Goal: Task Accomplishment & Management: Complete application form

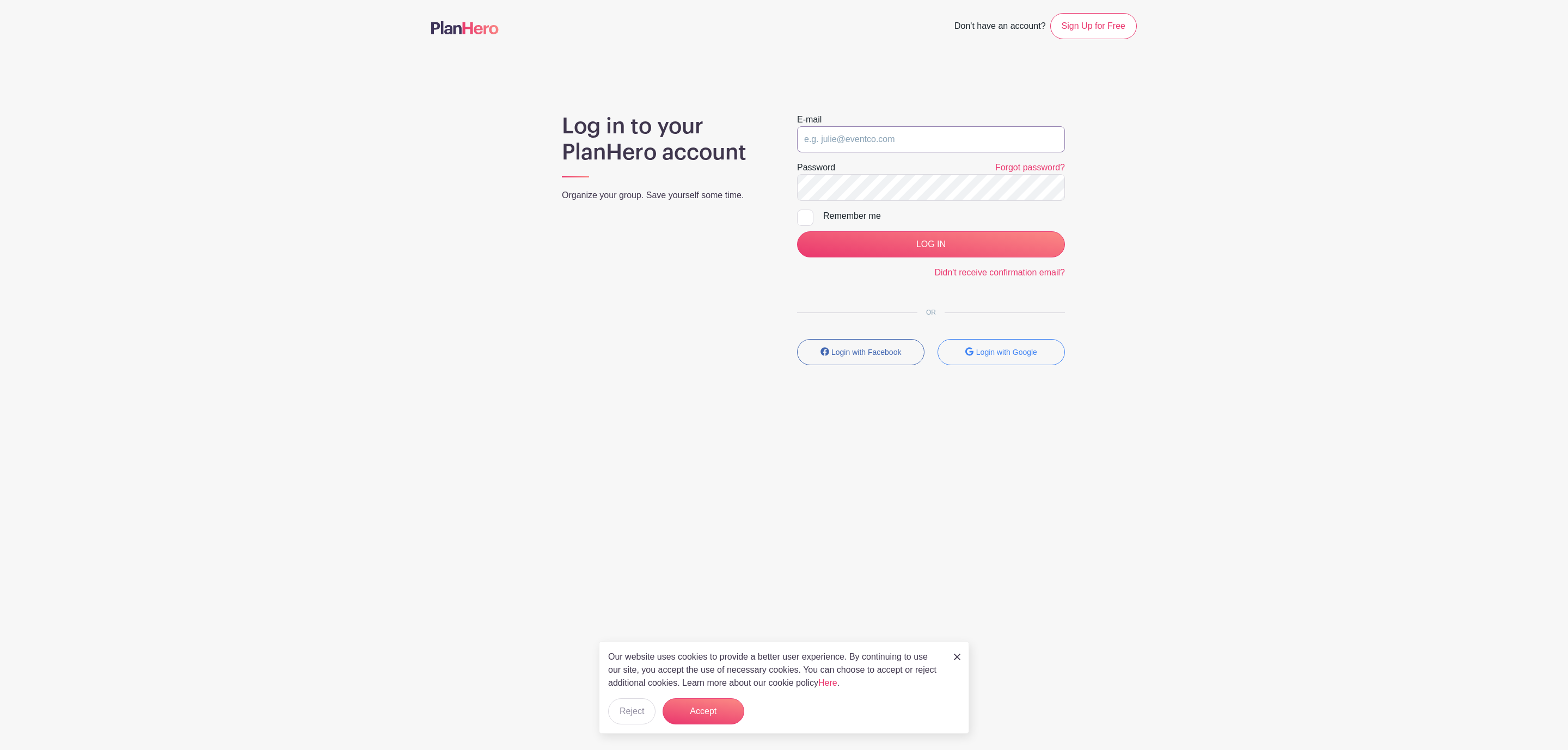
click at [905, 139] on input "email" at bounding box center [931, 139] width 268 height 26
type input "[EMAIL_ADDRESS][DOMAIN_NAME]"
click at [890, 239] on input "LOG IN" at bounding box center [931, 244] width 268 height 26
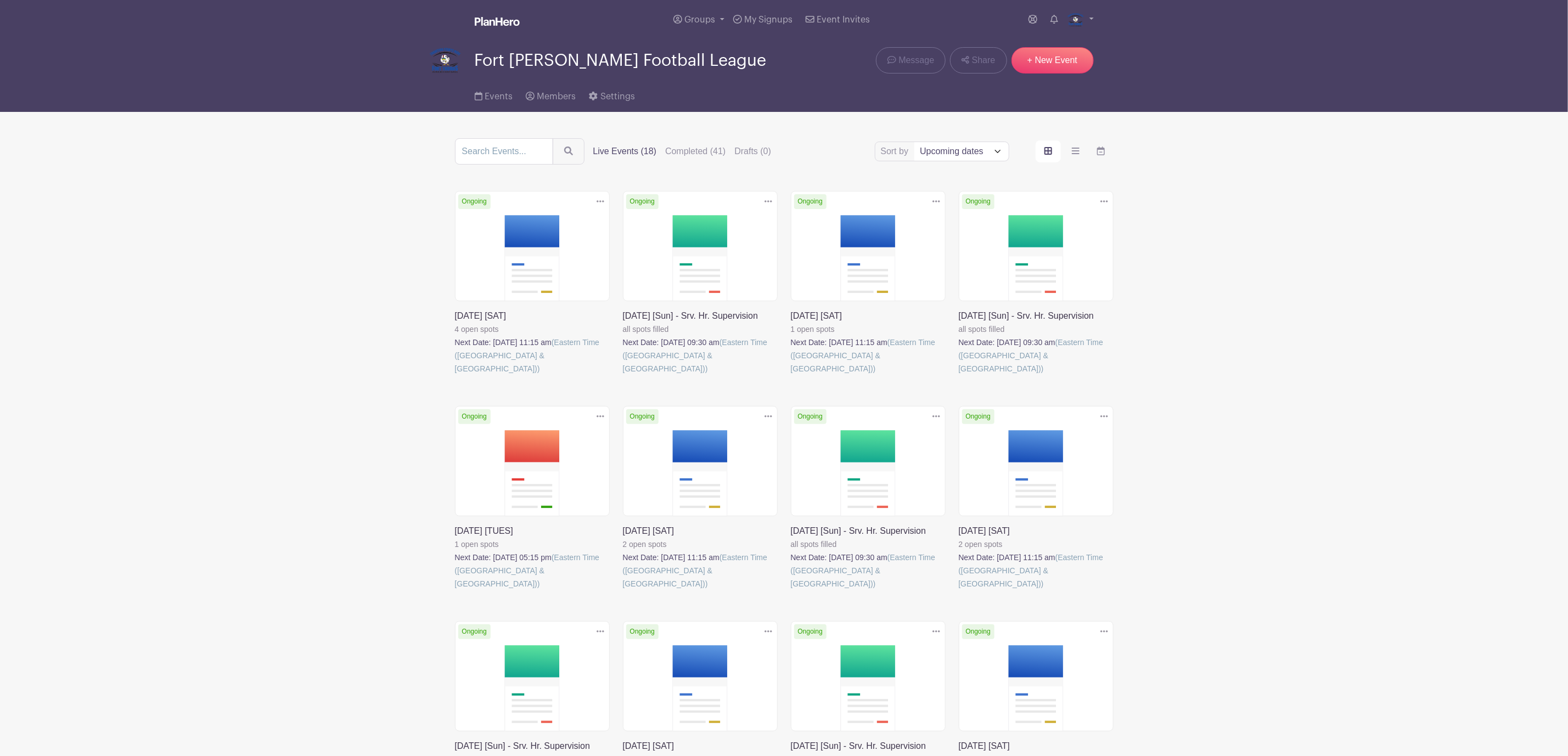
click at [455, 375] on link at bounding box center [455, 375] width 0 height 0
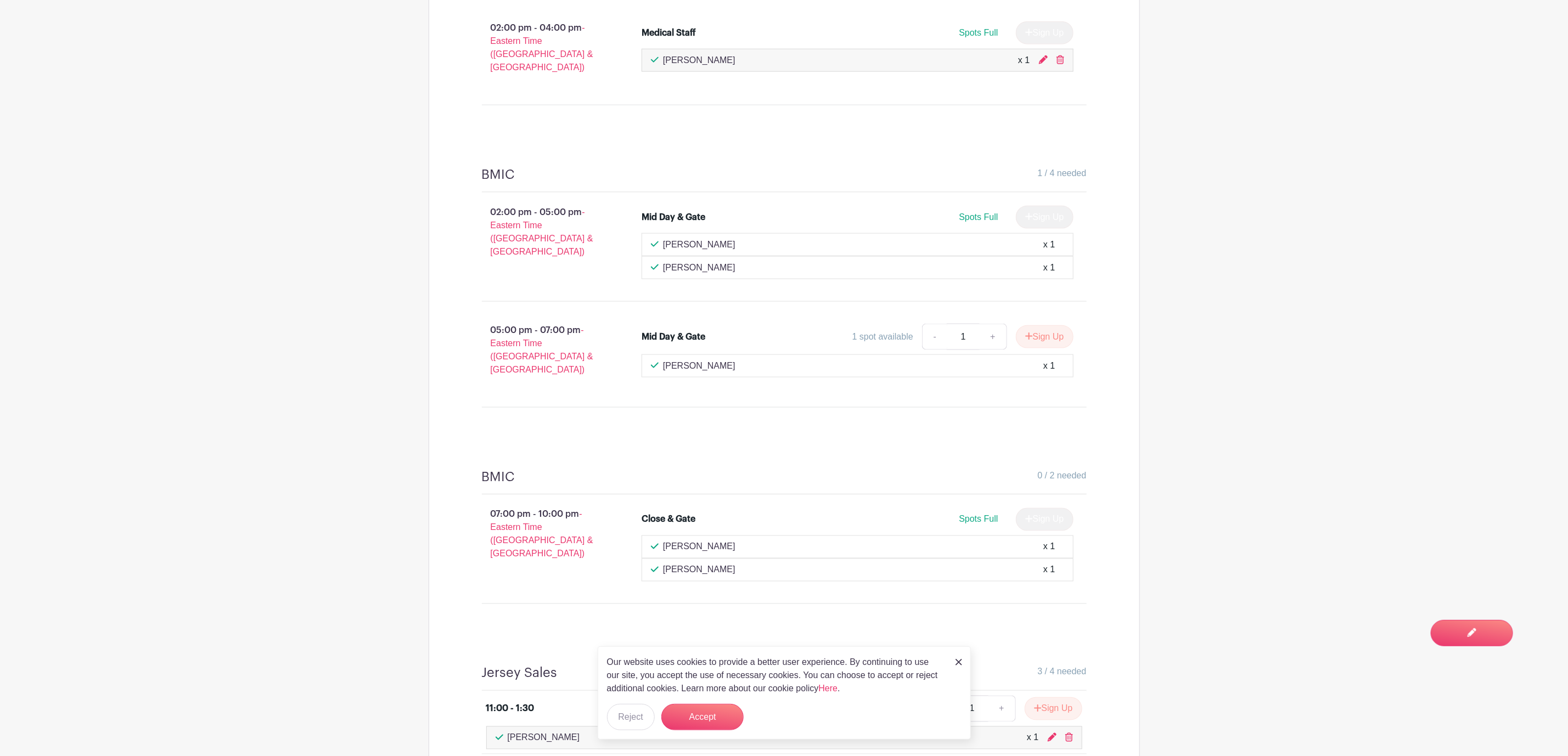
scroll to position [1174, 0]
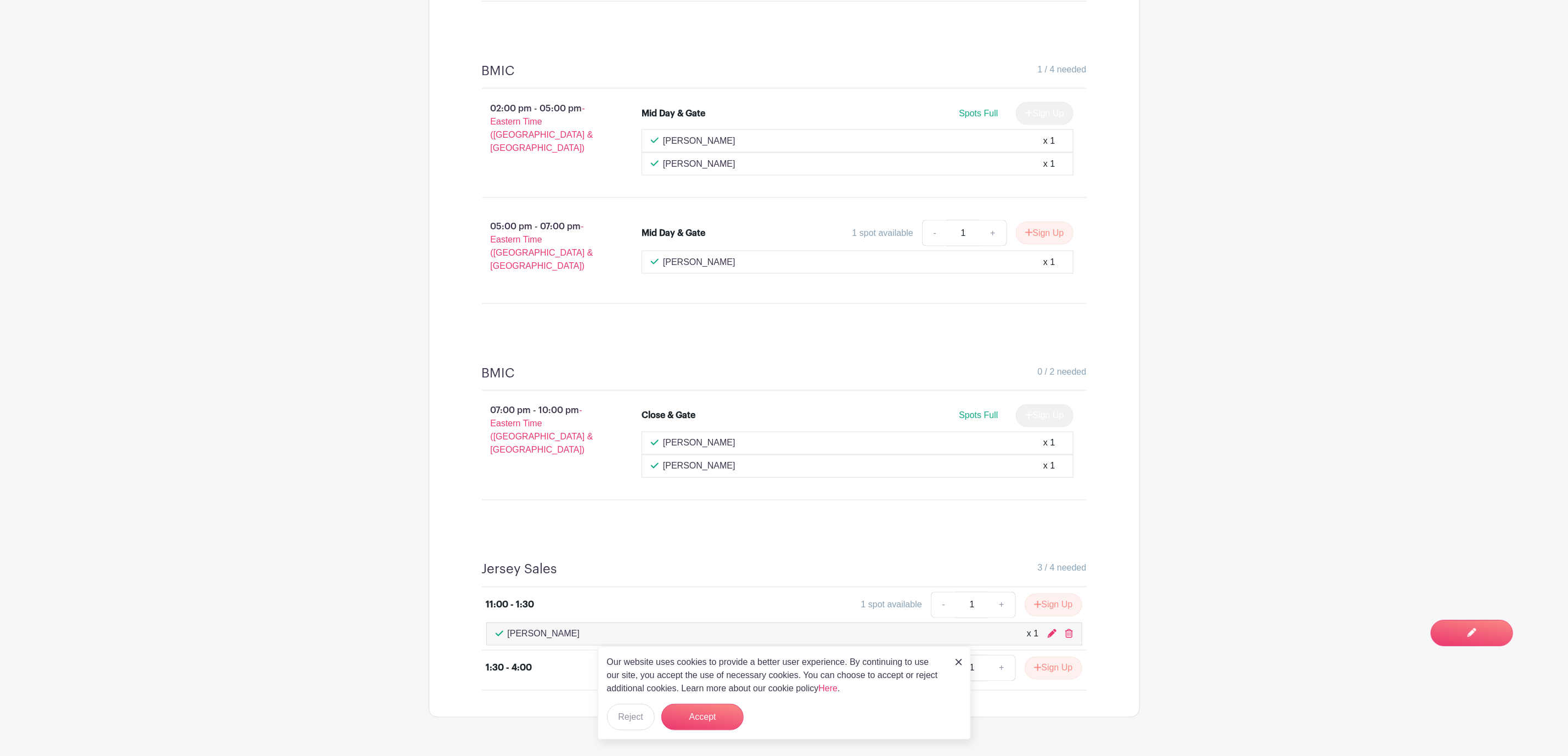
click at [959, 659] on img at bounding box center [959, 663] width 6 height 6
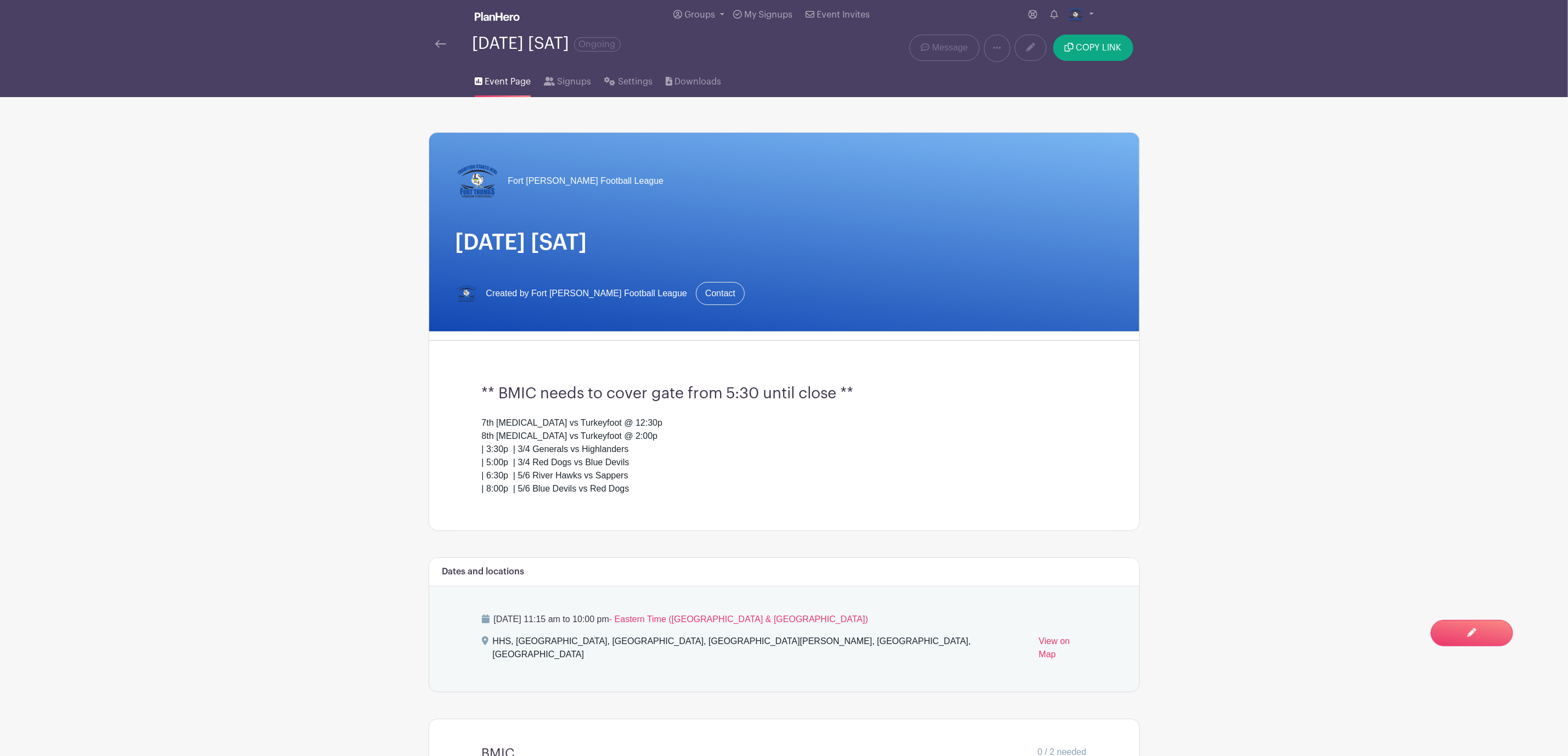
scroll to position [0, 0]
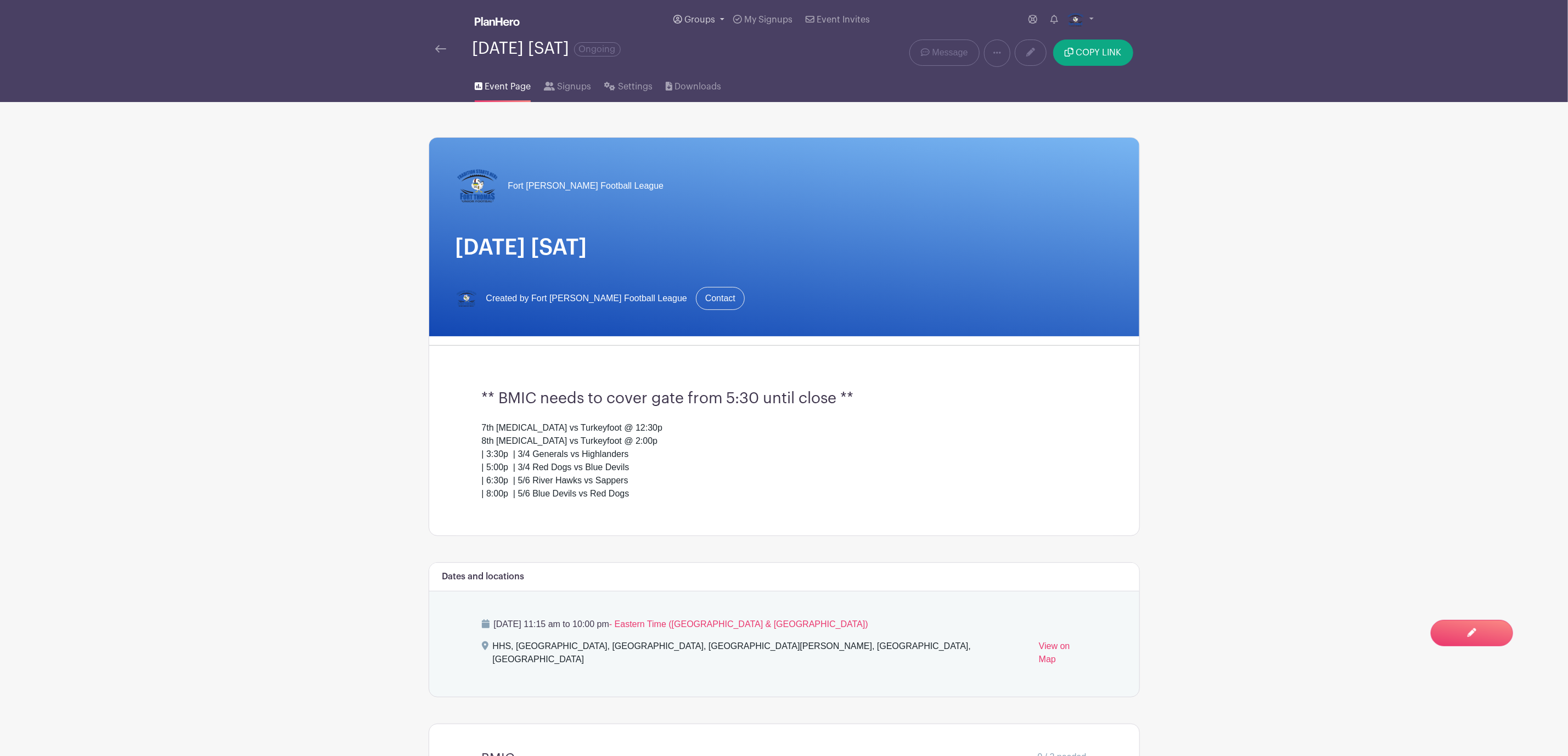
click at [698, 21] on span "Groups" at bounding box center [700, 20] width 31 height 9
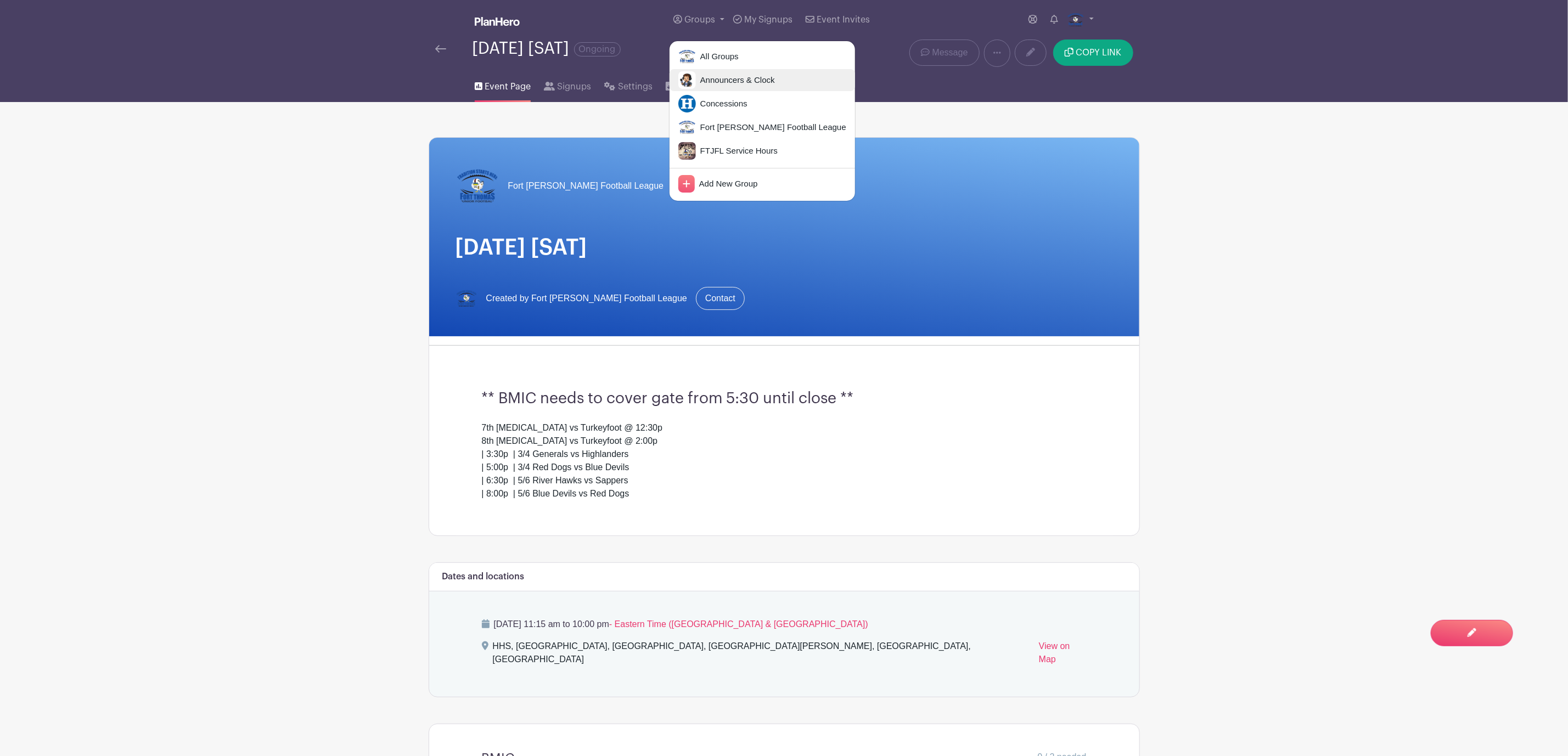
click at [713, 73] on link "Announcers & Clock" at bounding box center [762, 80] width 185 height 22
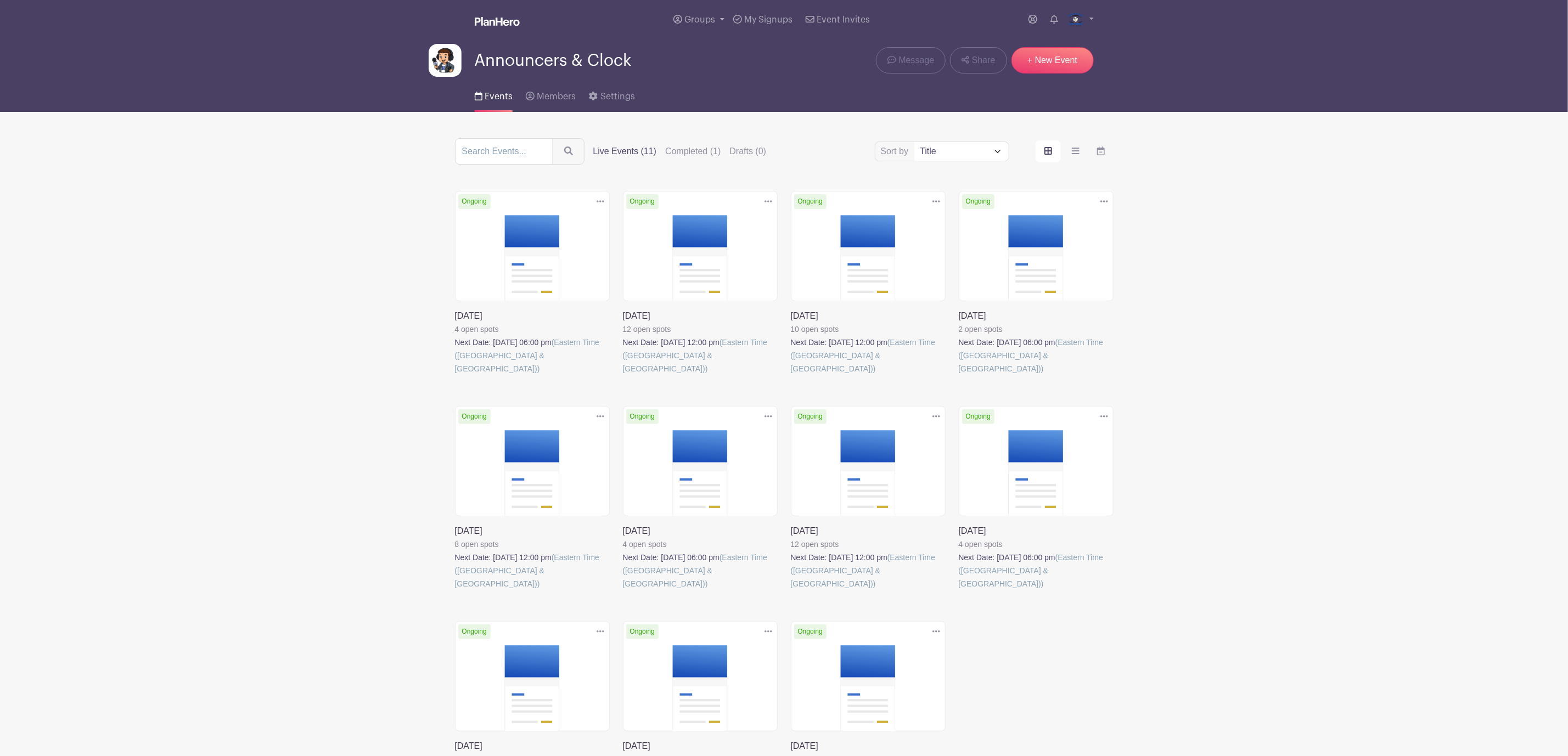
click at [991, 145] on select "Title Recently modified Newest Upcoming dates" at bounding box center [961, 151] width 94 height 19
select select "upcoming_date"
click at [914, 144] on select "Title Recently modified Newest Upcoming dates" at bounding box center [961, 151] width 94 height 19
click at [455, 375] on link at bounding box center [455, 375] width 0 height 0
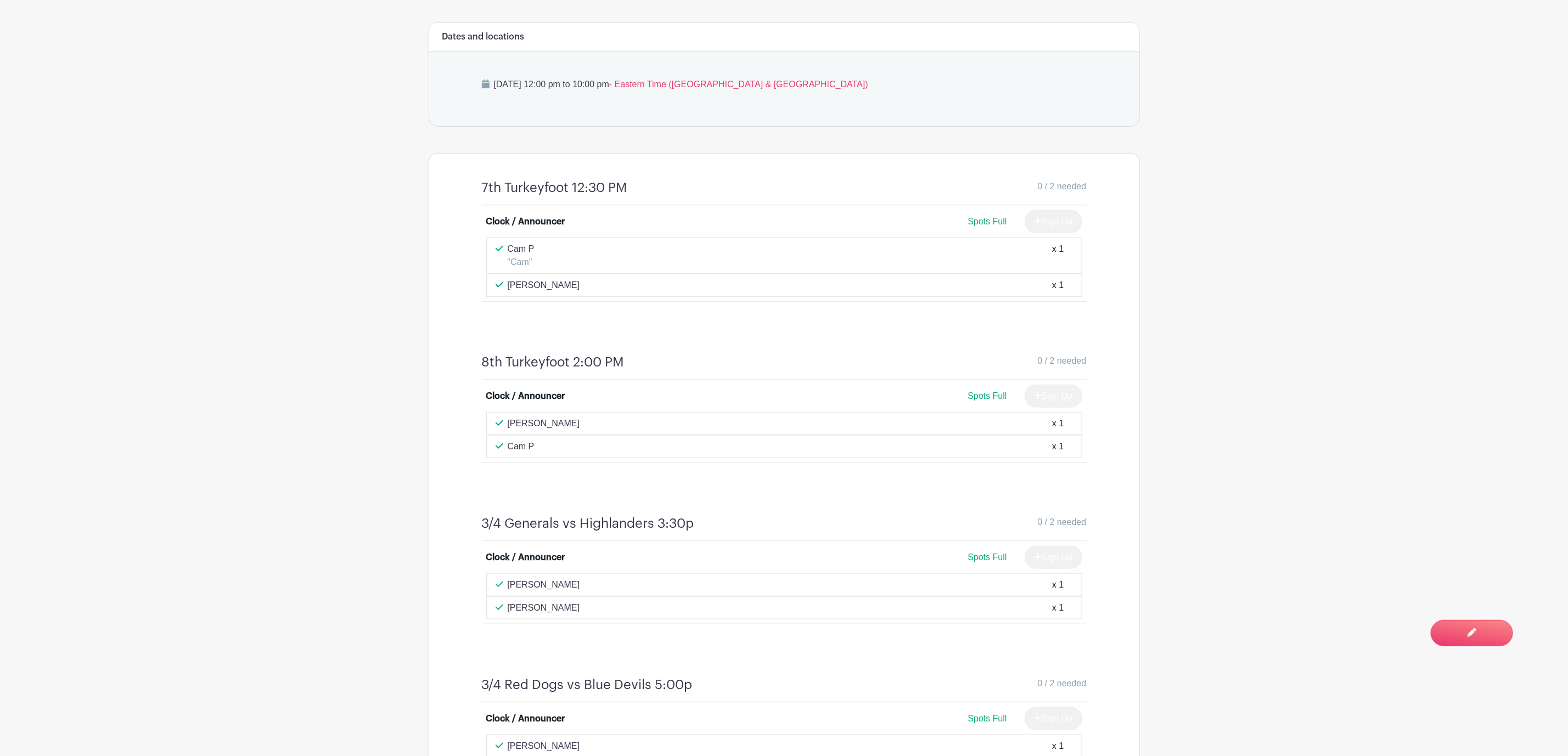
scroll to position [359, 0]
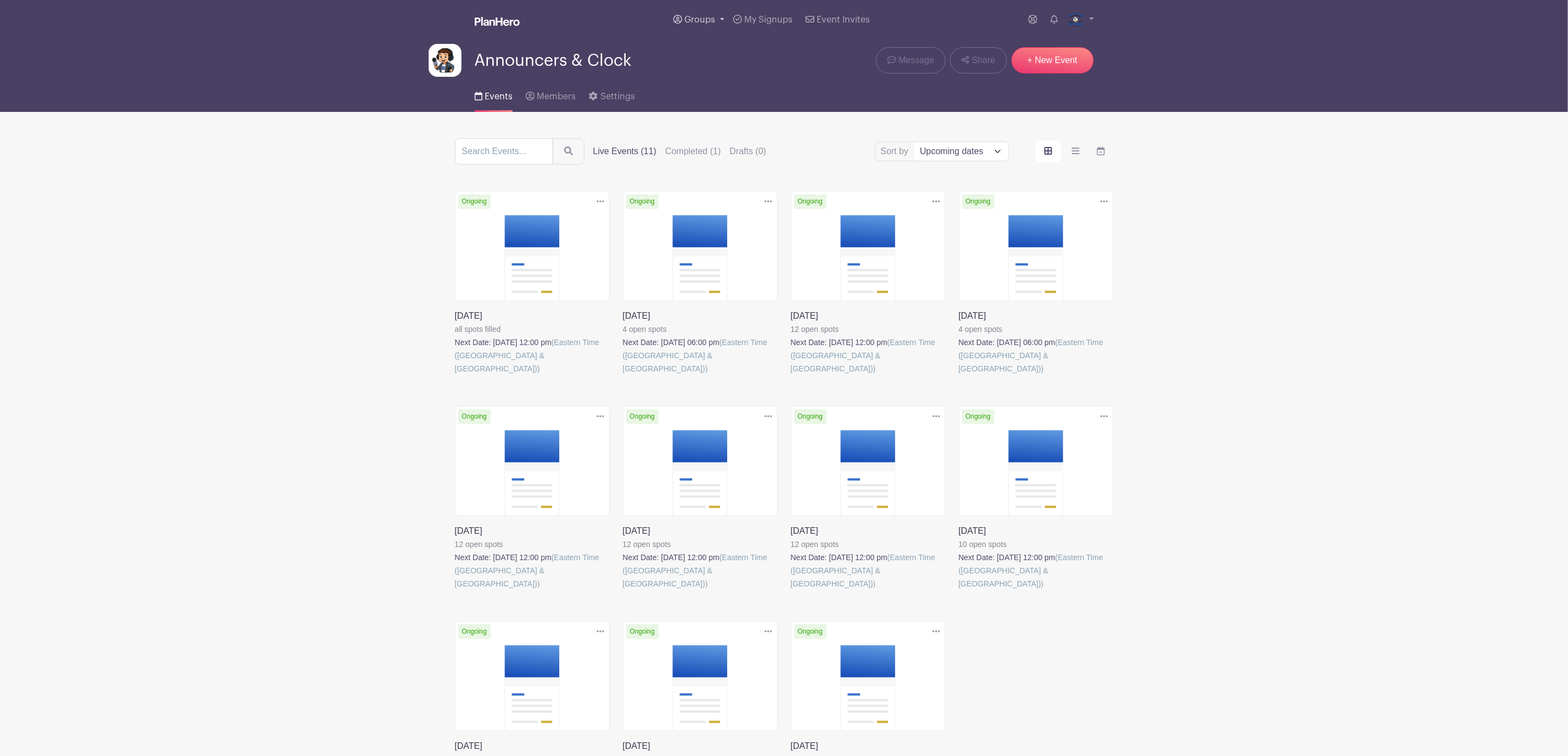
click at [708, 12] on link "Groups" at bounding box center [699, 19] width 60 height 39
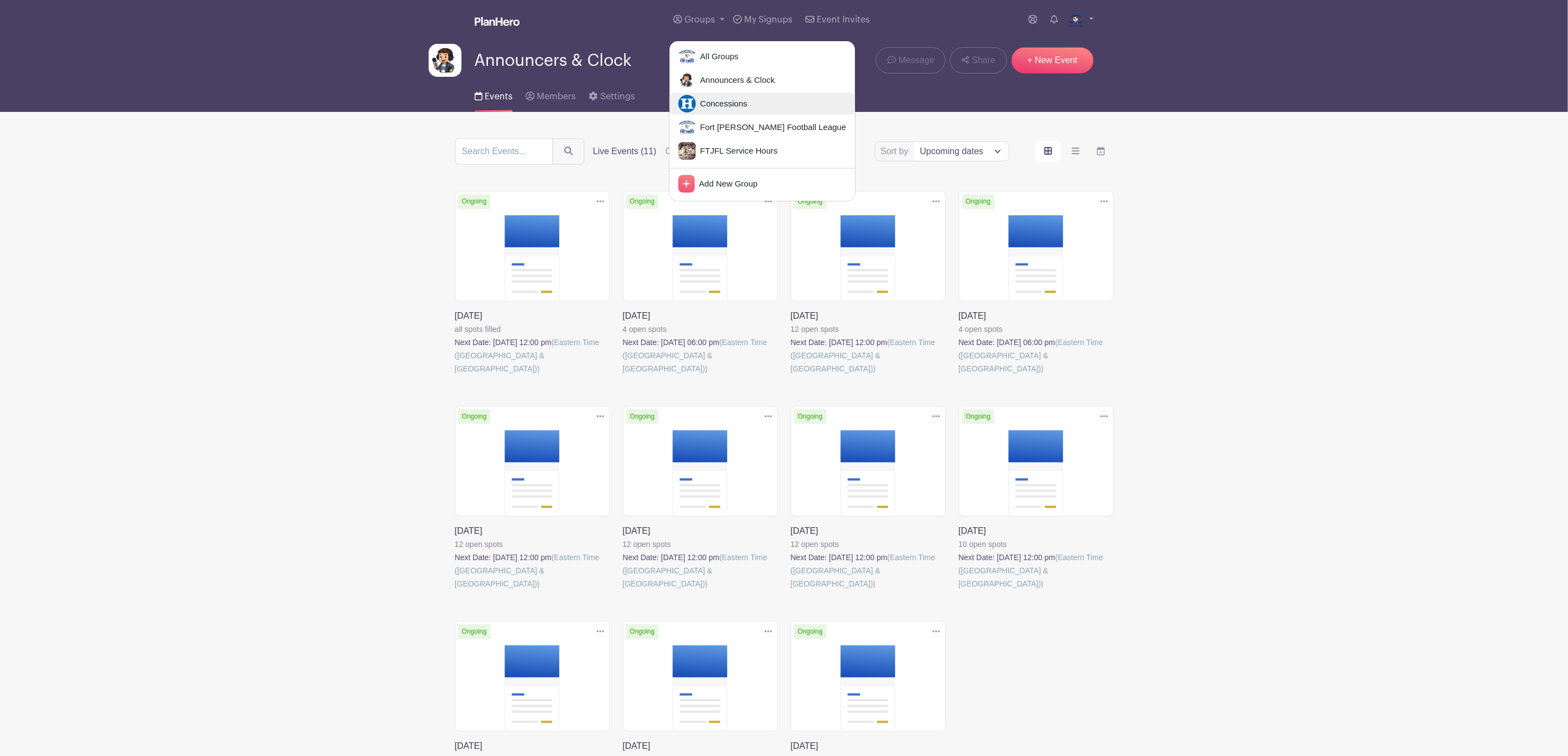
click at [725, 102] on span "Concessions" at bounding box center [722, 104] width 52 height 13
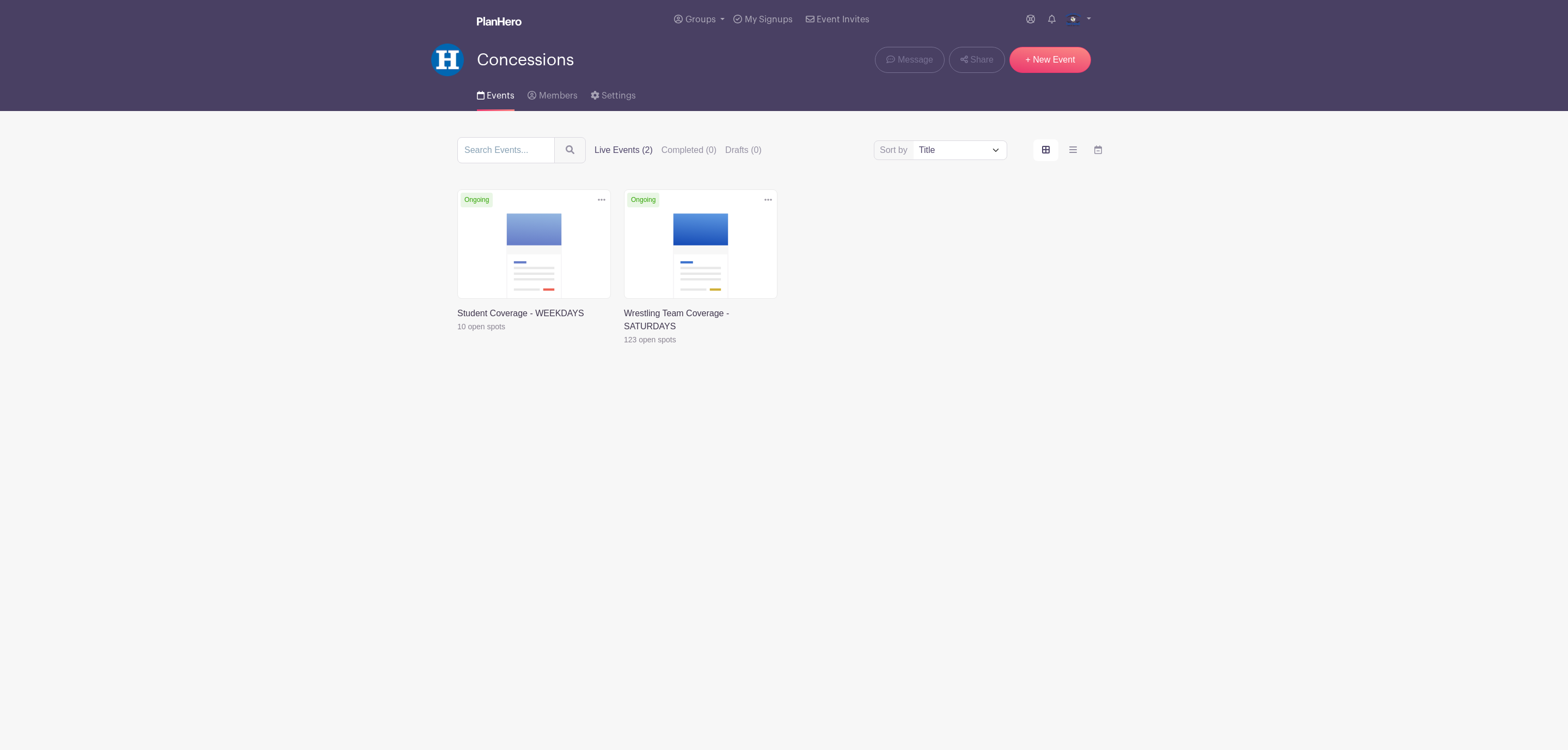
click at [624, 346] on link at bounding box center [624, 346] width 0 height 0
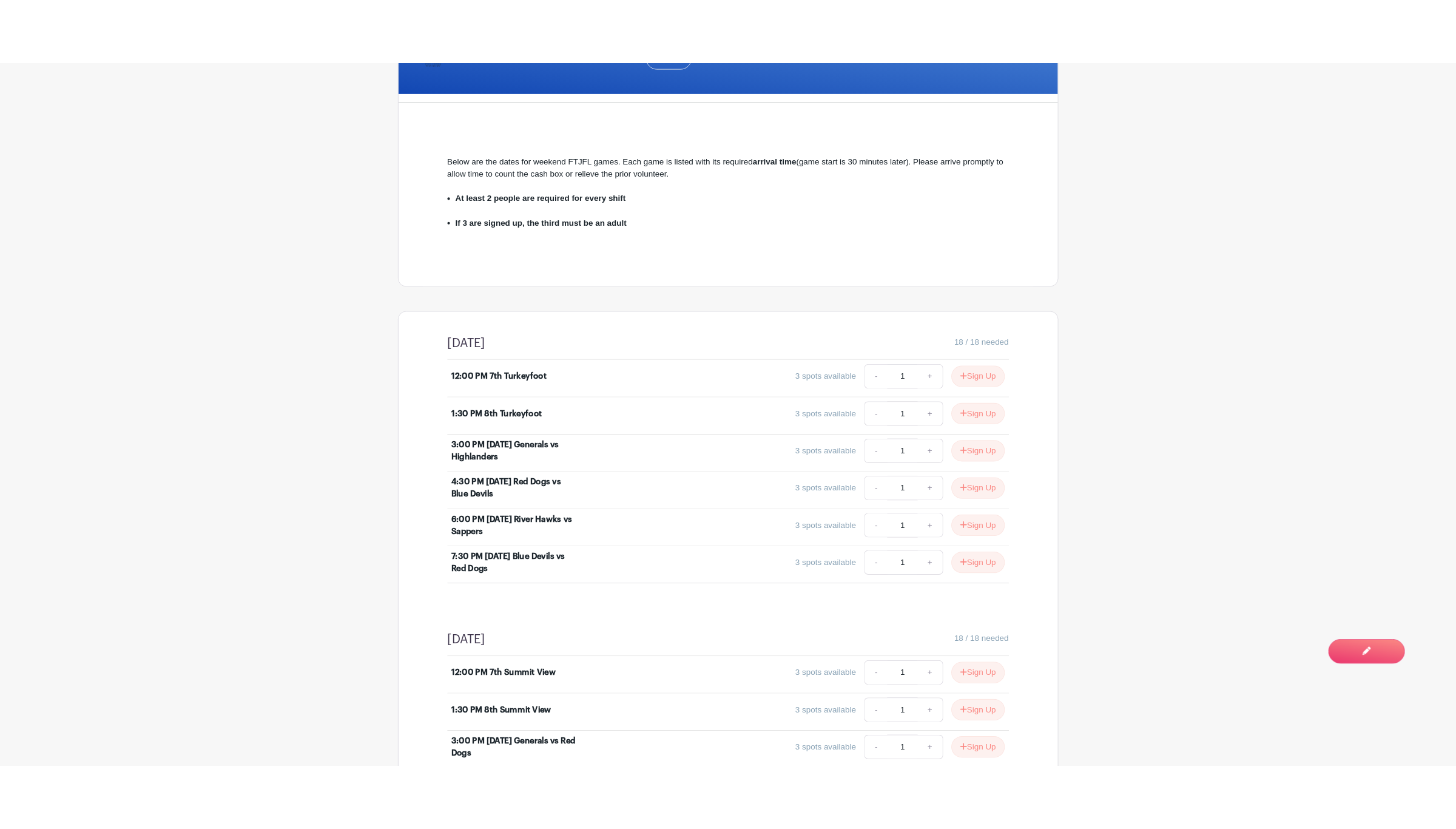
scroll to position [273, 0]
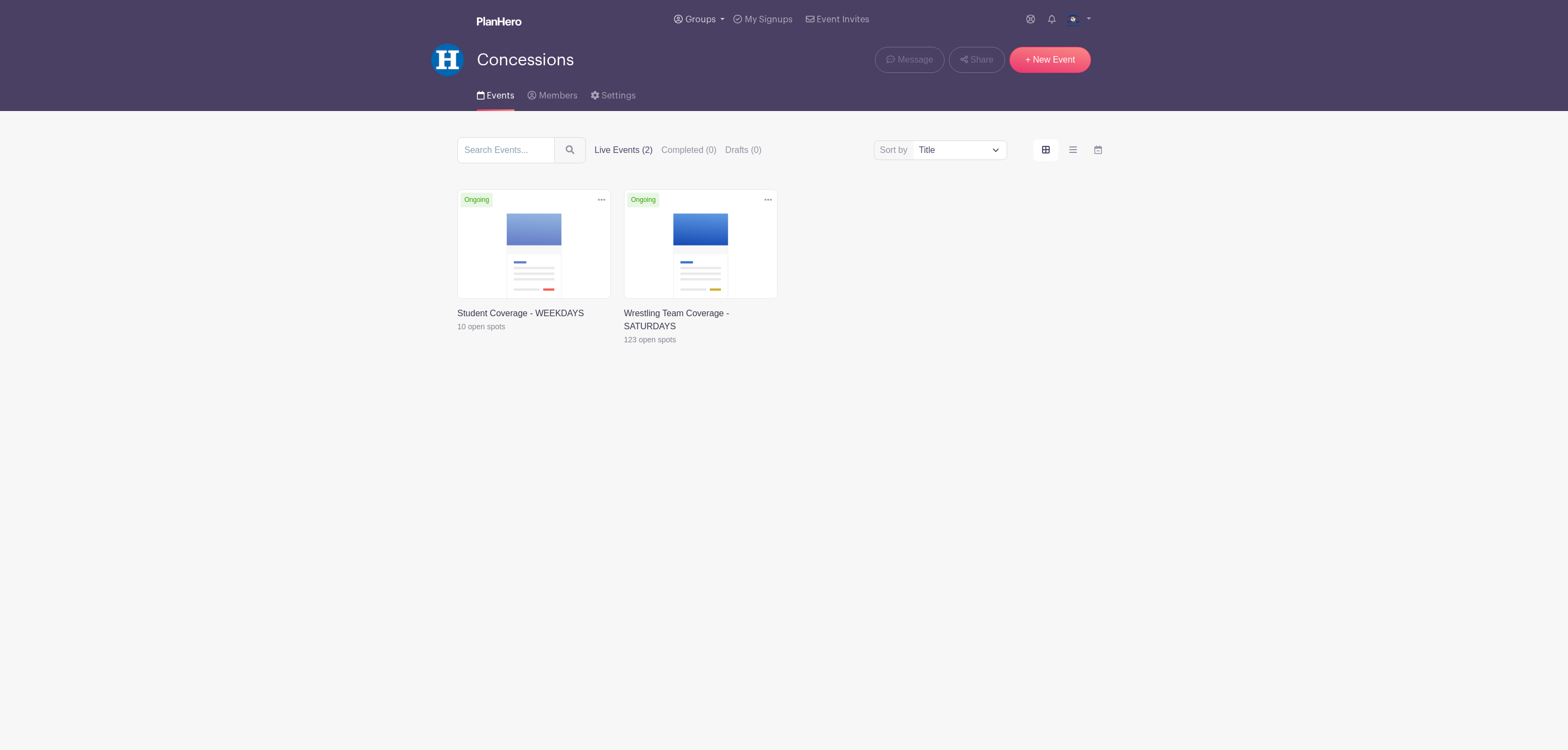
click at [694, 13] on link "Groups" at bounding box center [699, 19] width 59 height 39
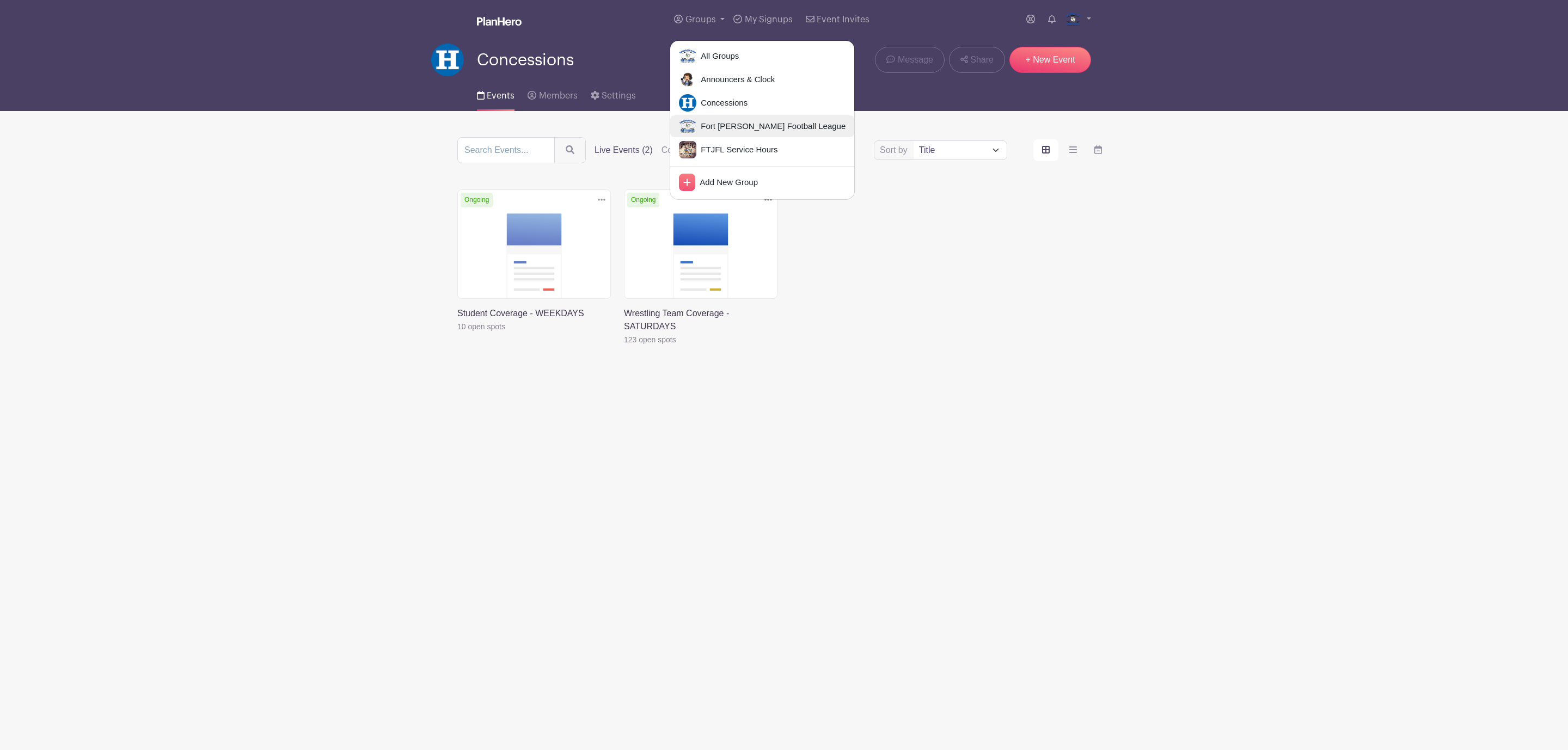
click at [710, 129] on span "Fort [PERSON_NAME] Football League" at bounding box center [771, 126] width 149 height 13
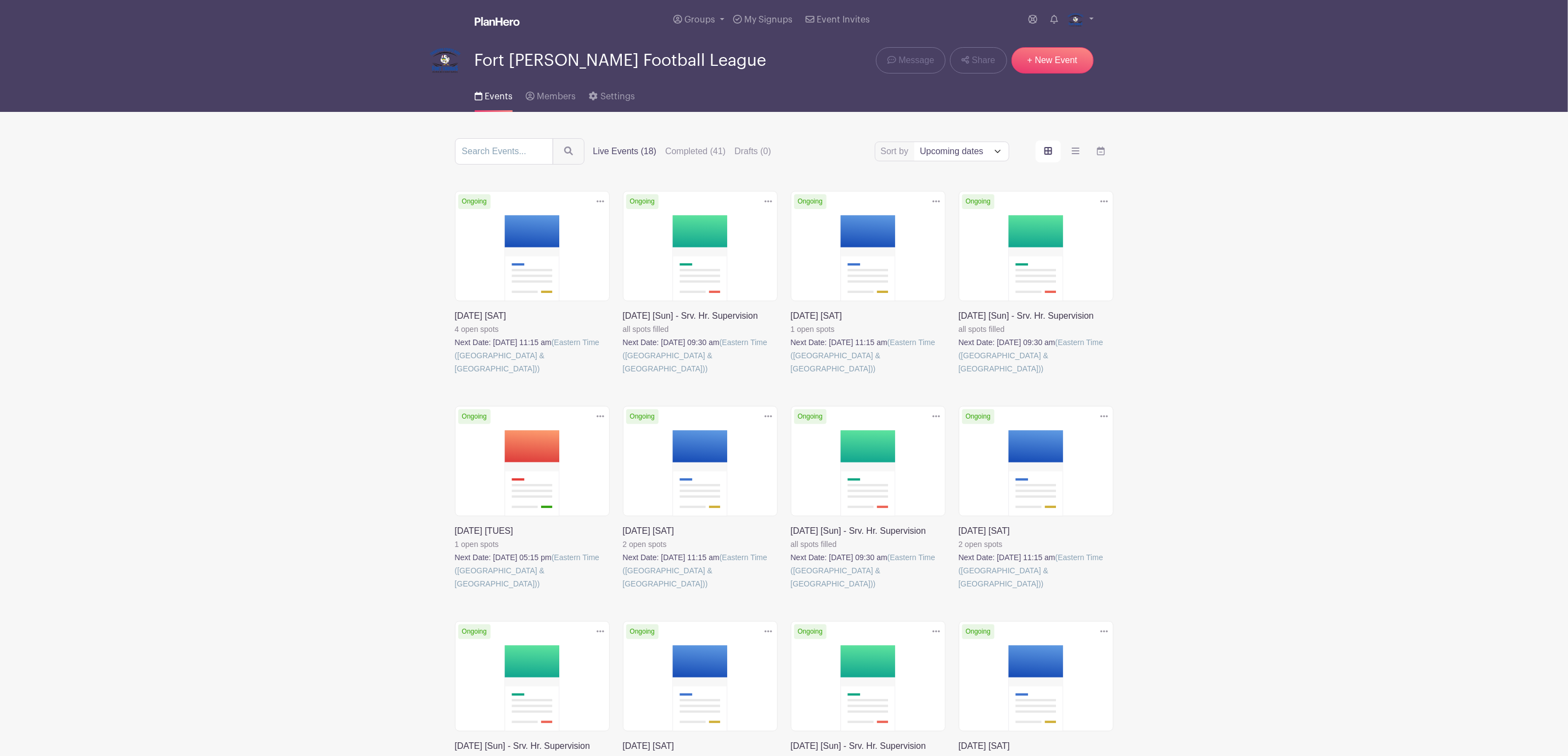
click at [455, 375] on link at bounding box center [455, 375] width 0 height 0
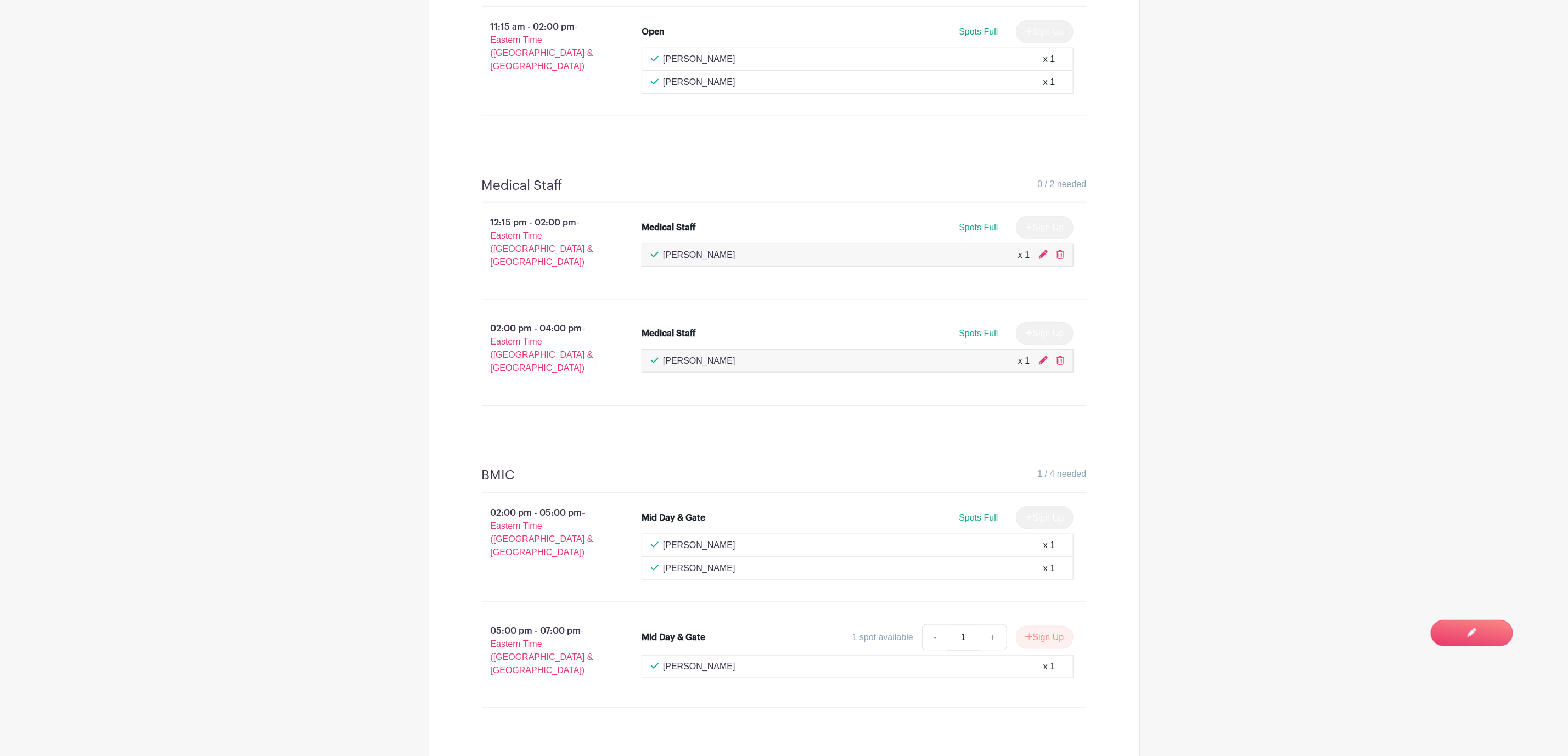
scroll to position [690, 0]
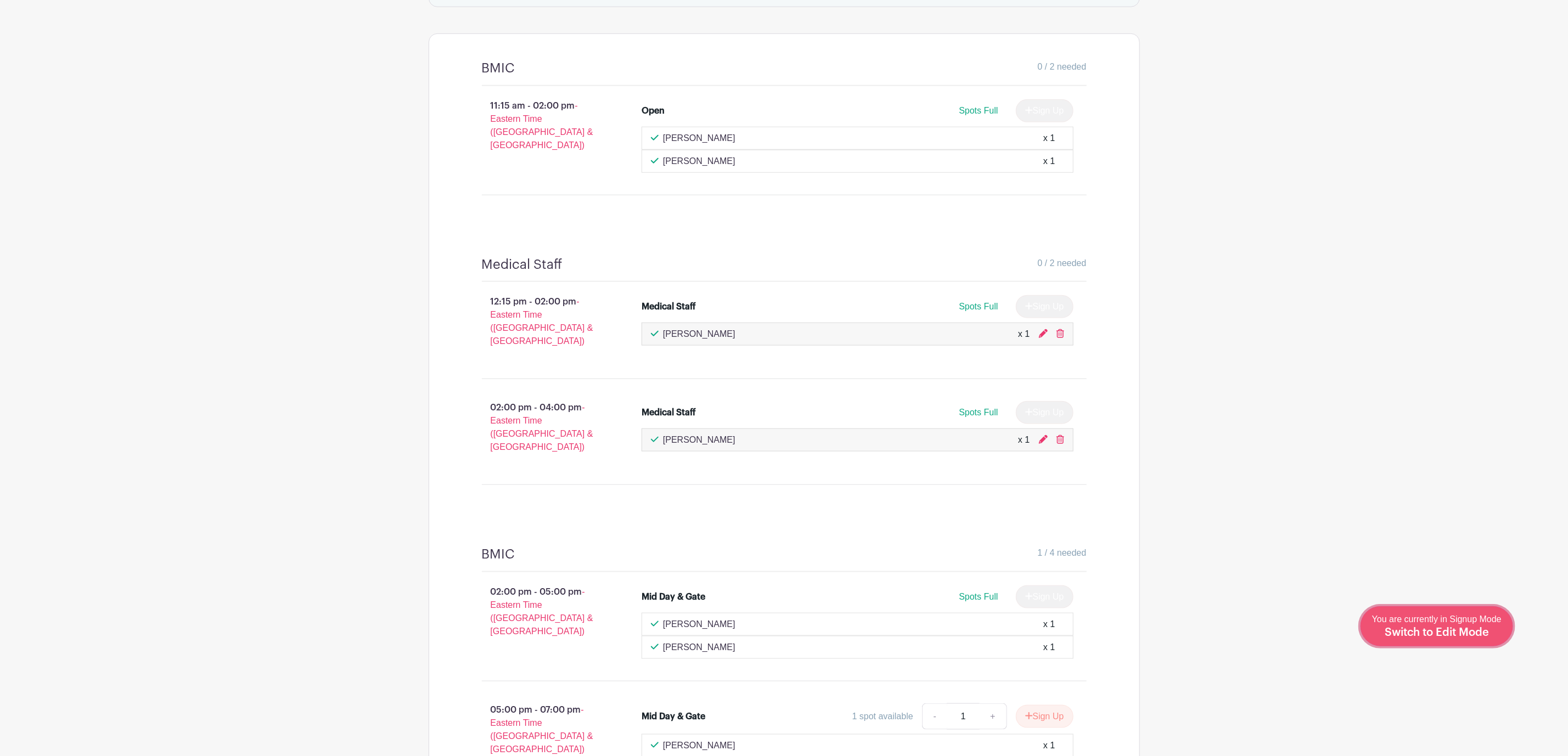
click at [1447, 626] on div "You are currently in Signup Mode Switch to Edit Mode" at bounding box center [1437, 627] width 129 height 27
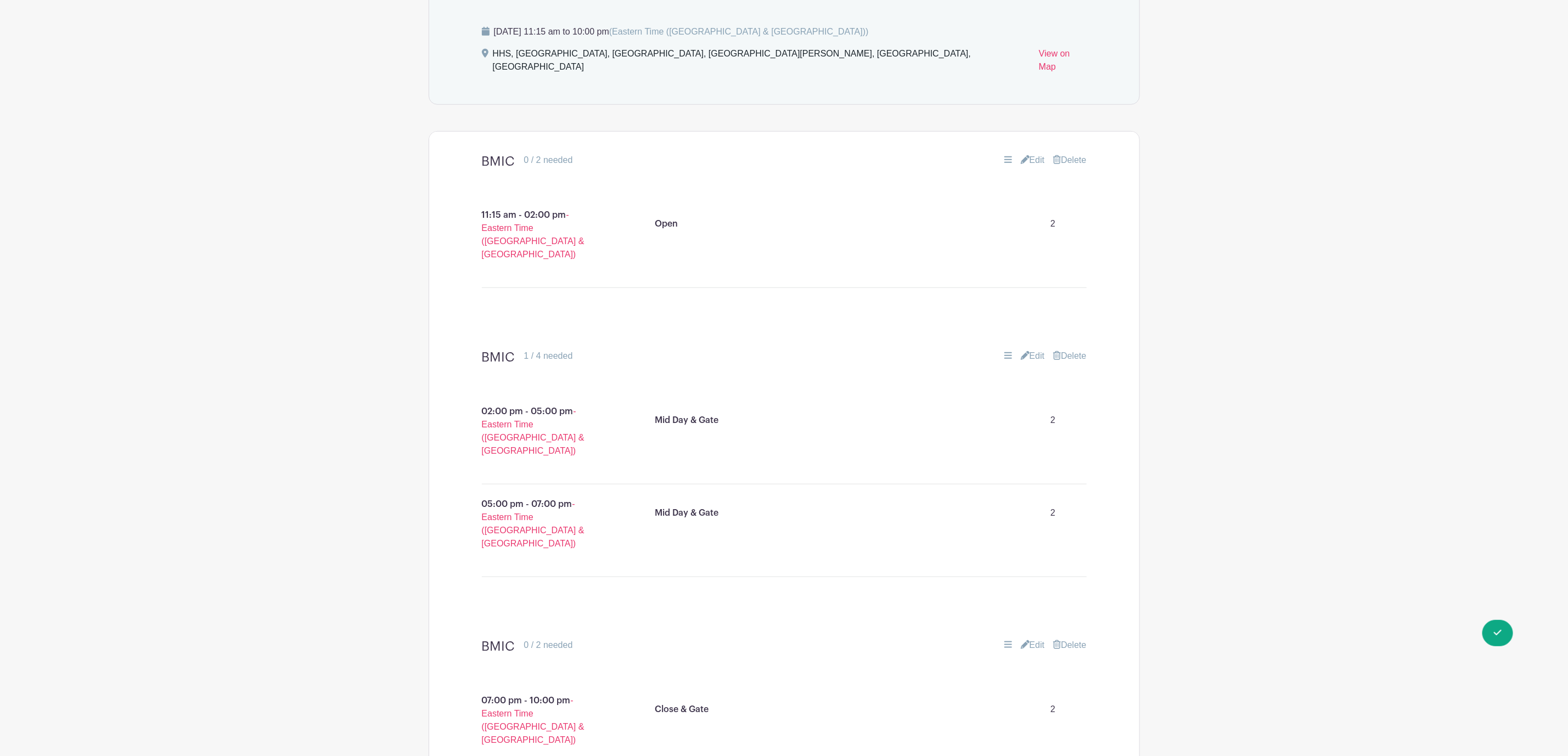
scroll to position [659, 0]
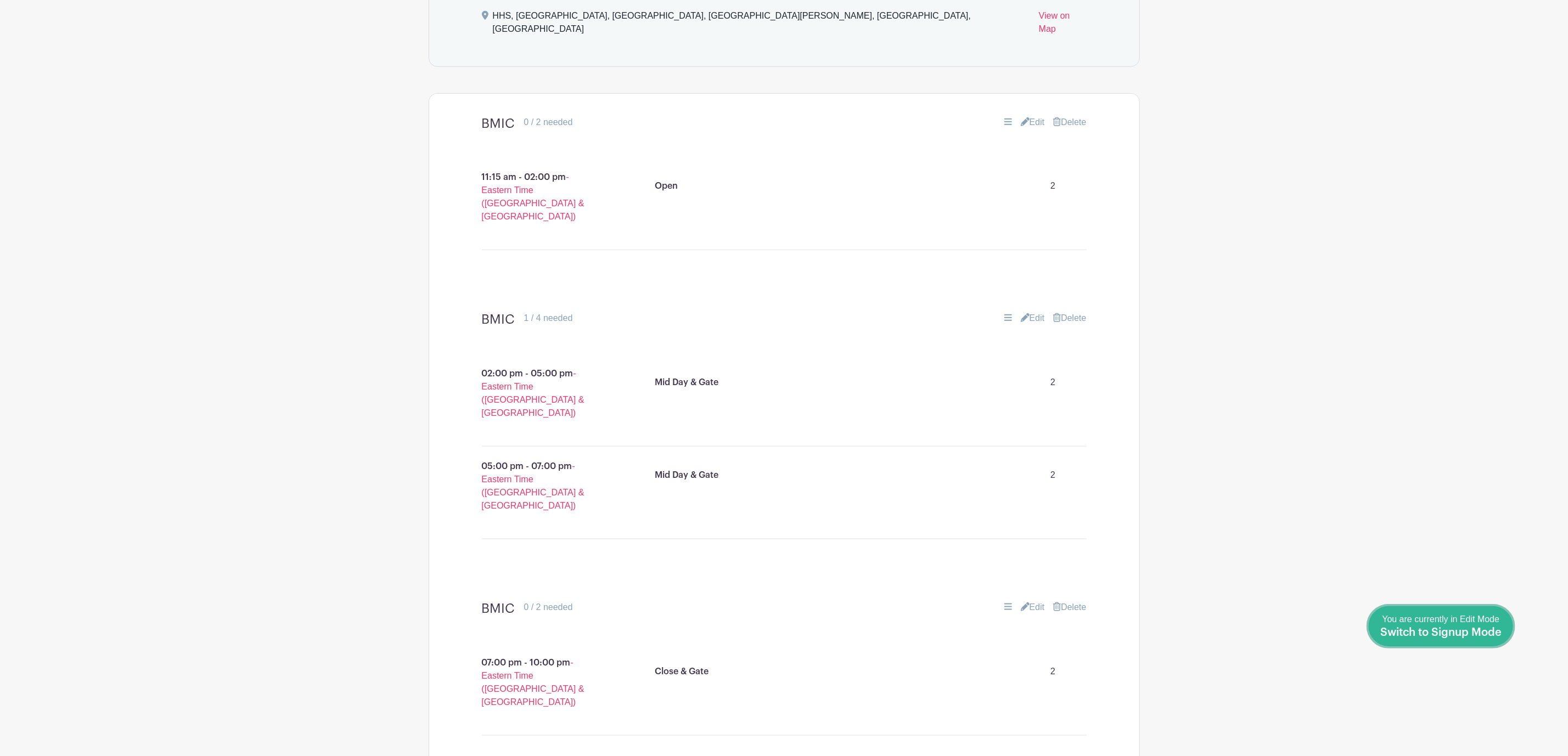
click at [1500, 636] on span "Switch to Signup Mode" at bounding box center [1440, 632] width 121 height 11
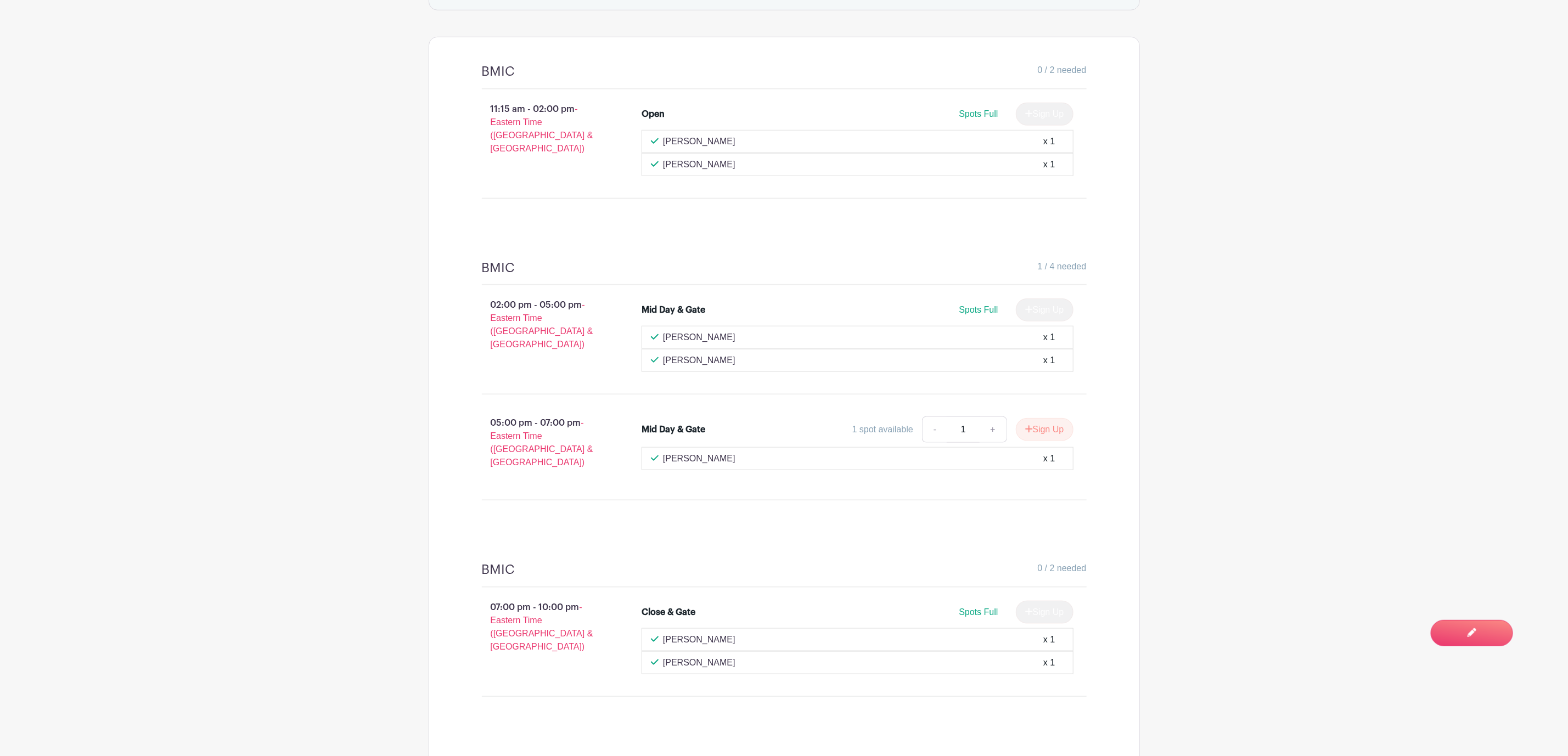
scroll to position [659, 0]
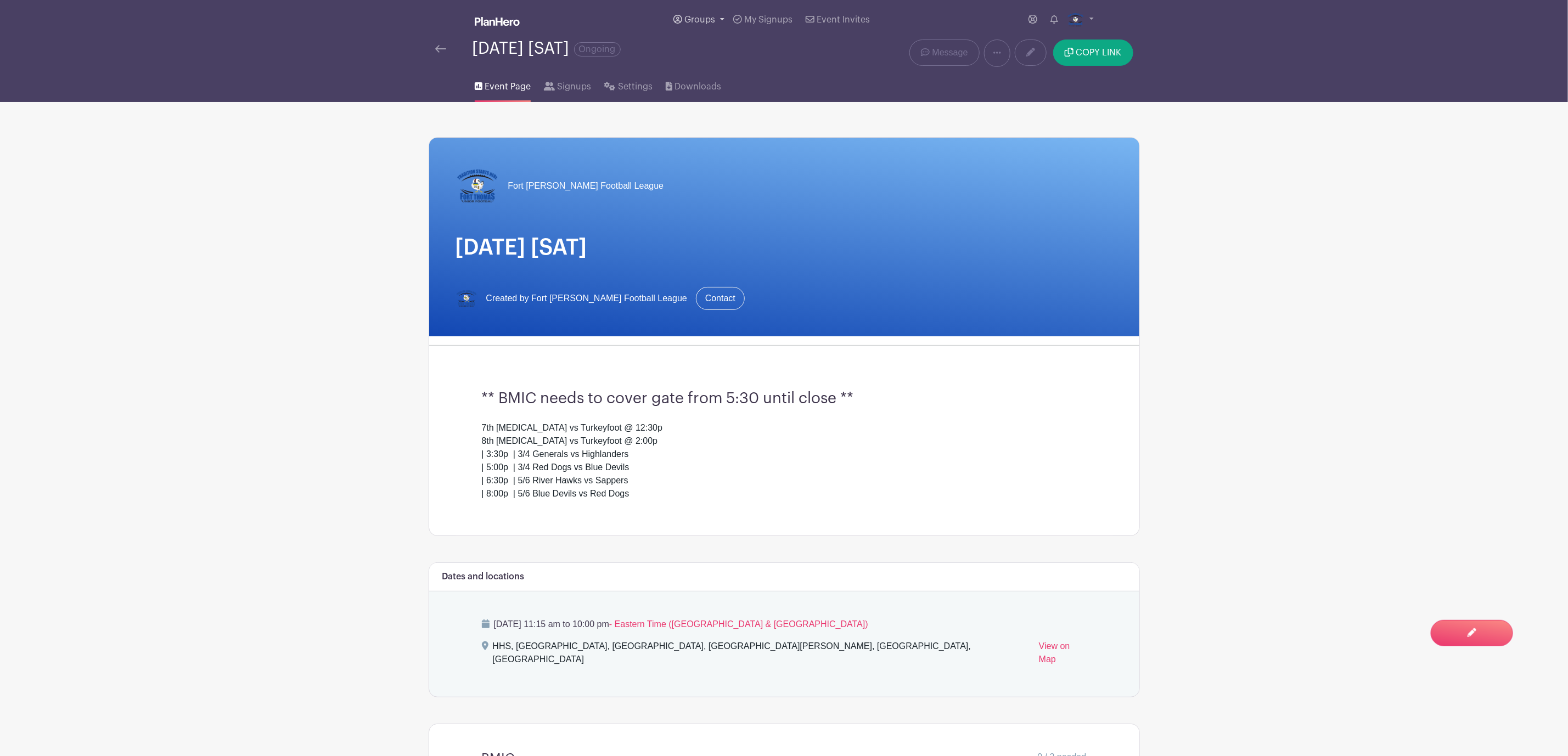
click at [705, 17] on span "Groups" at bounding box center [700, 20] width 31 height 9
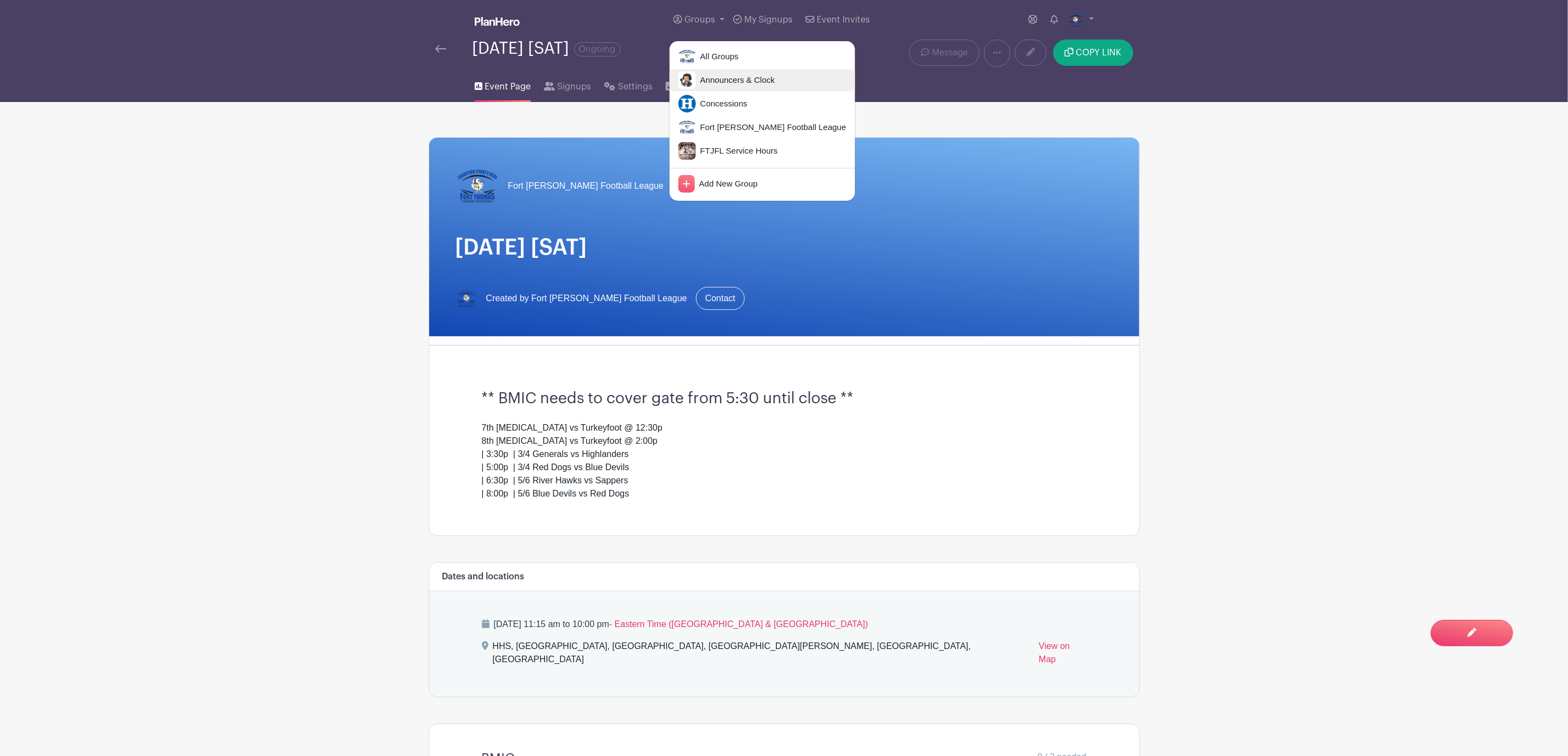
click at [720, 83] on span "Announcers & Clock" at bounding box center [735, 80] width 79 height 13
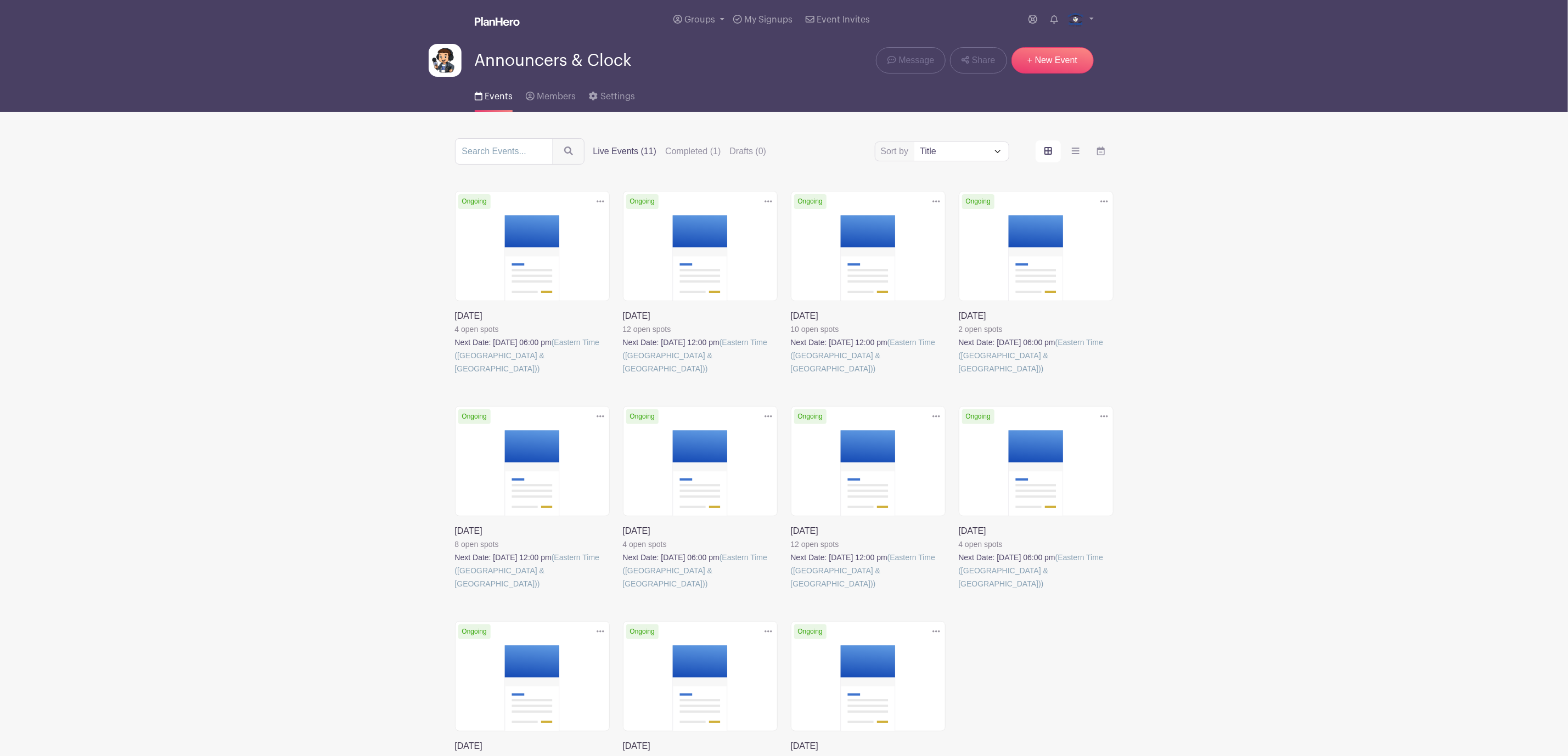
click at [977, 161] on select "Title Recently modified Newest Upcoming dates" at bounding box center [961, 151] width 94 height 19
select select "upcoming_date"
click at [914, 144] on select "Title Recently modified Newest Upcoming dates" at bounding box center [961, 151] width 94 height 19
click at [455, 375] on link at bounding box center [455, 375] width 0 height 0
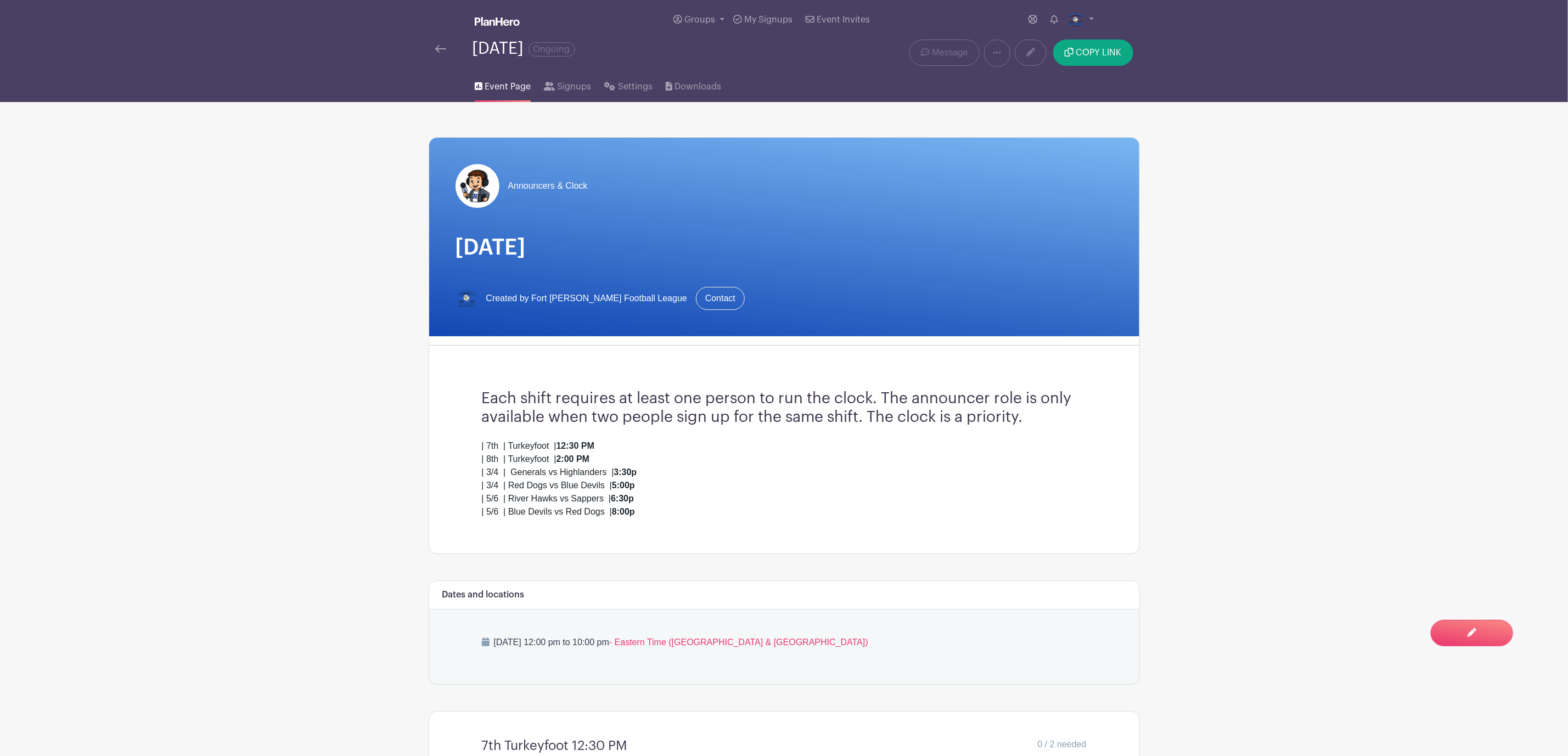
click at [444, 48] on img at bounding box center [440, 49] width 11 height 8
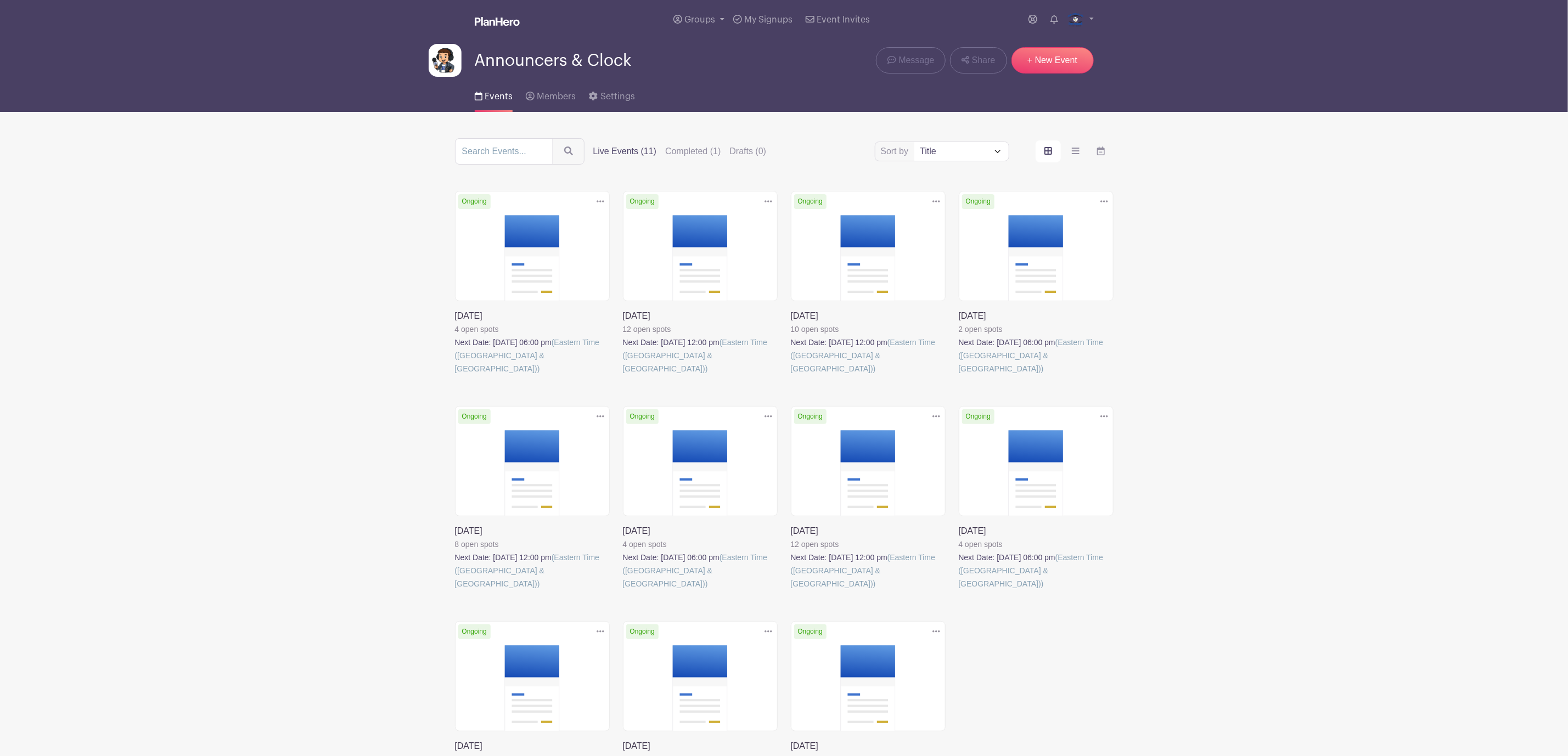
click at [929, 151] on select "Title Recently modified Newest Upcoming dates" at bounding box center [961, 151] width 94 height 19
select select "upcoming_date"
click at [914, 144] on select "Title Recently modified Newest Upcoming dates" at bounding box center [961, 151] width 94 height 19
click at [455, 375] on link at bounding box center [455, 375] width 0 height 0
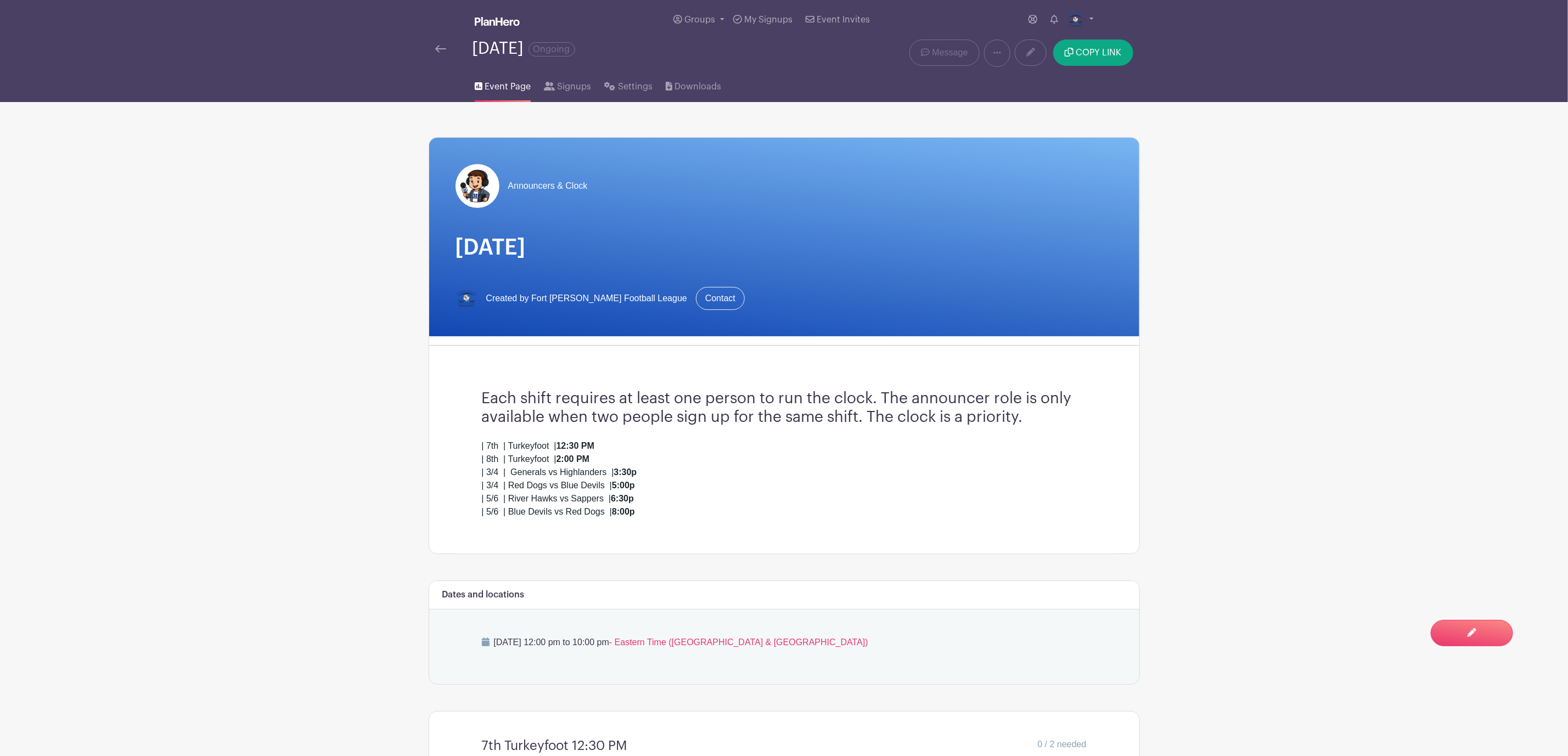
click at [448, 63] on div "[DATE] Ongoing" at bounding box center [636, 53] width 415 height 28
click at [439, 50] on img at bounding box center [440, 49] width 11 height 8
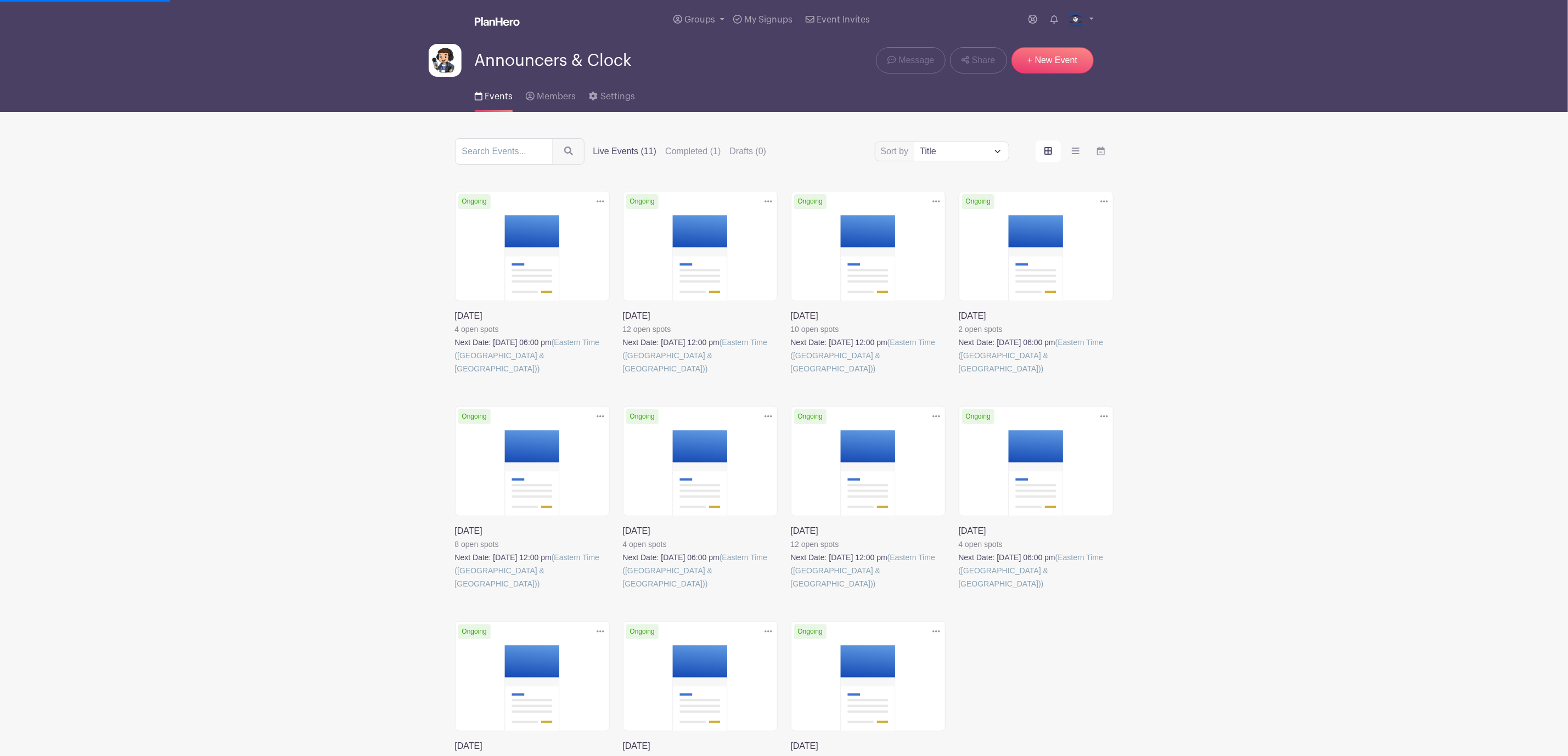
click at [990, 152] on select "Title Recently modified Newest Upcoming dates" at bounding box center [961, 151] width 94 height 19
click at [914, 144] on select "Title Recently modified Newest Upcoming dates" at bounding box center [961, 151] width 94 height 19
click at [623, 375] on link at bounding box center [623, 375] width 0 height 0
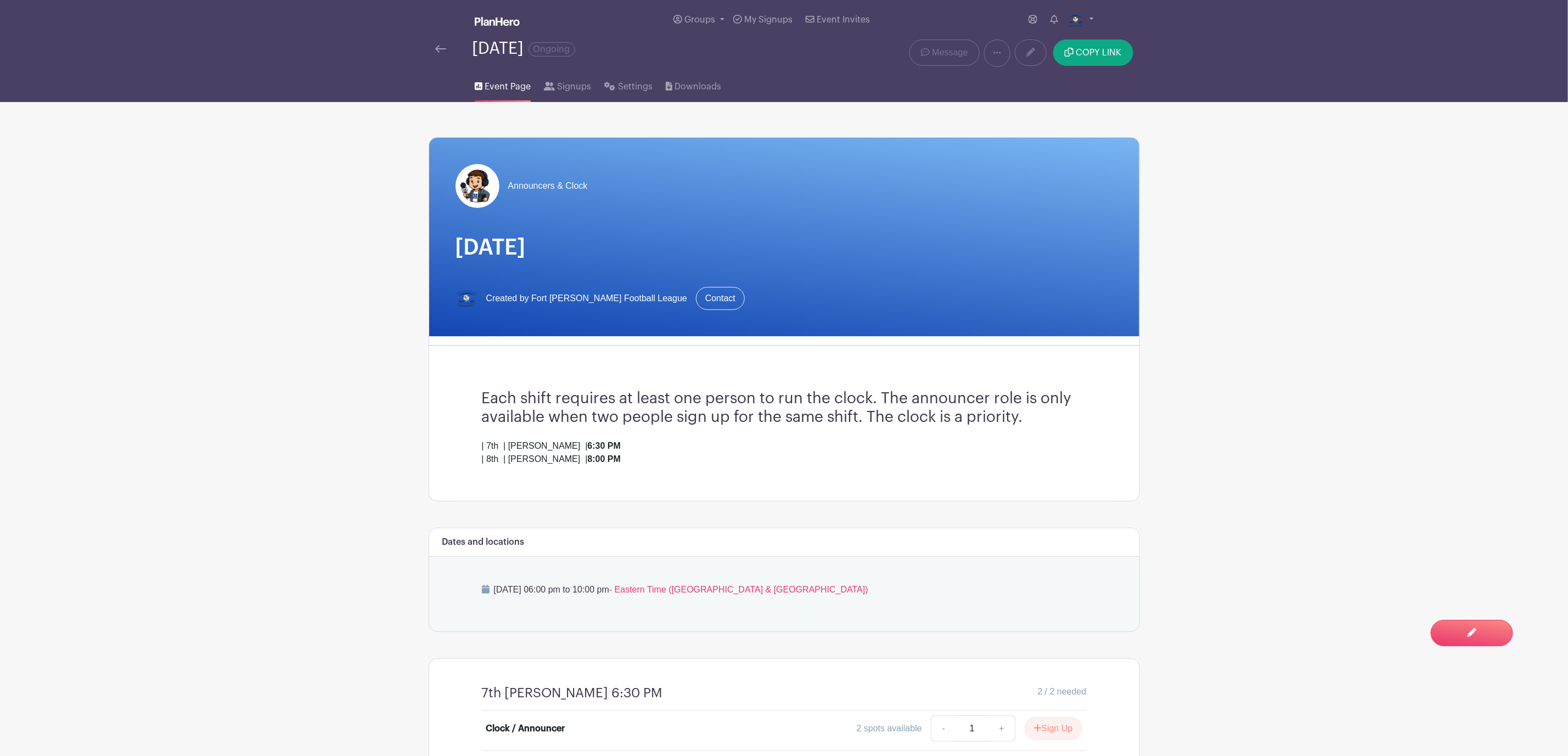
click at [440, 48] on img at bounding box center [440, 49] width 11 height 8
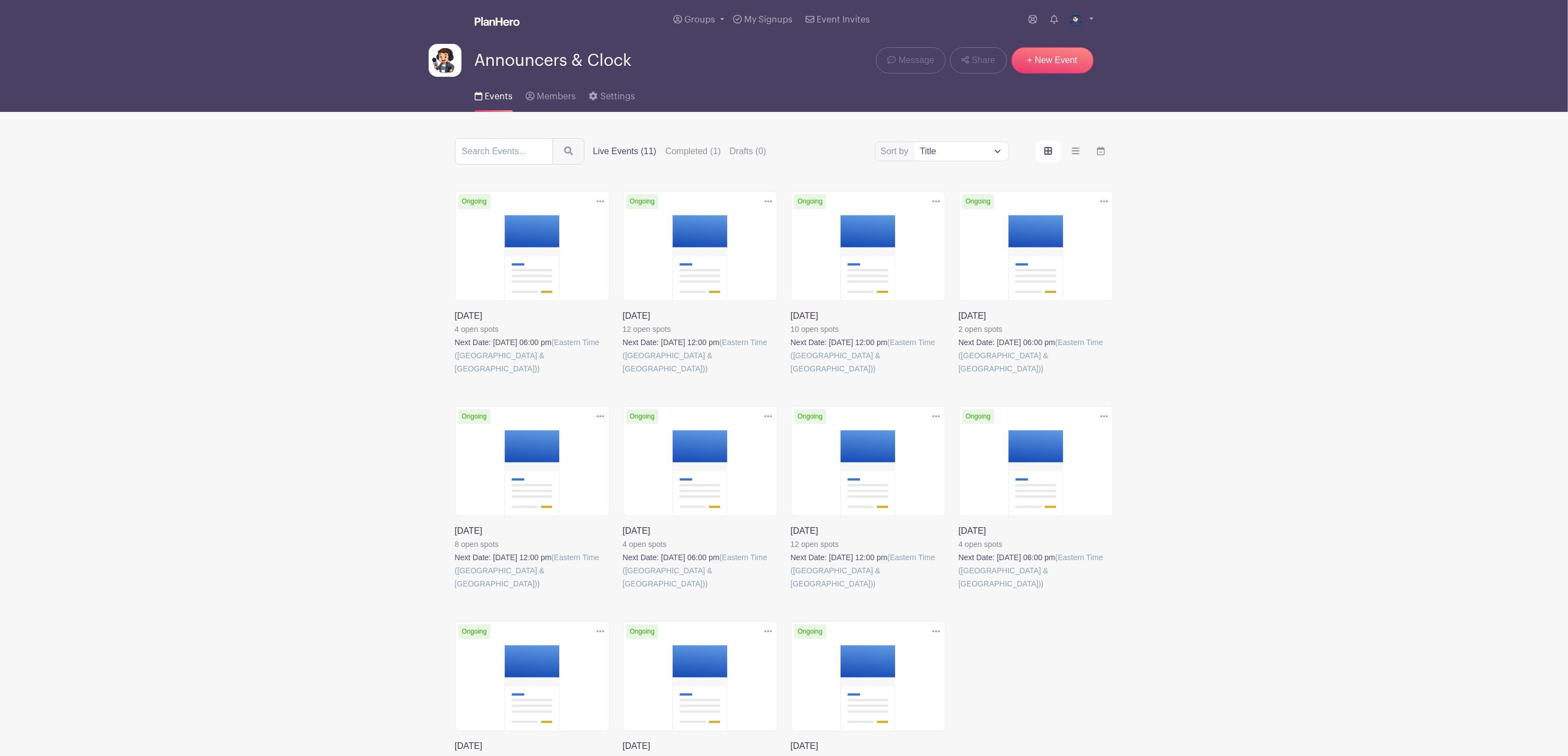
click at [994, 147] on select "Title Recently modified Newest Upcoming dates" at bounding box center [961, 151] width 94 height 19
select select "upcoming_date"
click at [914, 144] on select "Title Recently modified Newest Upcoming dates" at bounding box center [961, 151] width 94 height 19
click at [763, 202] on link at bounding box center [768, 202] width 17 height 18
click at [732, 243] on link "Delete" at bounding box center [732, 243] width 87 height 17
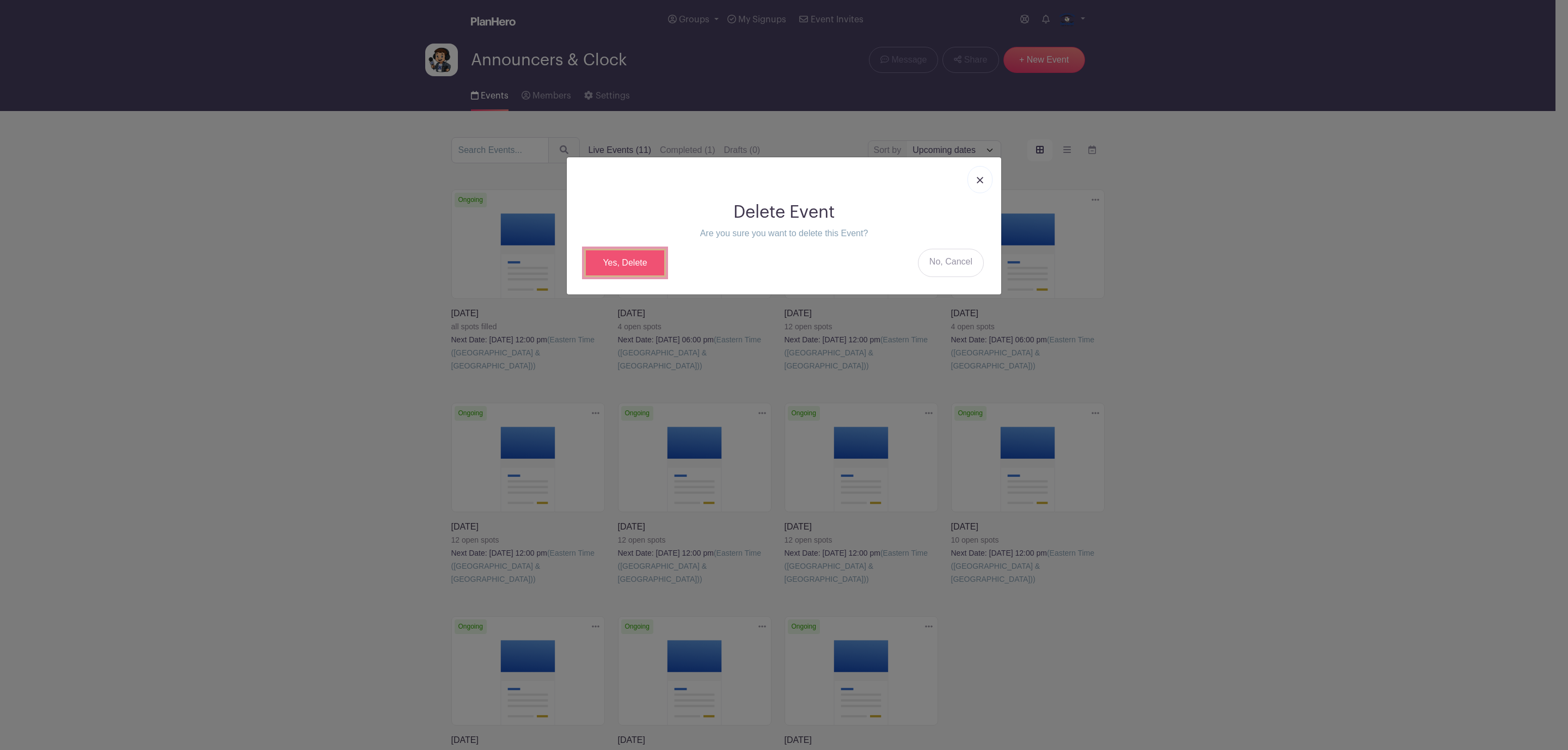
click at [643, 263] on link "Yes, Delete" at bounding box center [625, 263] width 82 height 28
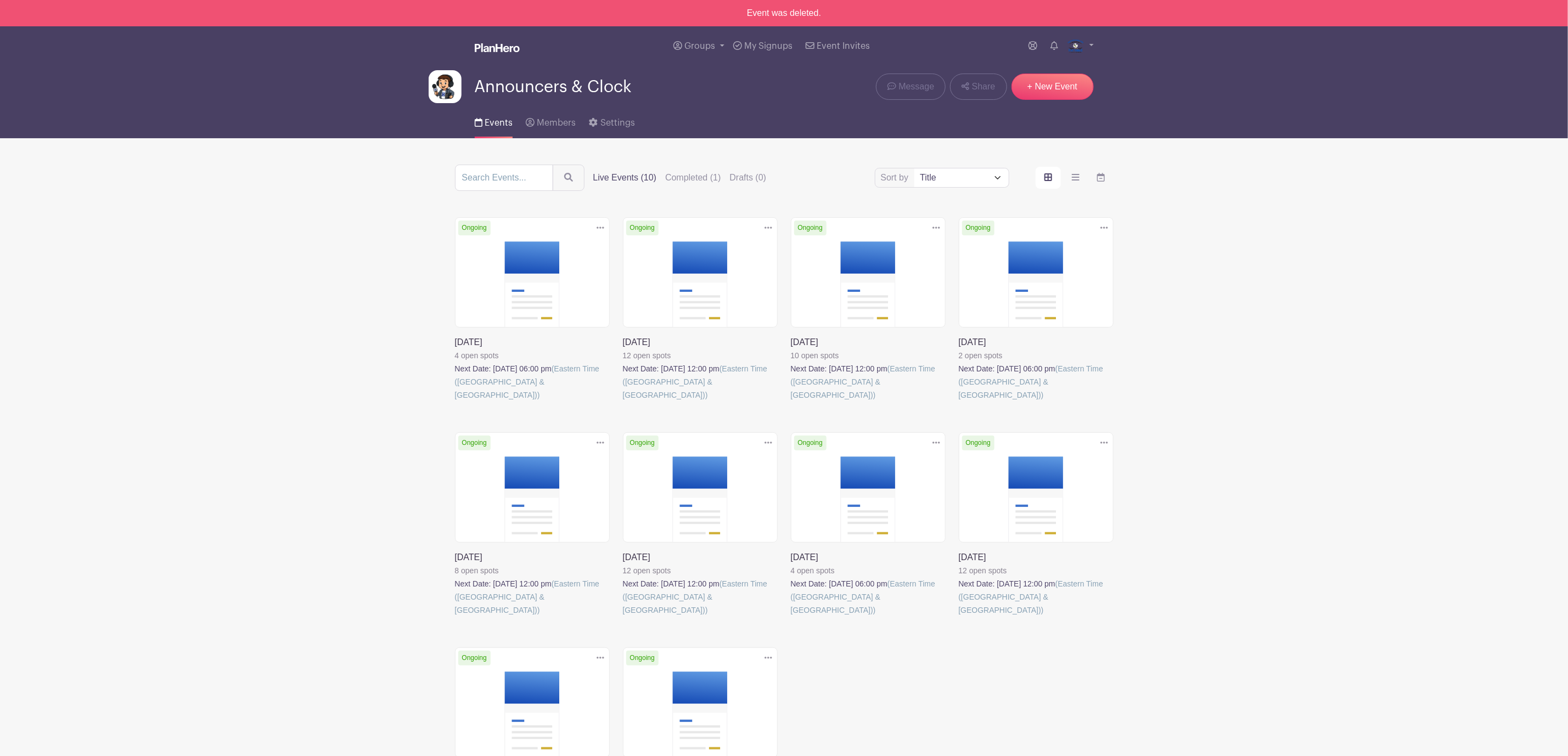
click at [1001, 181] on select "Title Recently modified Newest Upcoming dates" at bounding box center [961, 178] width 94 height 19
select select "upcoming_date"
click at [914, 170] on select "Title Recently modified Newest Upcoming dates" at bounding box center [961, 178] width 94 height 19
click at [623, 402] on link at bounding box center [623, 402] width 0 height 0
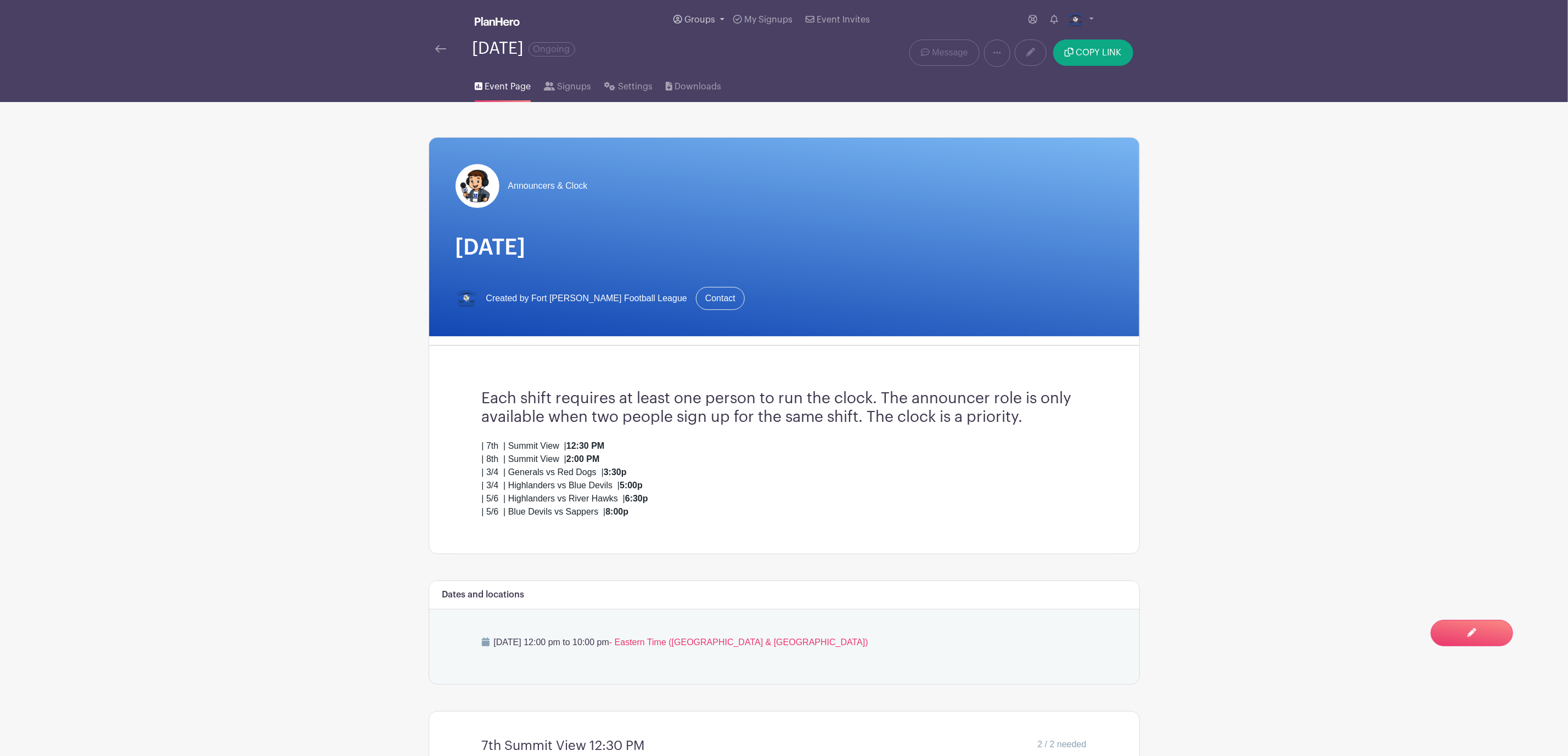
click at [704, 20] on span "Groups" at bounding box center [700, 20] width 31 height 9
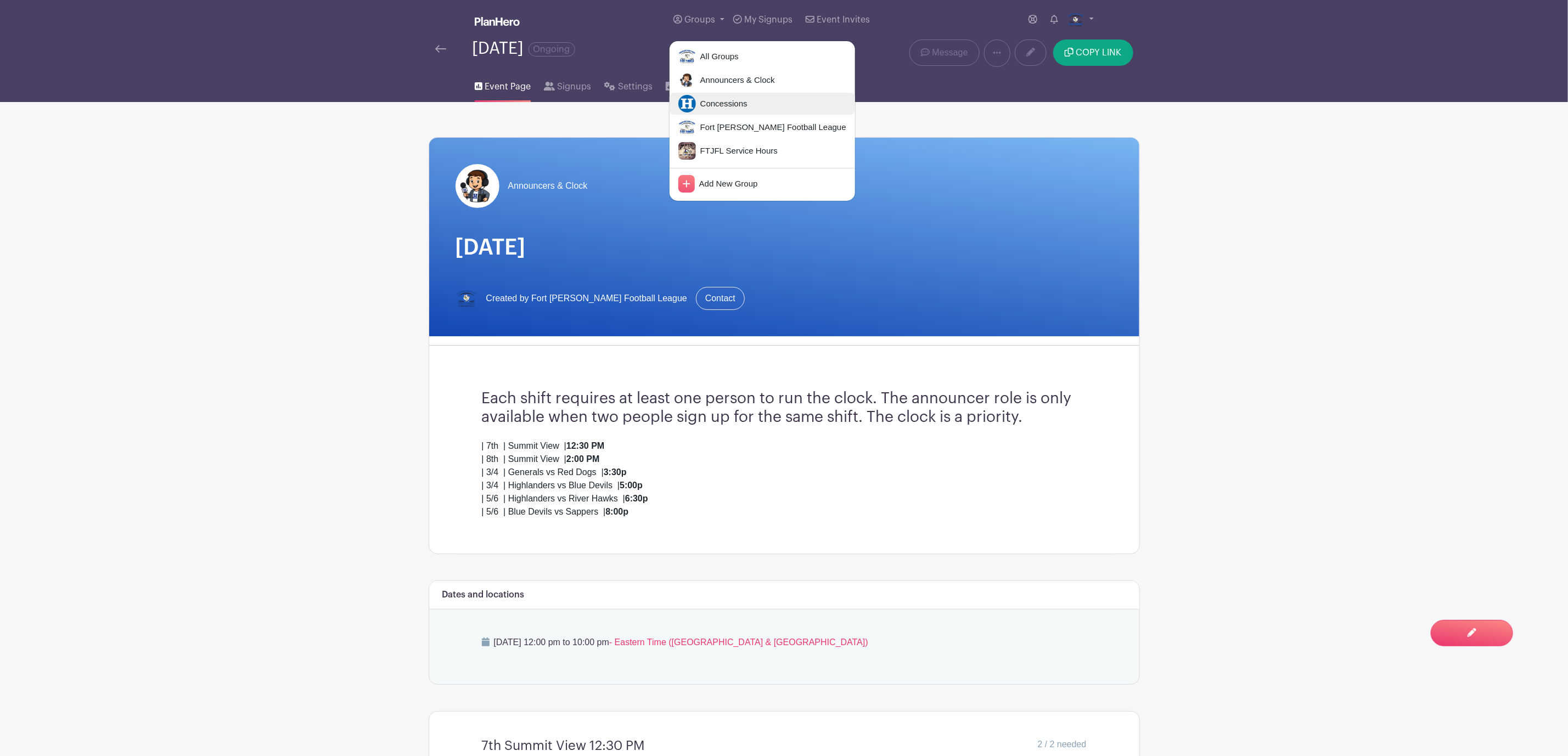
click at [726, 108] on span "Concessions" at bounding box center [722, 104] width 52 height 13
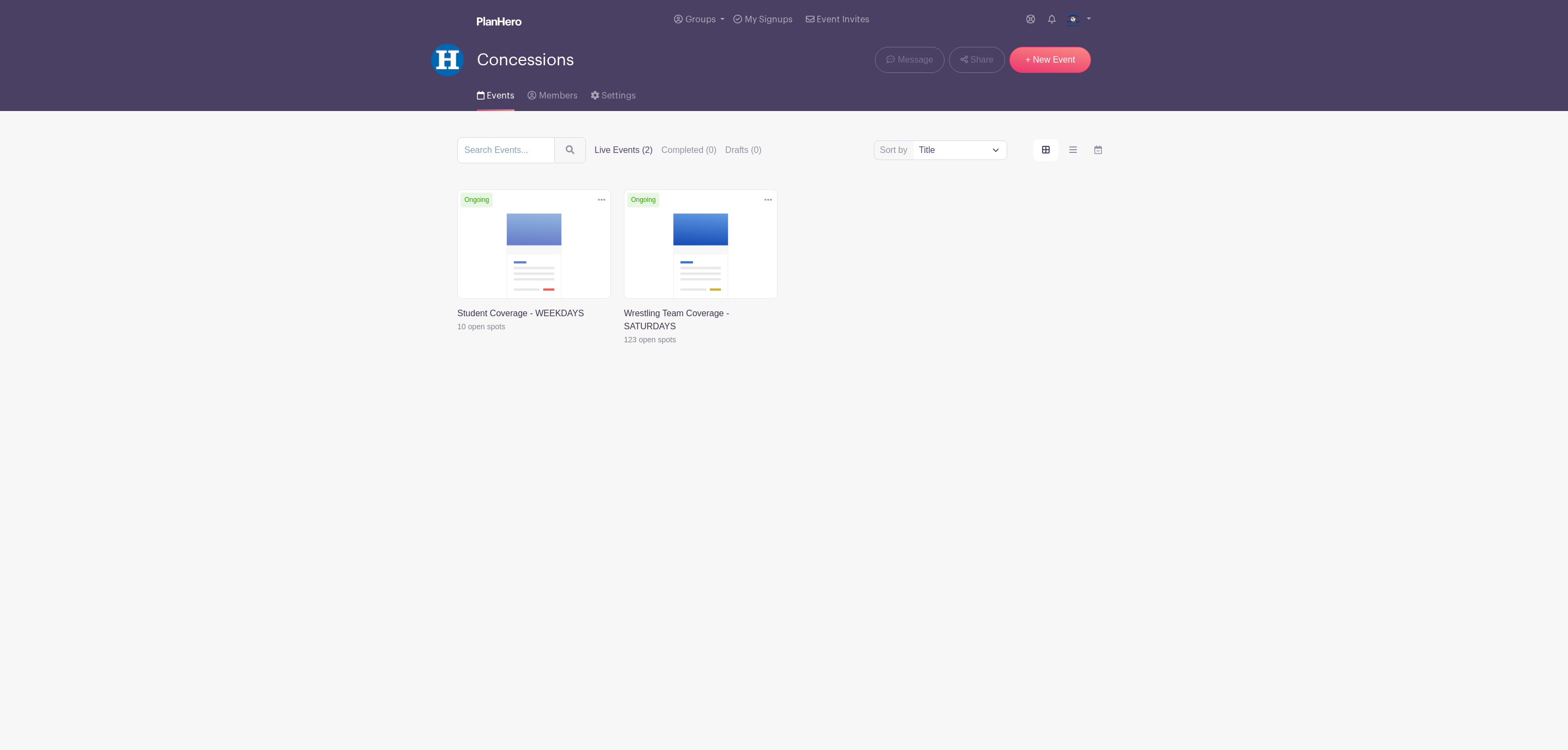
click at [624, 346] on link at bounding box center [624, 346] width 0 height 0
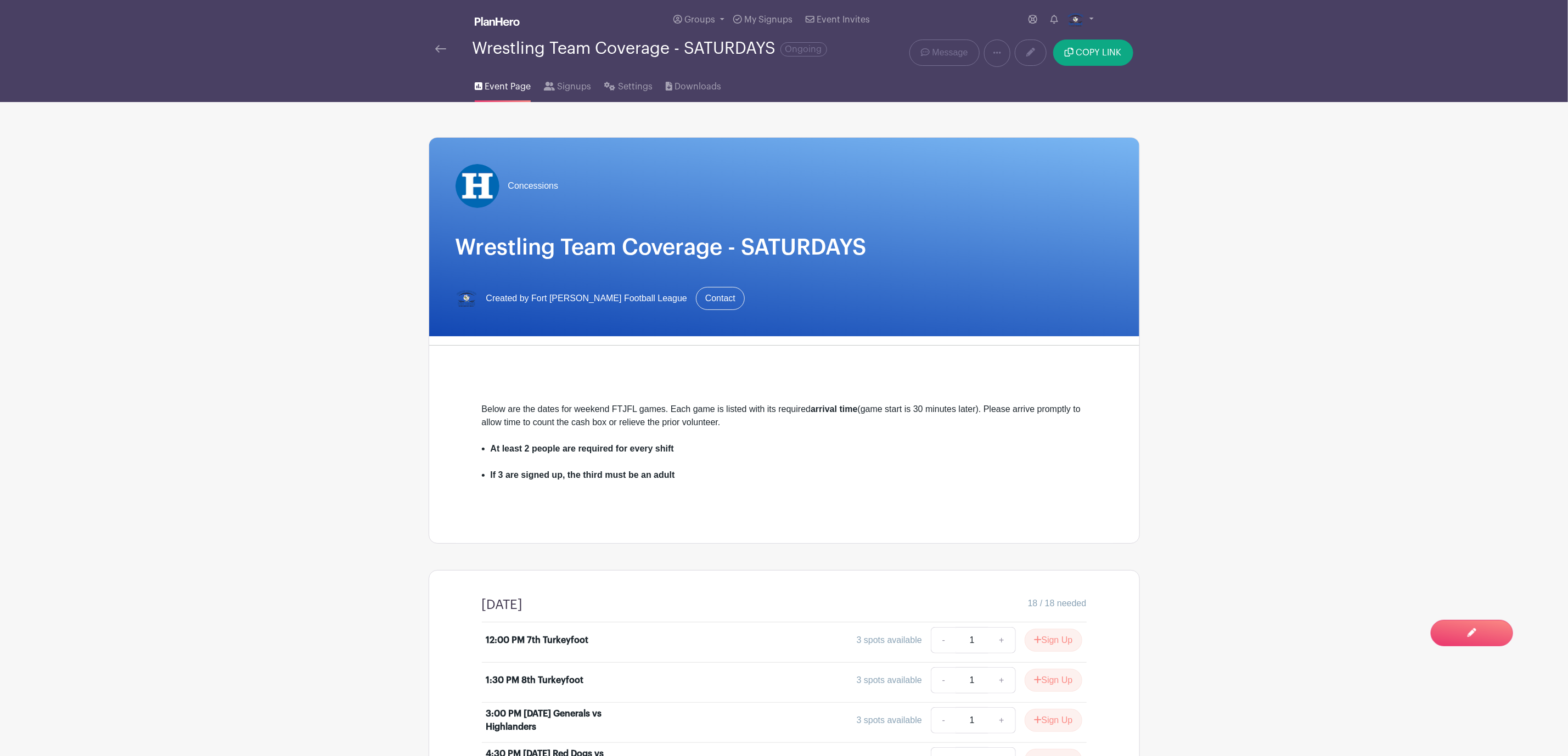
click at [440, 53] on img at bounding box center [440, 49] width 11 height 8
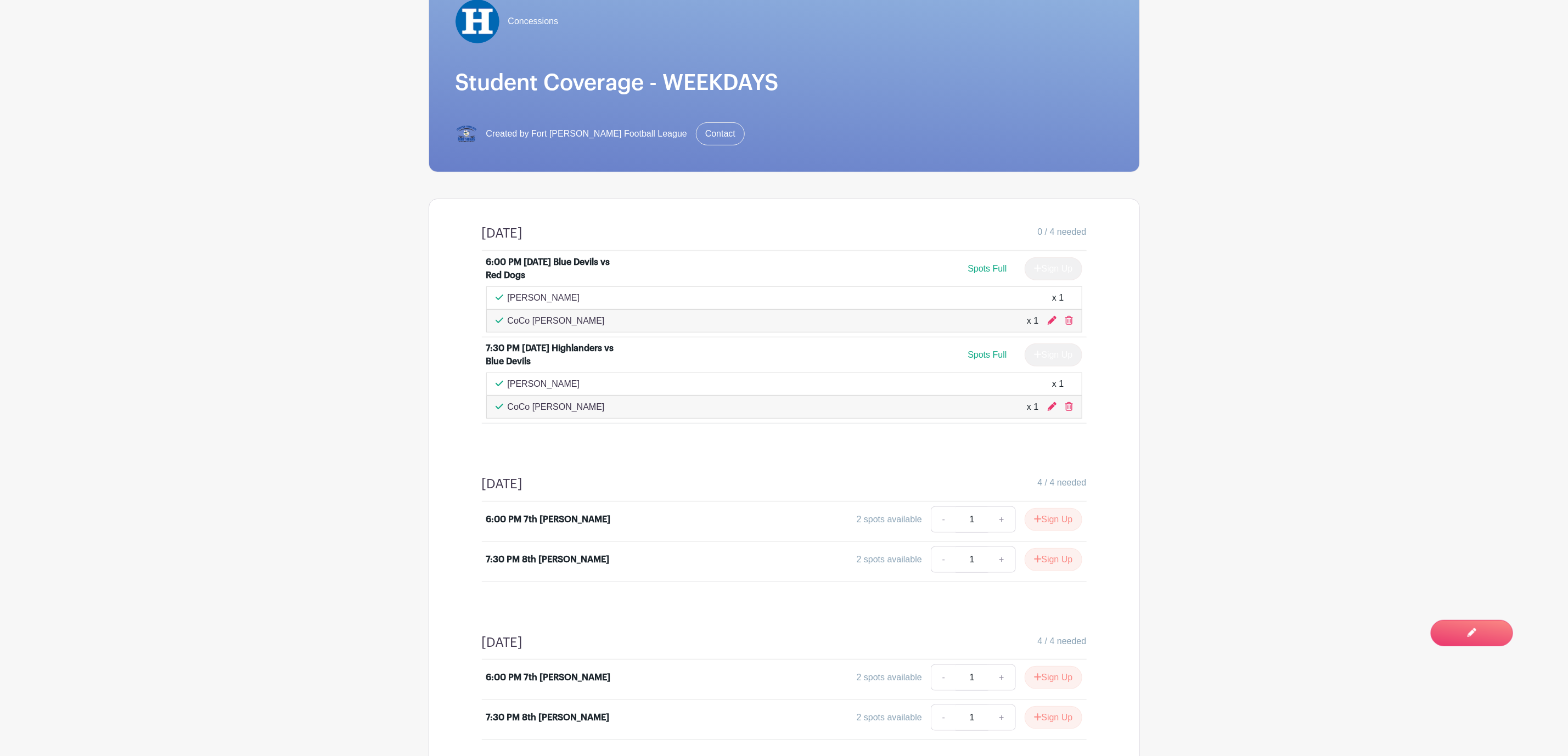
scroll to position [329, 0]
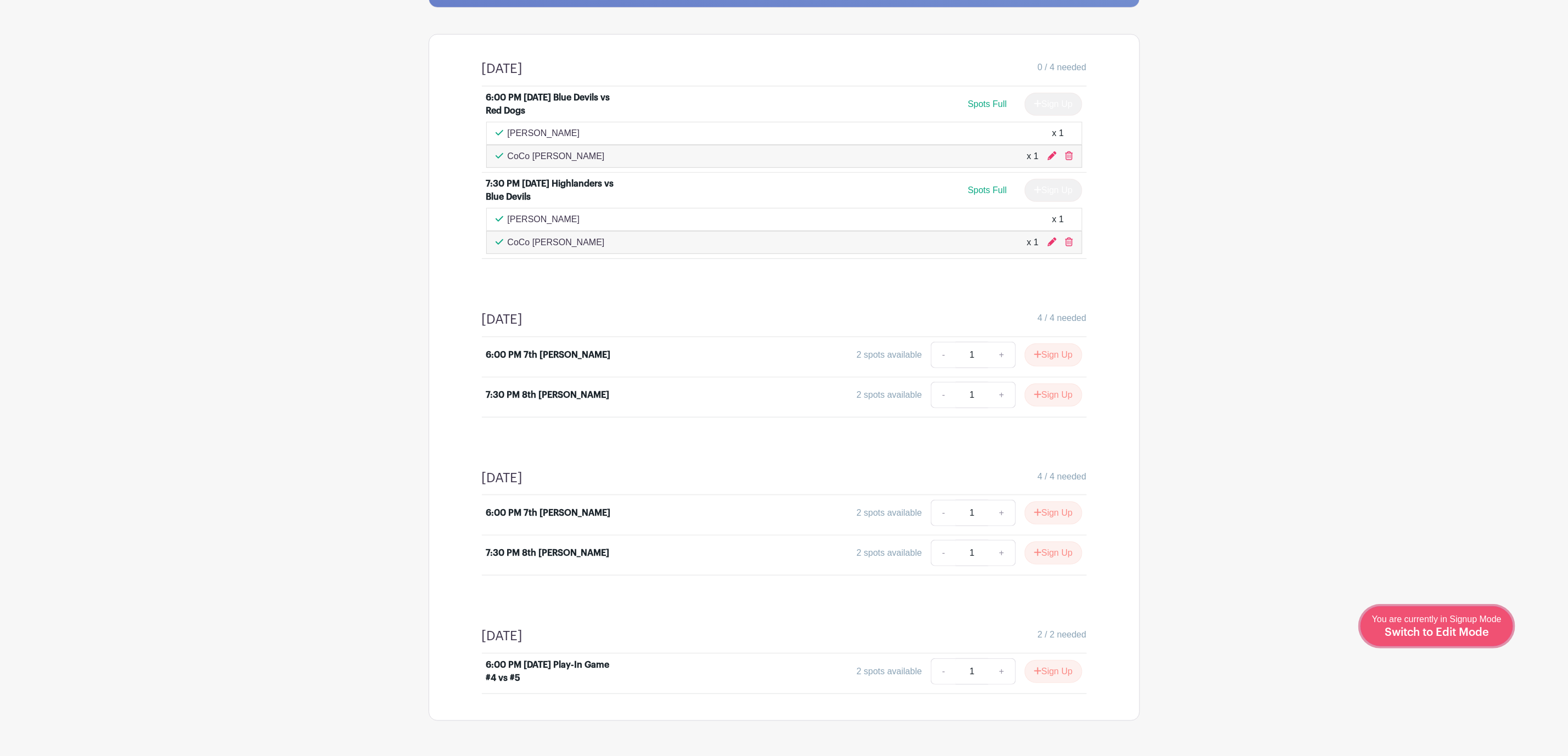
click at [1466, 636] on span "Switch to Edit Mode" at bounding box center [1437, 632] width 104 height 11
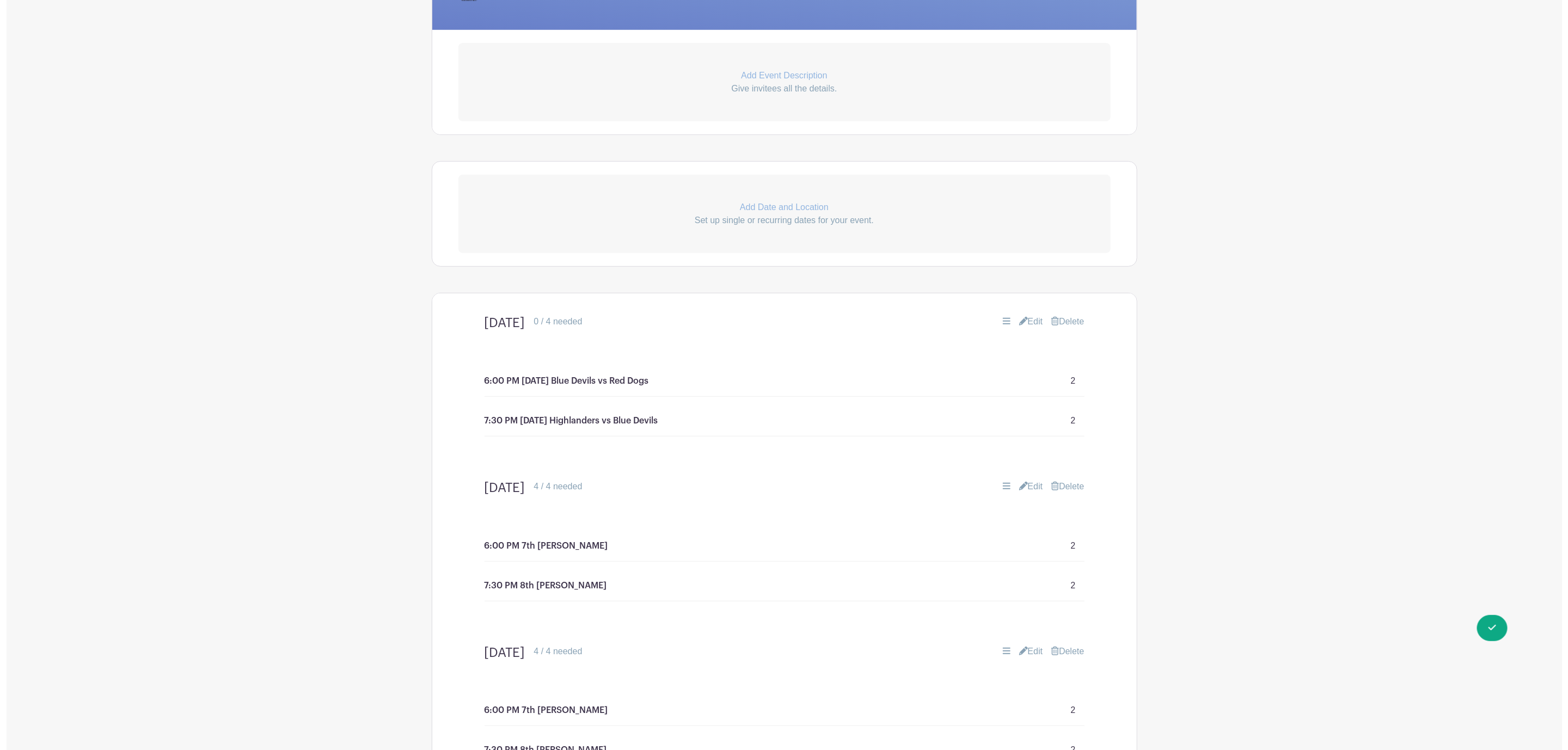
scroll to position [408, 0]
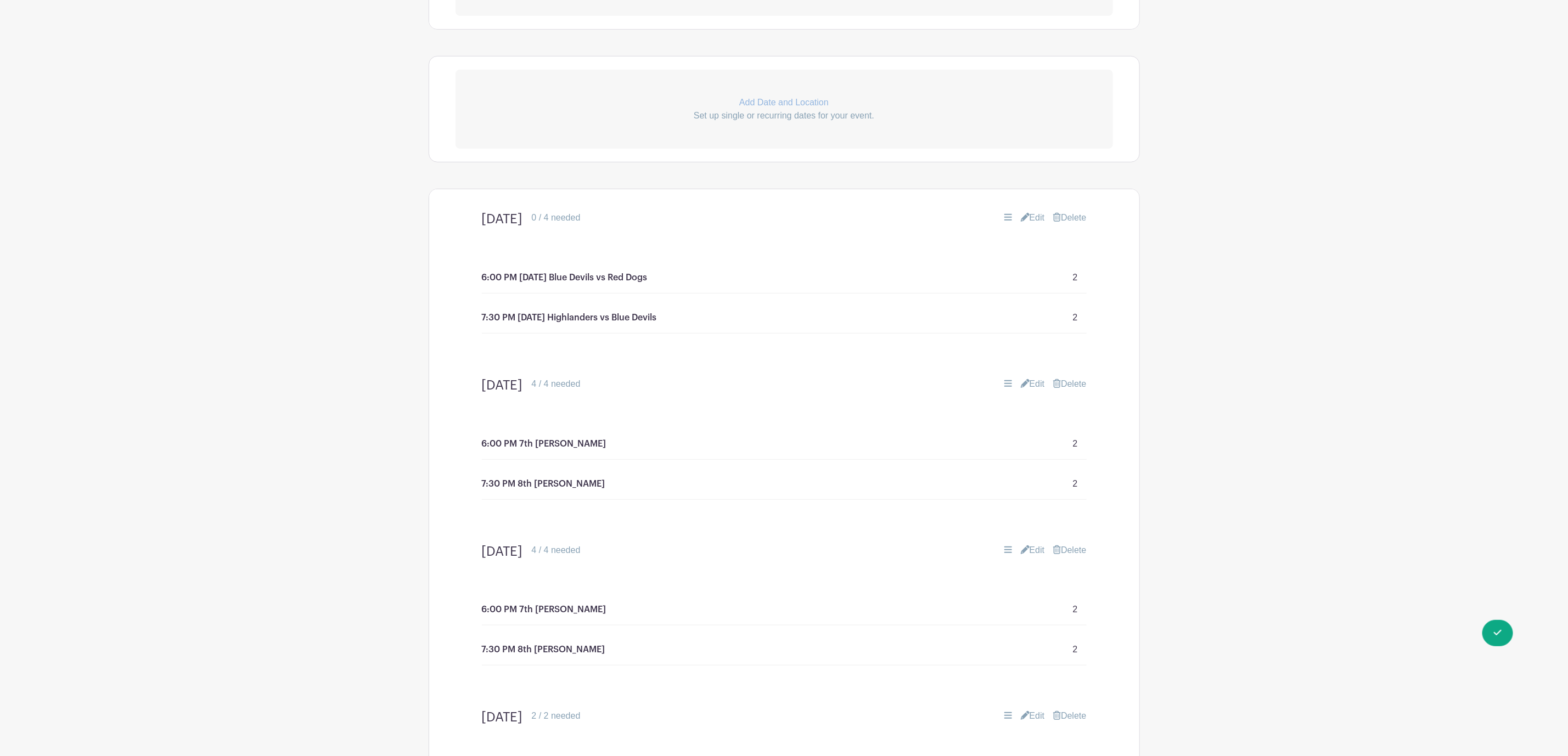
click at [1067, 387] on link "Delete" at bounding box center [1070, 384] width 33 height 13
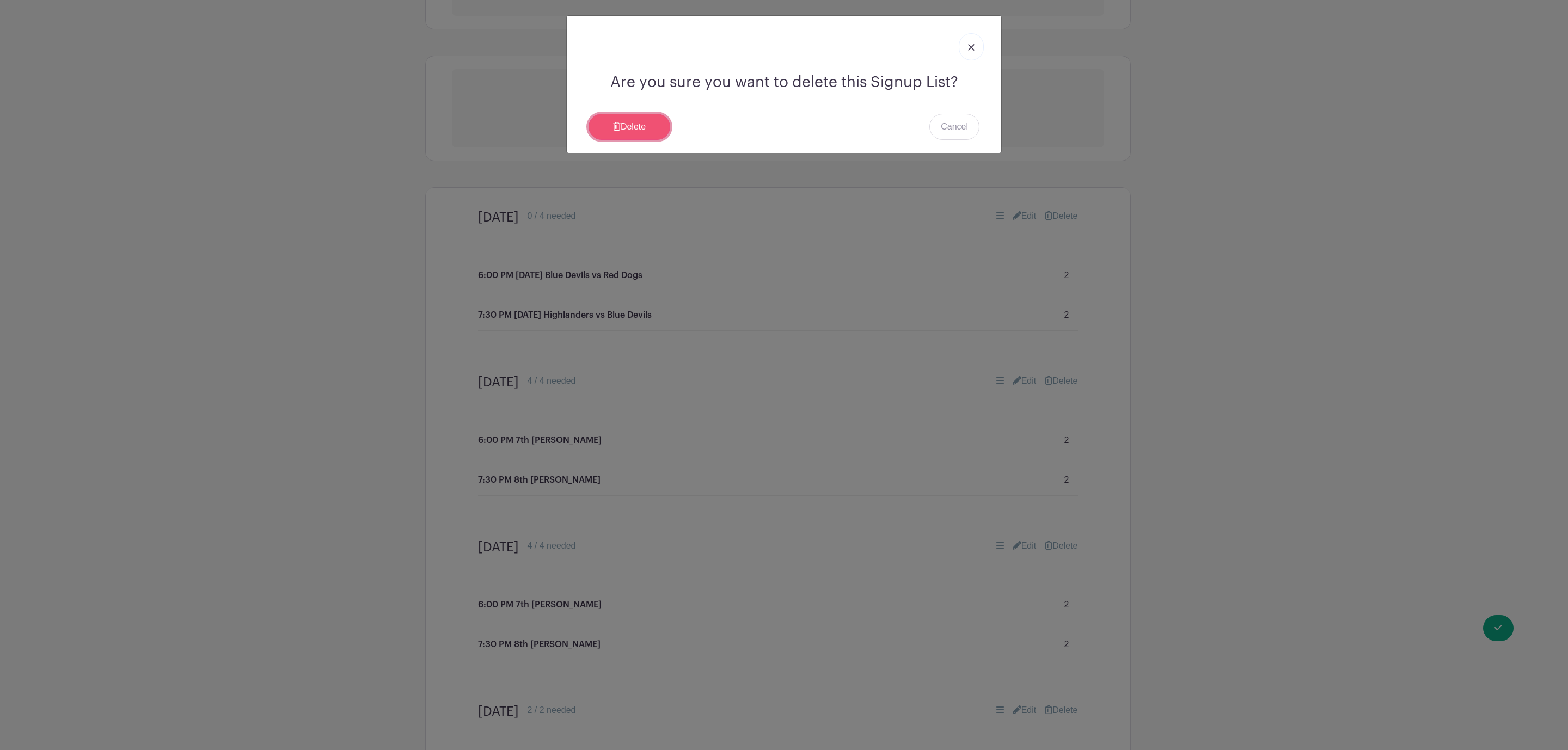
click at [619, 131] on icon at bounding box center [617, 126] width 8 height 9
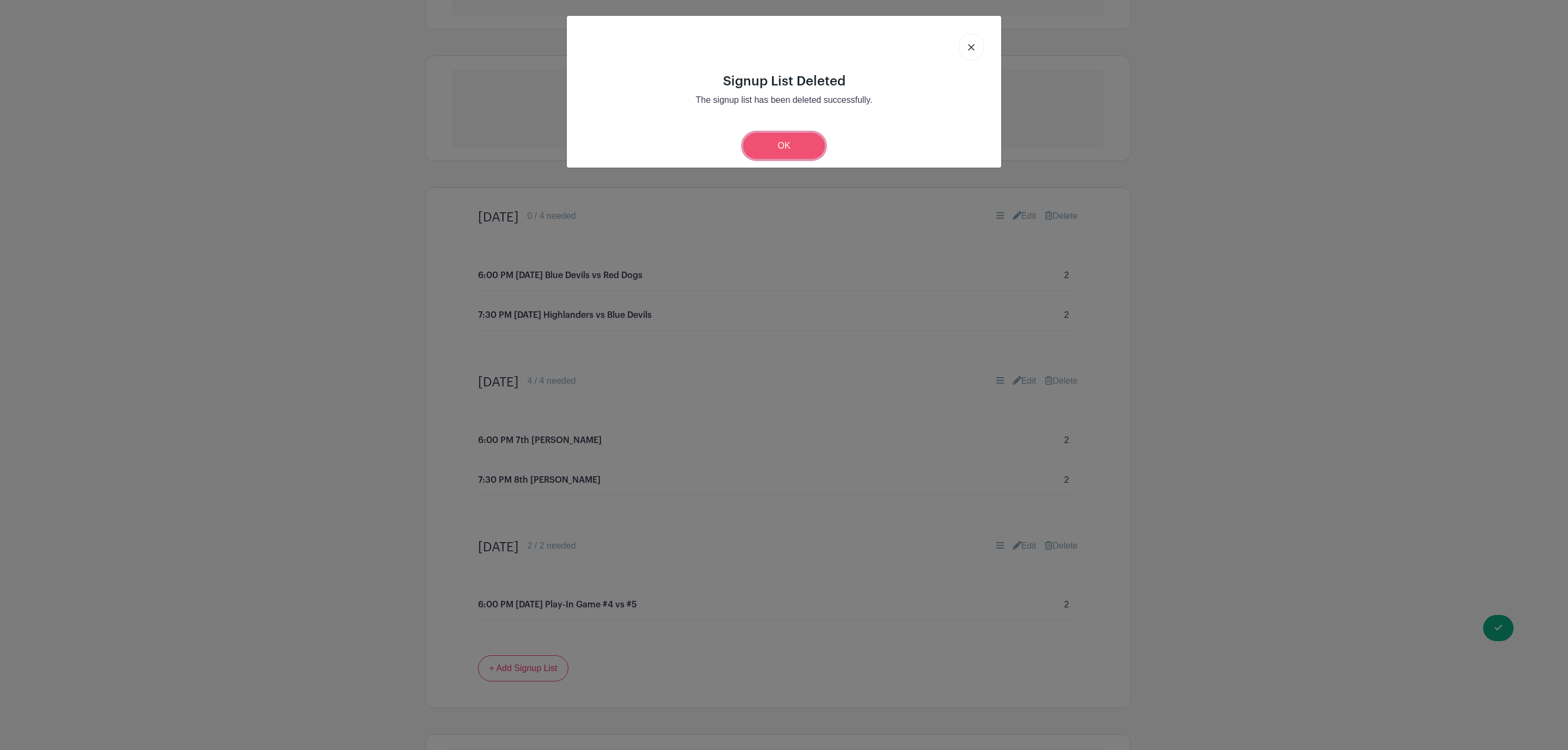
click at [765, 144] on link "OK" at bounding box center [784, 146] width 82 height 26
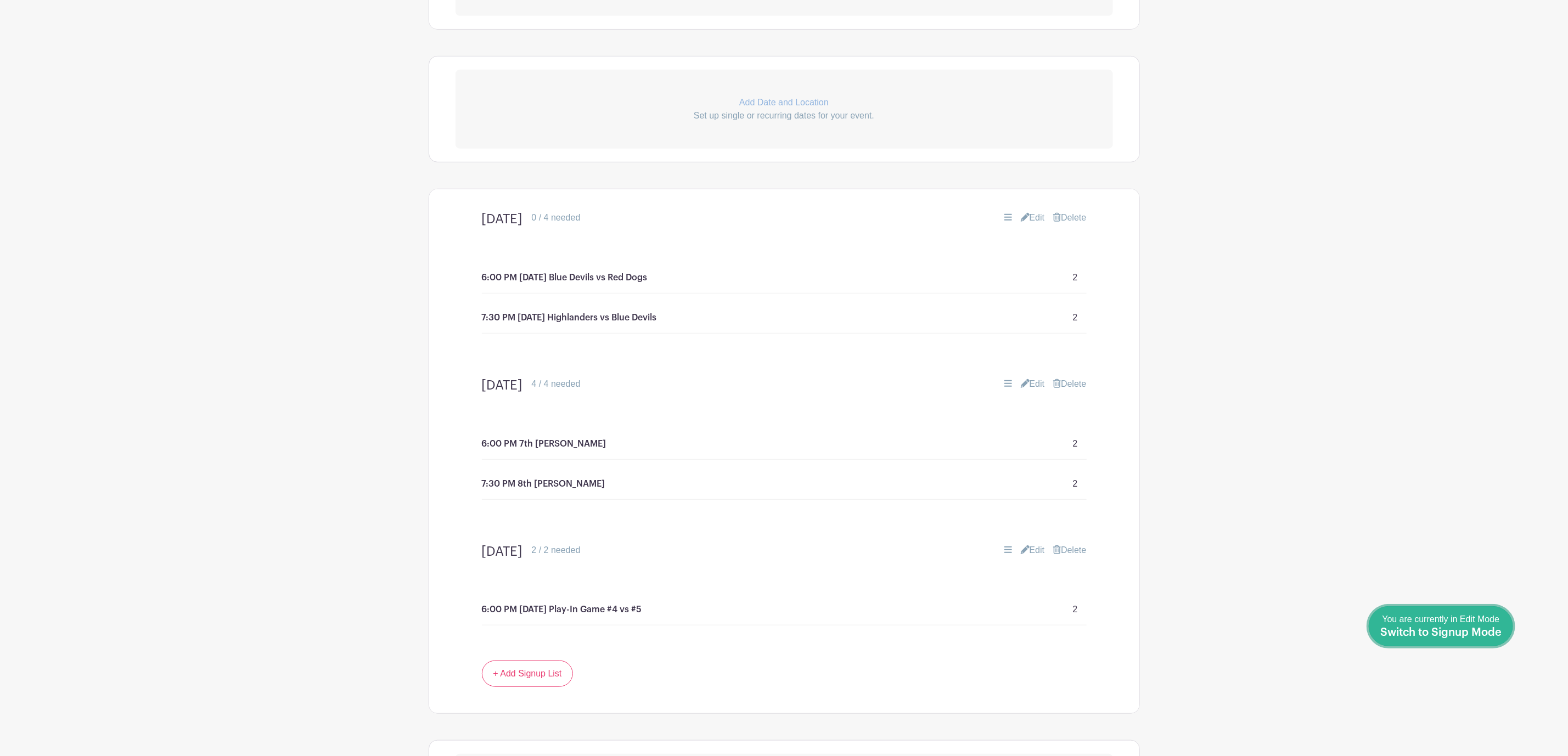
click at [1495, 626] on div "You are currently in Edit Mode Switch to Signup Mode" at bounding box center [1440, 627] width 121 height 27
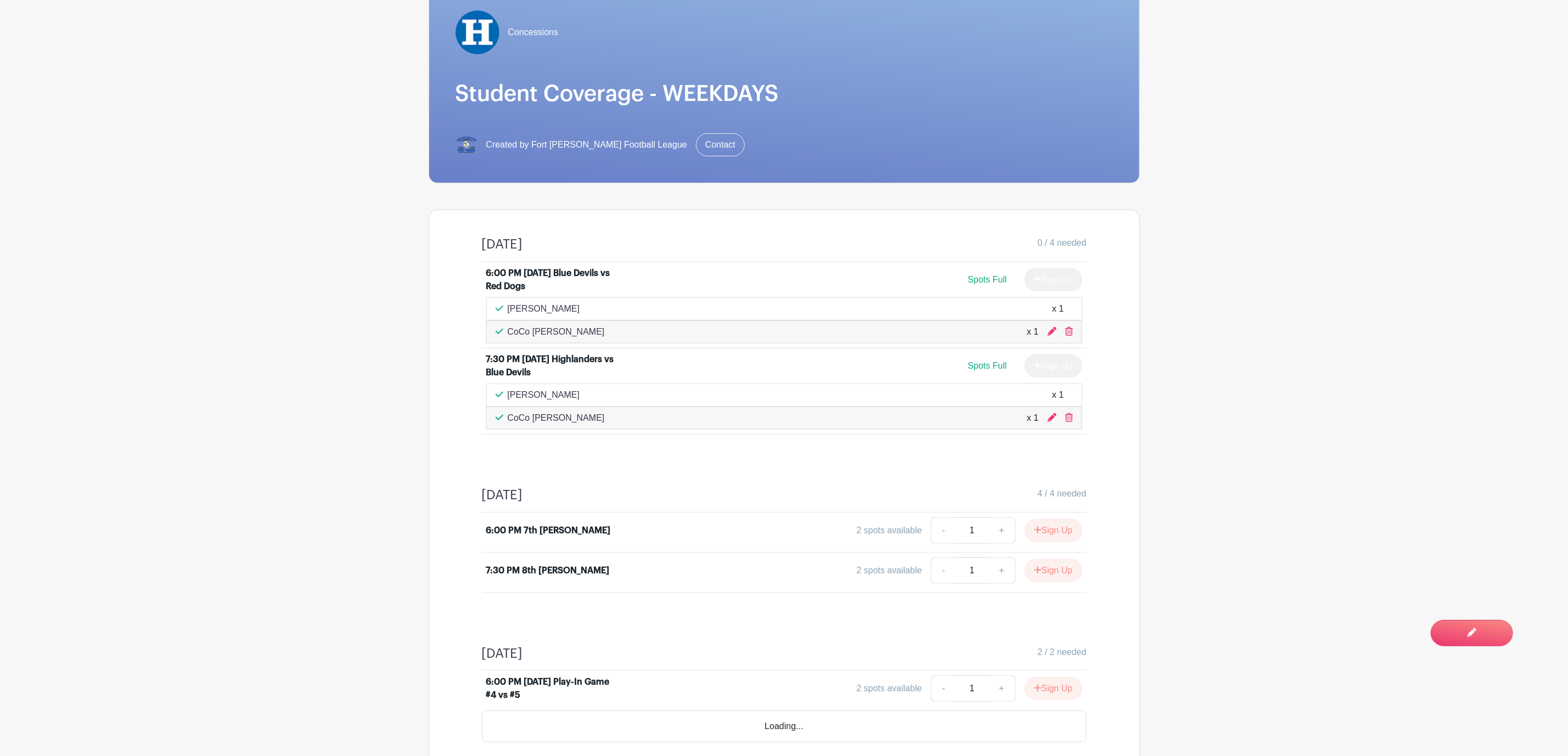
scroll to position [211, 0]
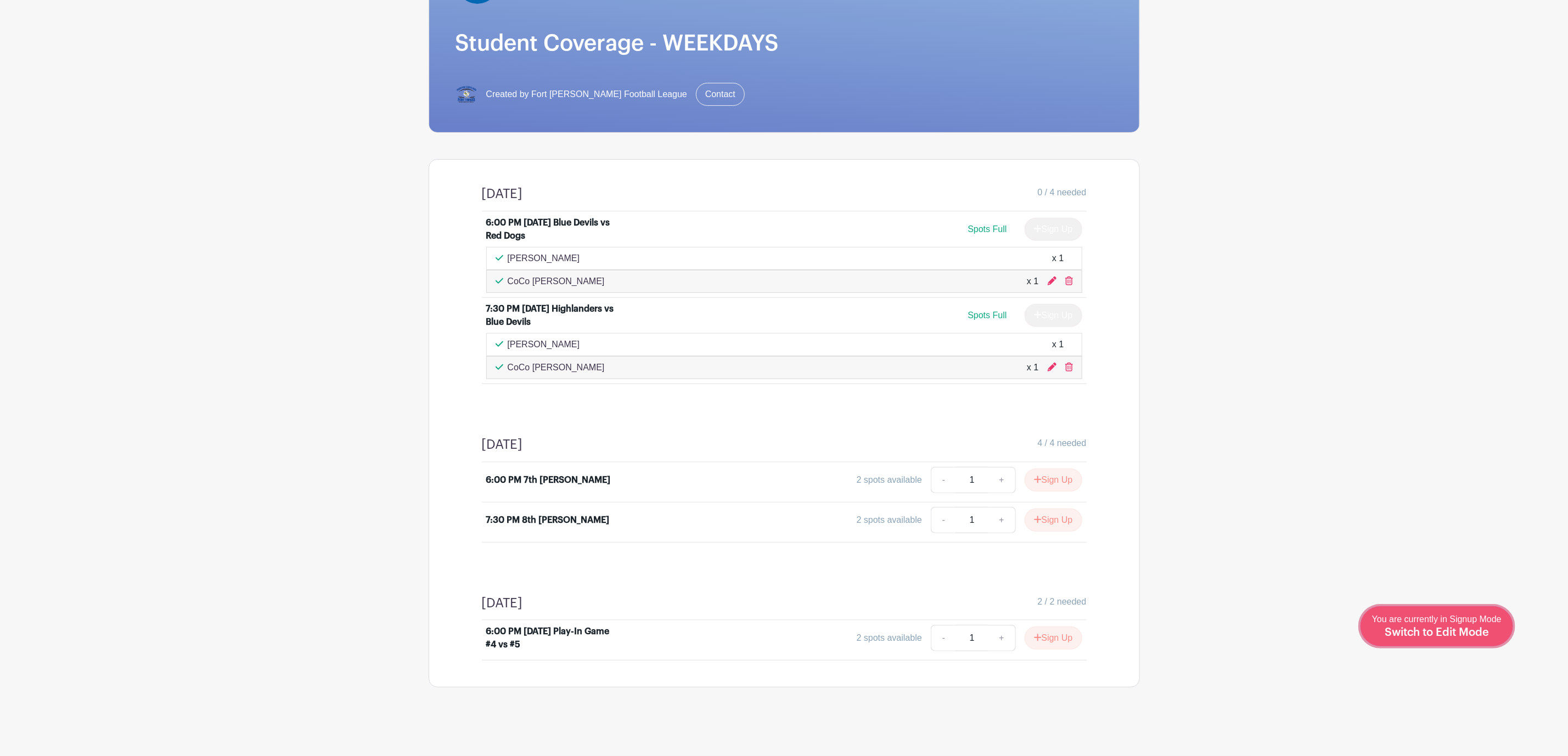
click at [1489, 639] on div "You are currently in Signup Mode Switch to Edit Mode" at bounding box center [1437, 627] width 129 height 27
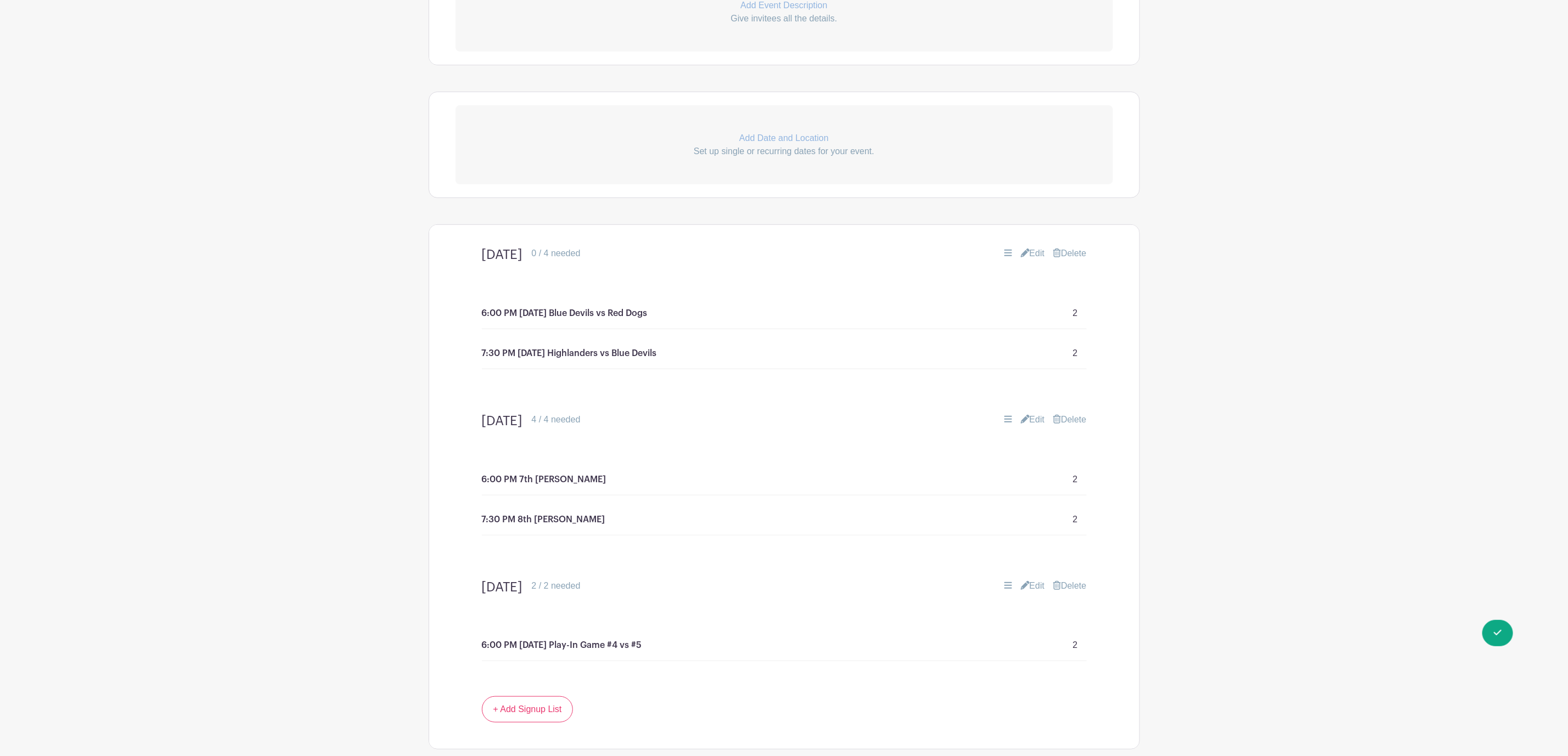
scroll to position [577, 0]
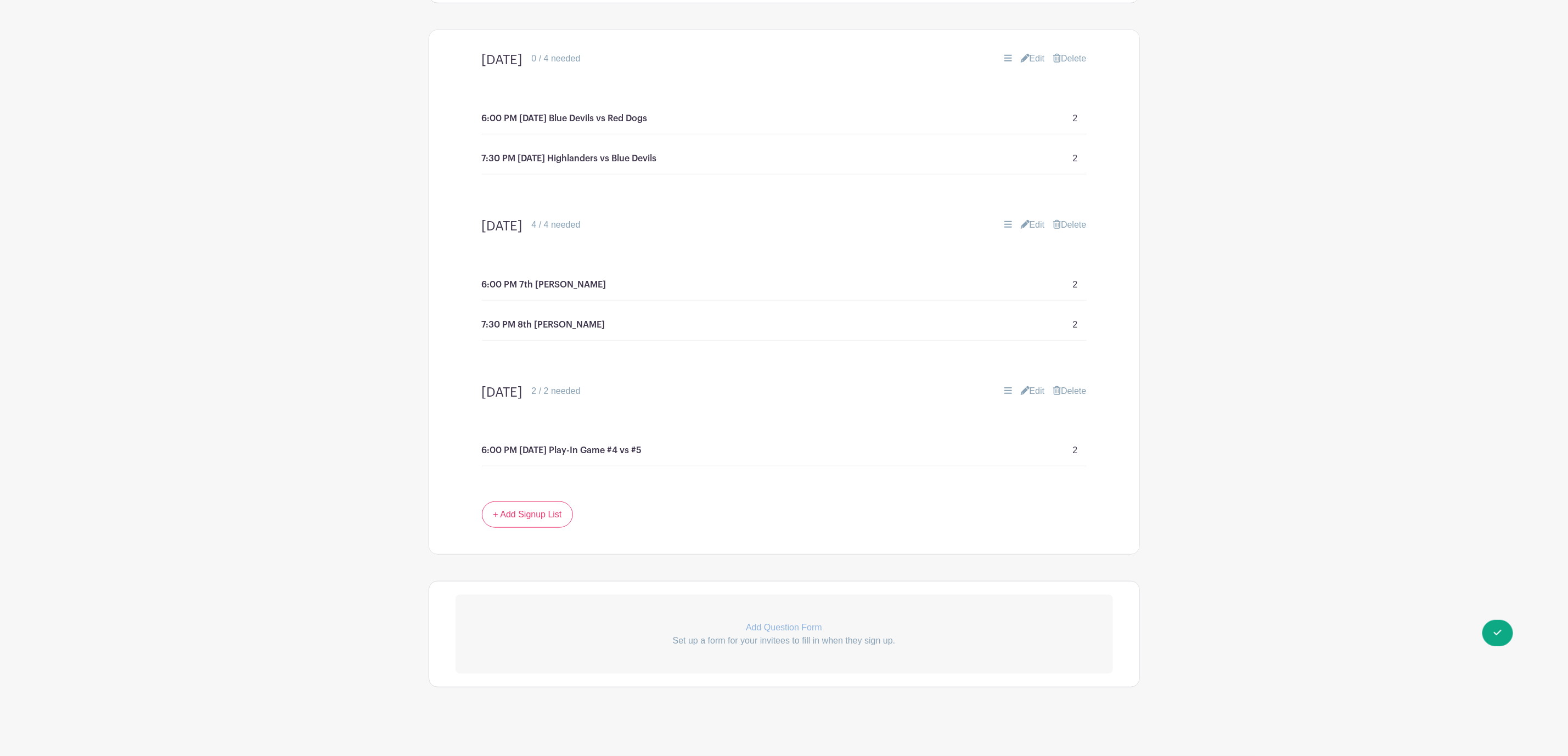
click at [1034, 225] on link "Edit" at bounding box center [1033, 225] width 24 height 13
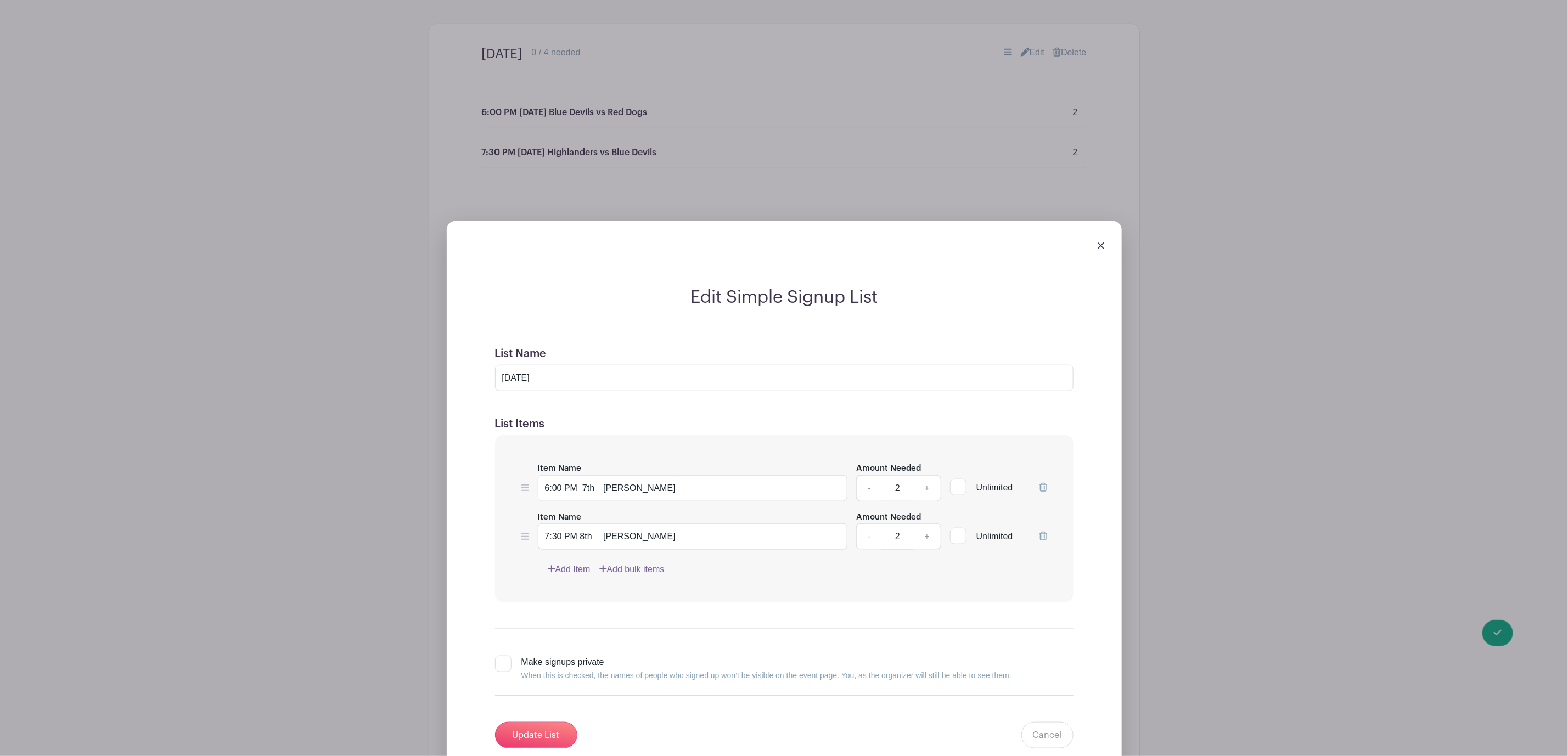
click at [1042, 541] on icon at bounding box center [1043, 536] width 8 height 9
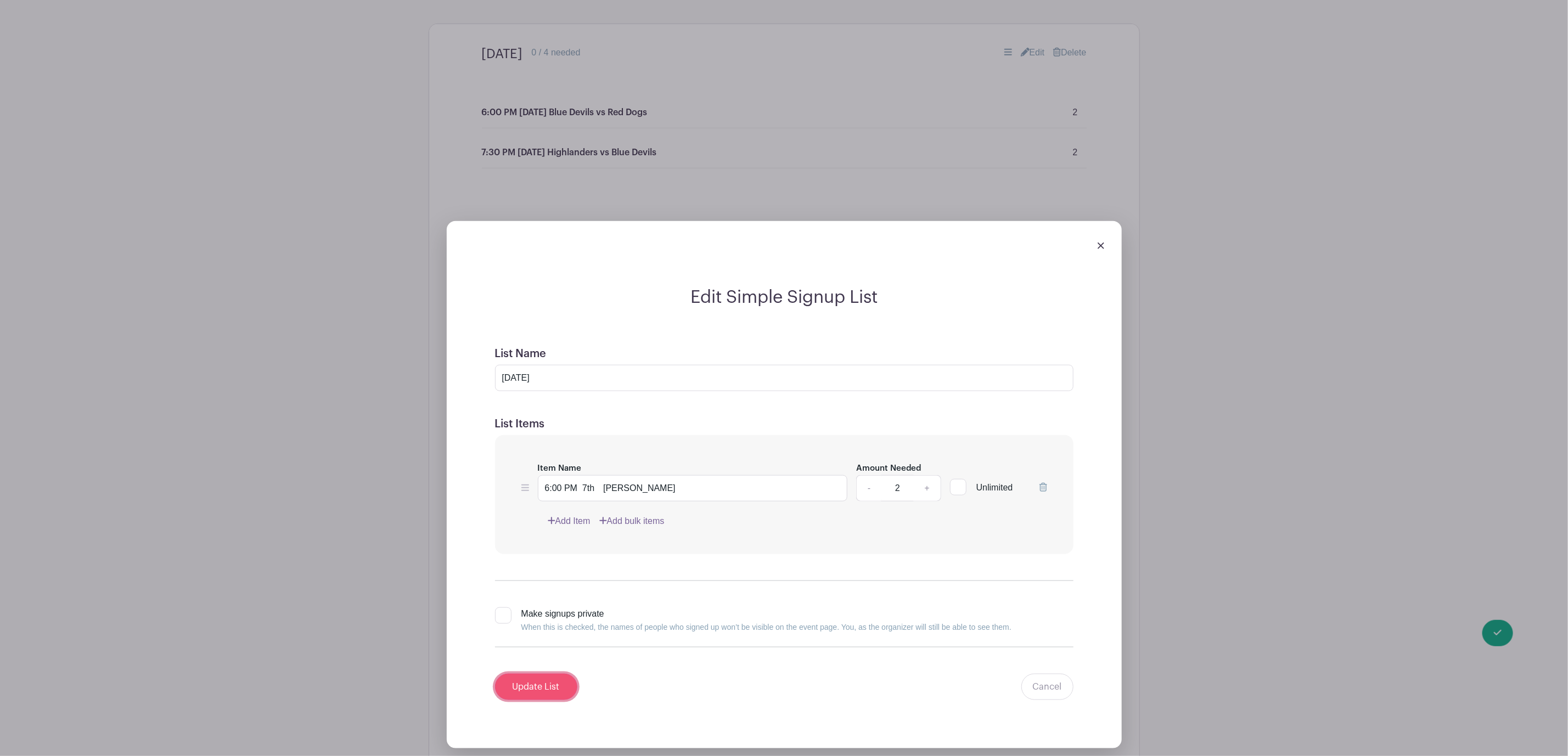
click at [531, 695] on input "Update List" at bounding box center [536, 687] width 82 height 26
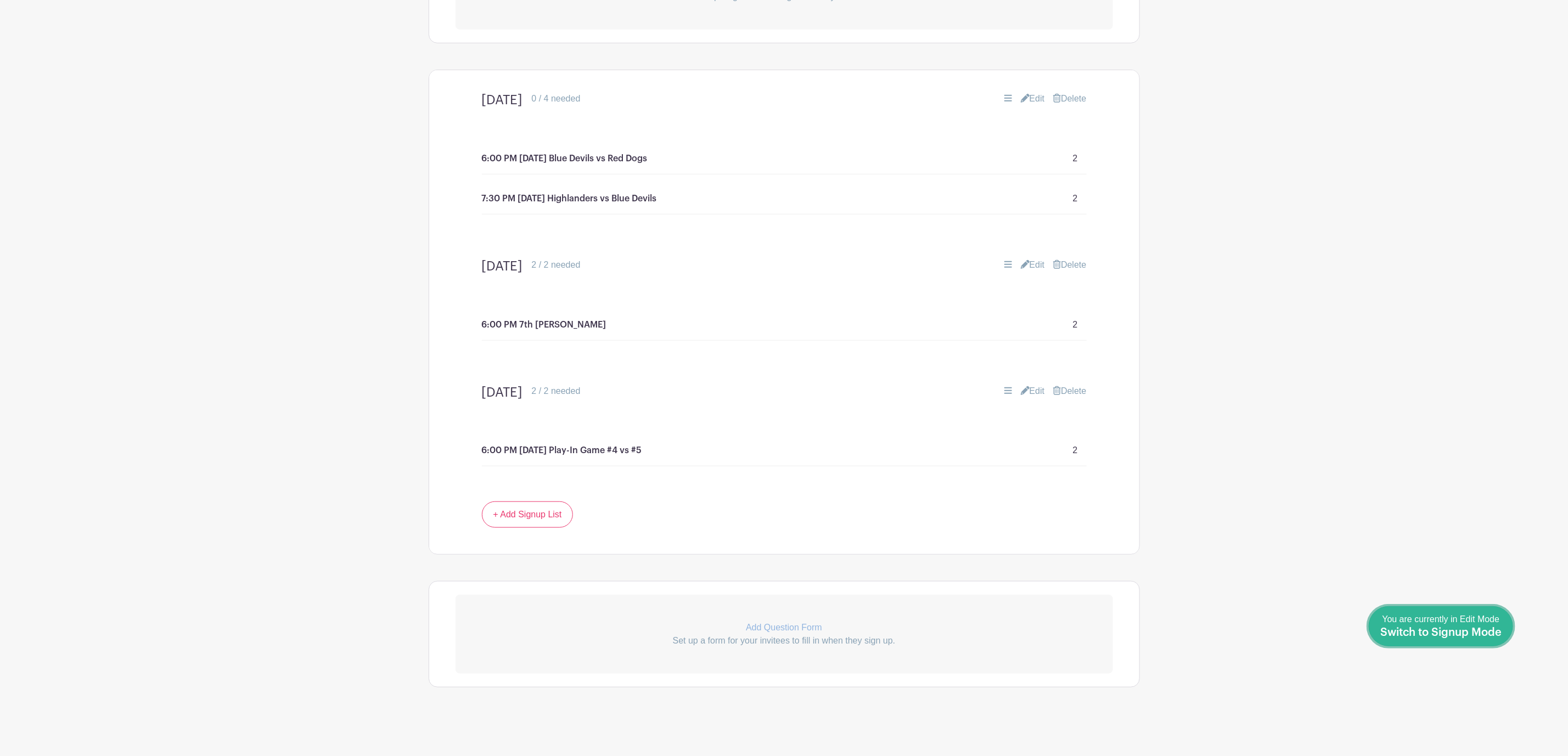
click at [1491, 630] on span "Switch to Signup Mode" at bounding box center [1440, 632] width 121 height 11
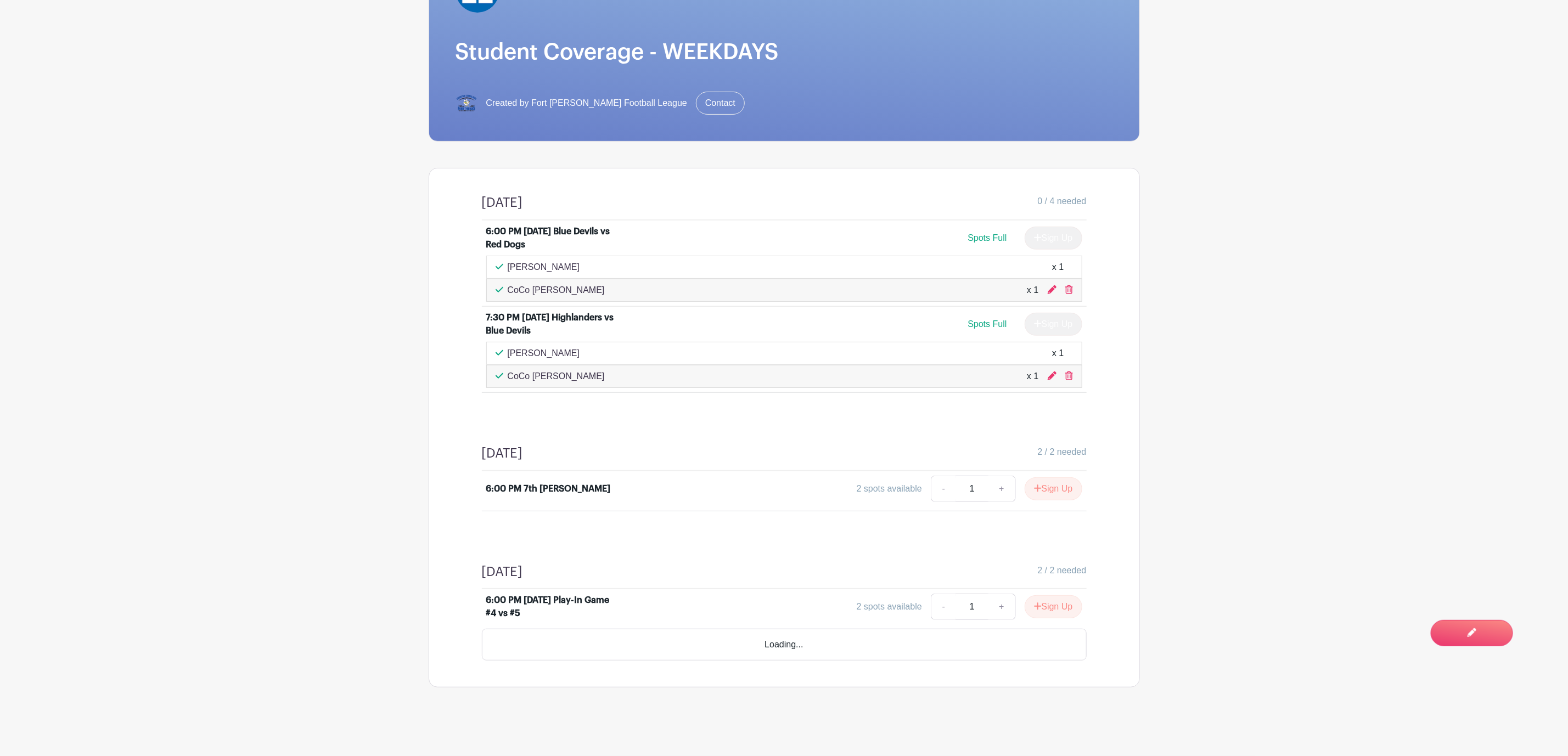
scroll to position [170, 0]
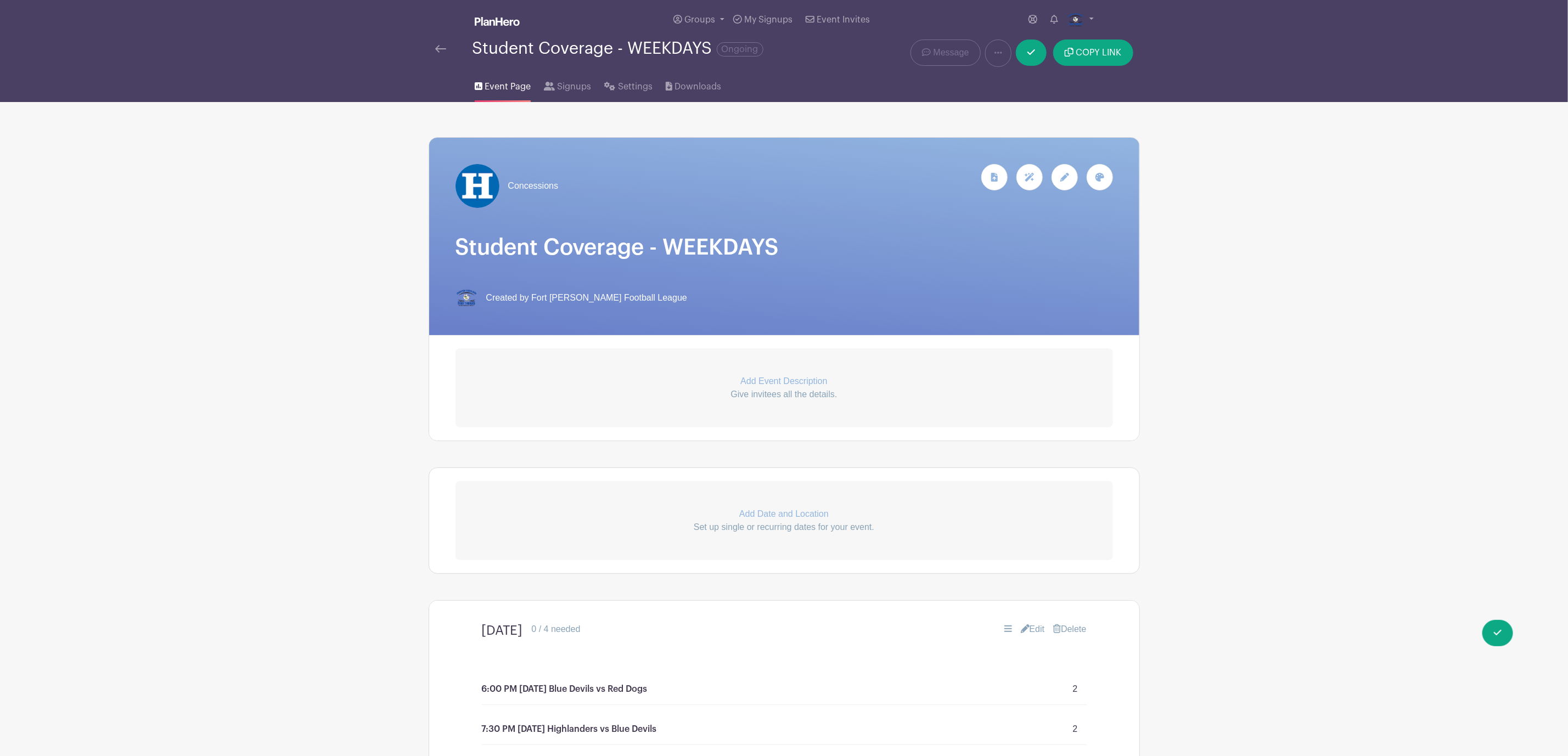
click at [443, 48] on img at bounding box center [440, 49] width 11 height 8
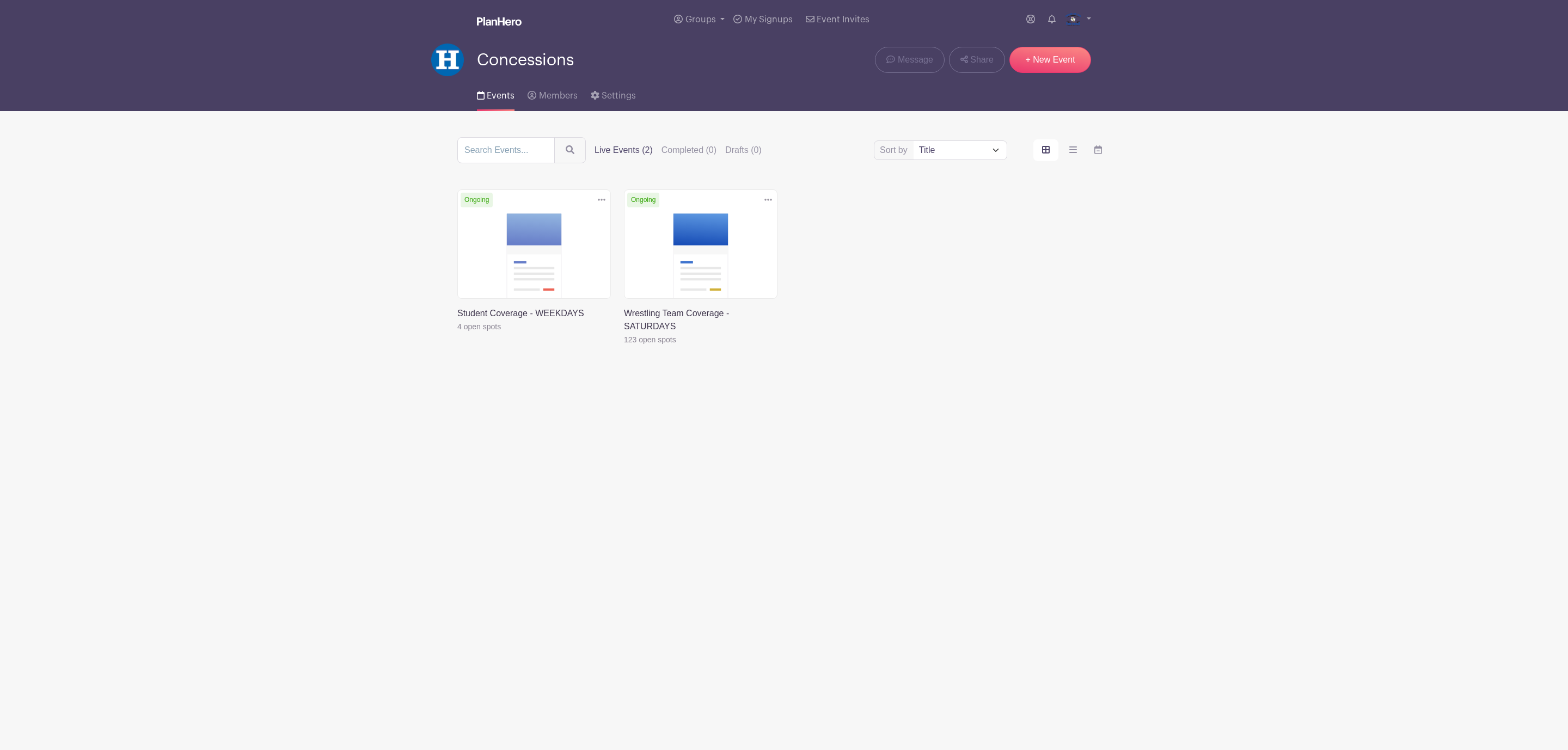
click at [997, 300] on div "Delete Event Are you sure? This event has signups associated with it. All signu…" at bounding box center [784, 283] width 666 height 187
click at [710, 13] on link "Groups" at bounding box center [699, 19] width 59 height 39
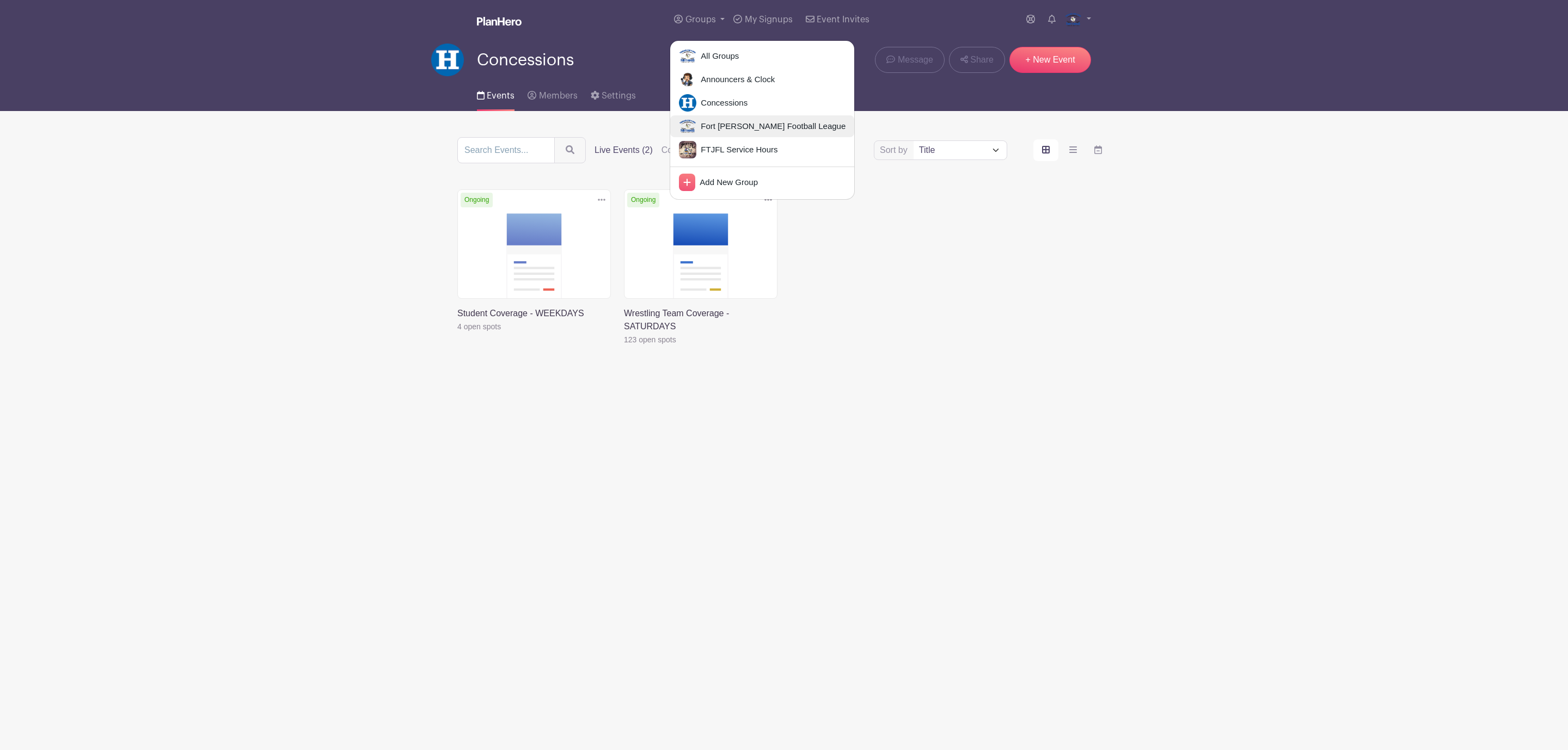
click at [736, 130] on span "Fort [PERSON_NAME] Football League" at bounding box center [771, 126] width 149 height 13
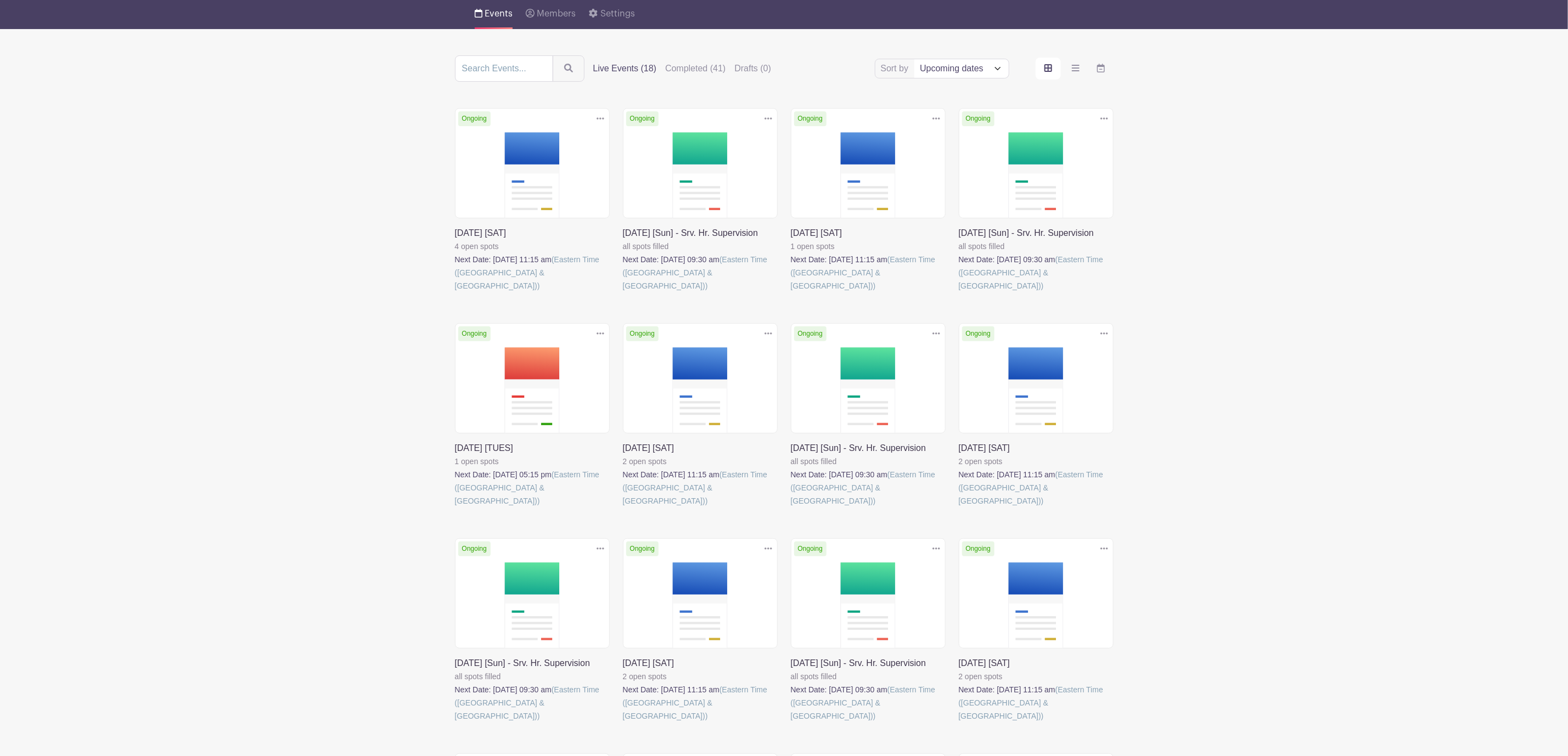
scroll to position [82, 0]
click at [455, 293] on link at bounding box center [455, 293] width 0 height 0
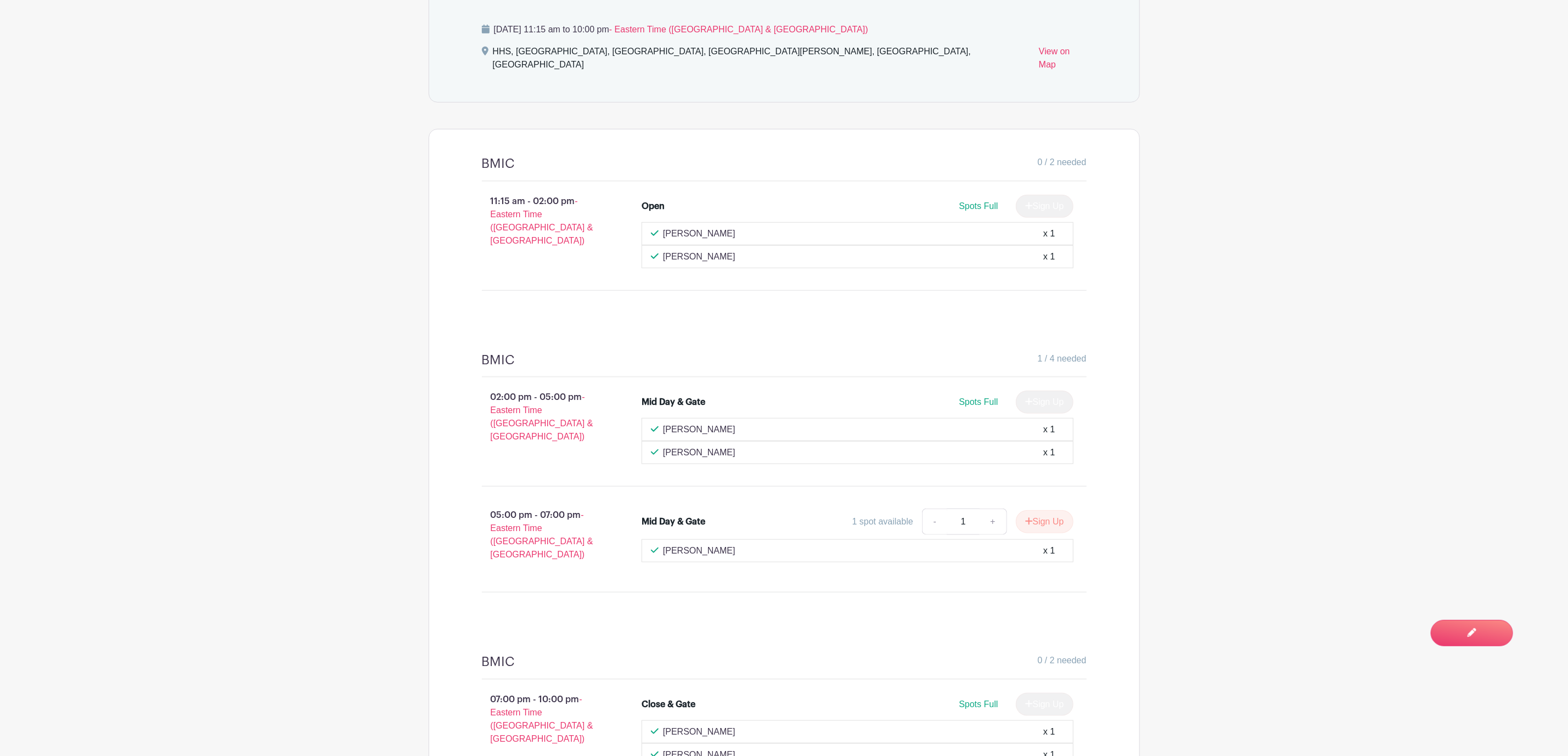
scroll to position [741, 0]
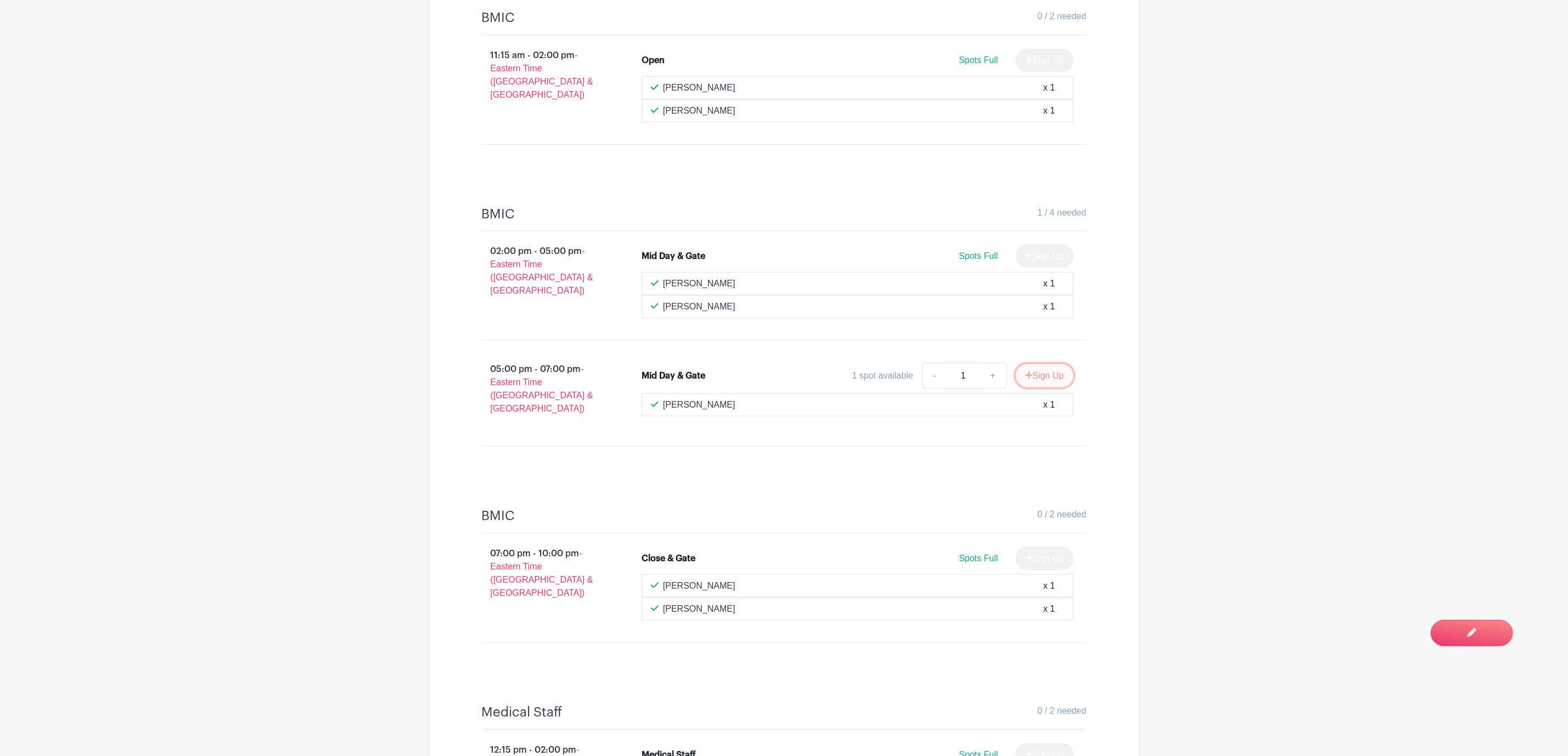
click at [1053, 369] on button "Sign Up" at bounding box center [1044, 376] width 57 height 23
click at [1085, 723] on link "Review & Confirm Signups" at bounding box center [1076, 727] width 128 height 26
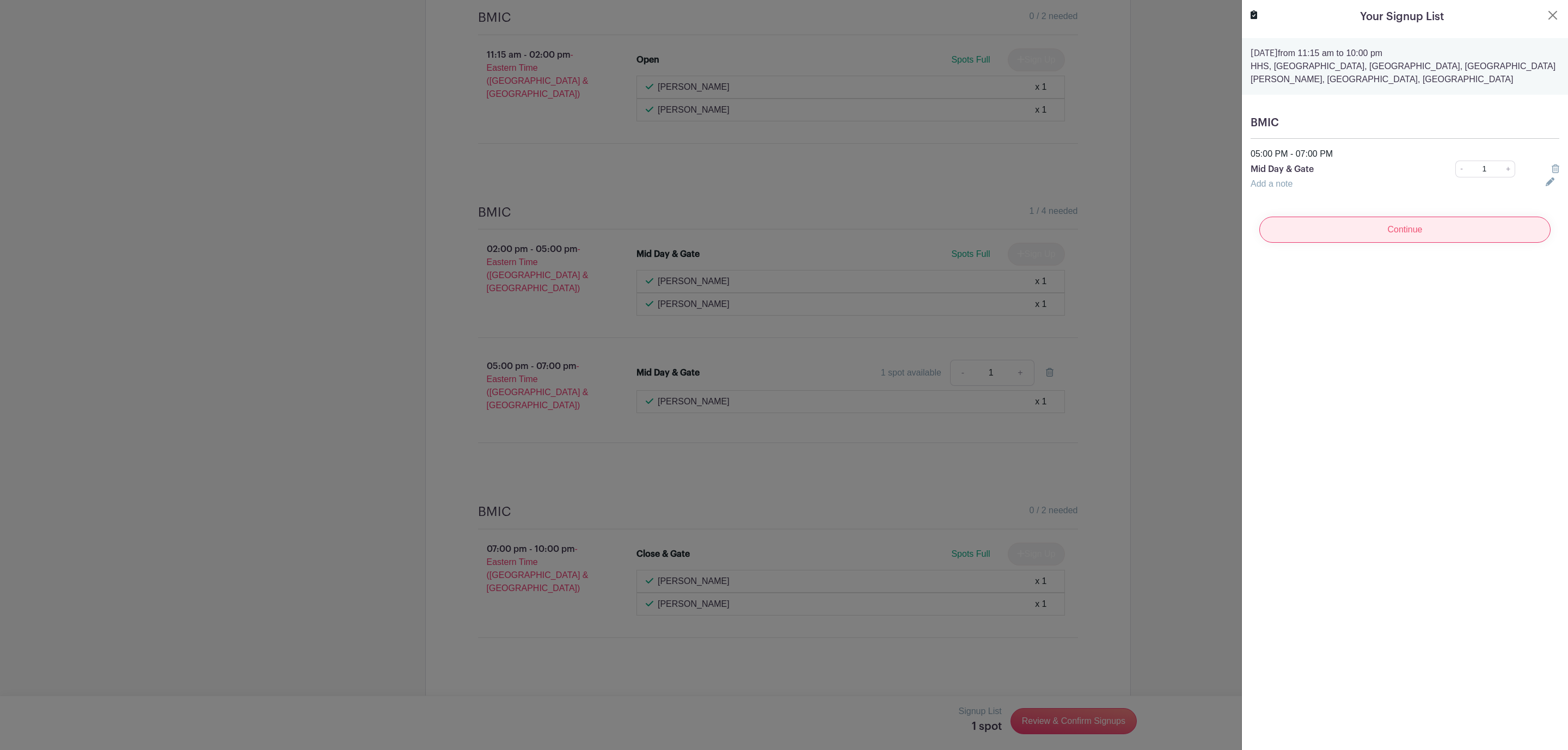
click at [1413, 217] on input "Continue" at bounding box center [1404, 229] width 291 height 26
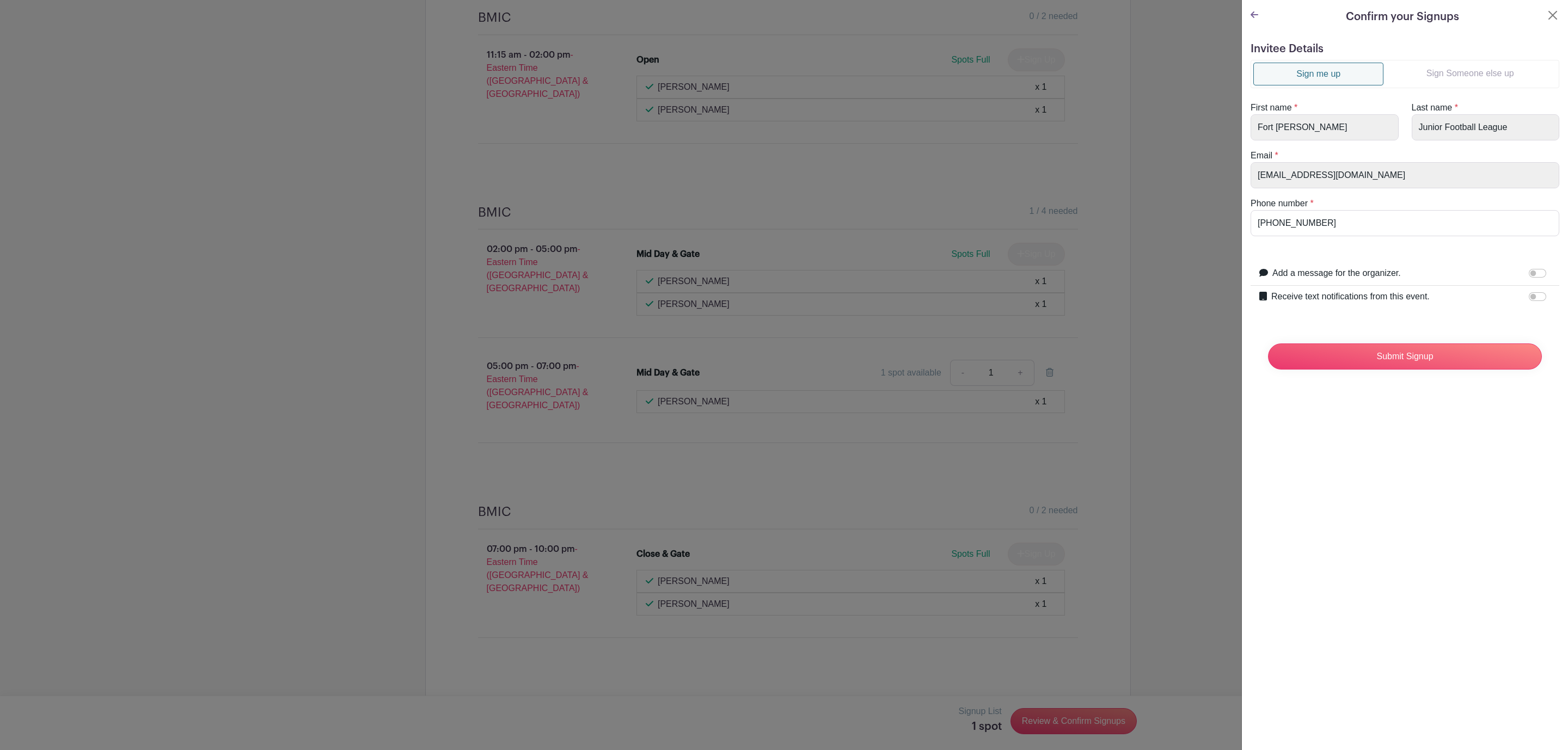
click at [1466, 72] on link "Sign Someone else up" at bounding box center [1470, 73] width 173 height 22
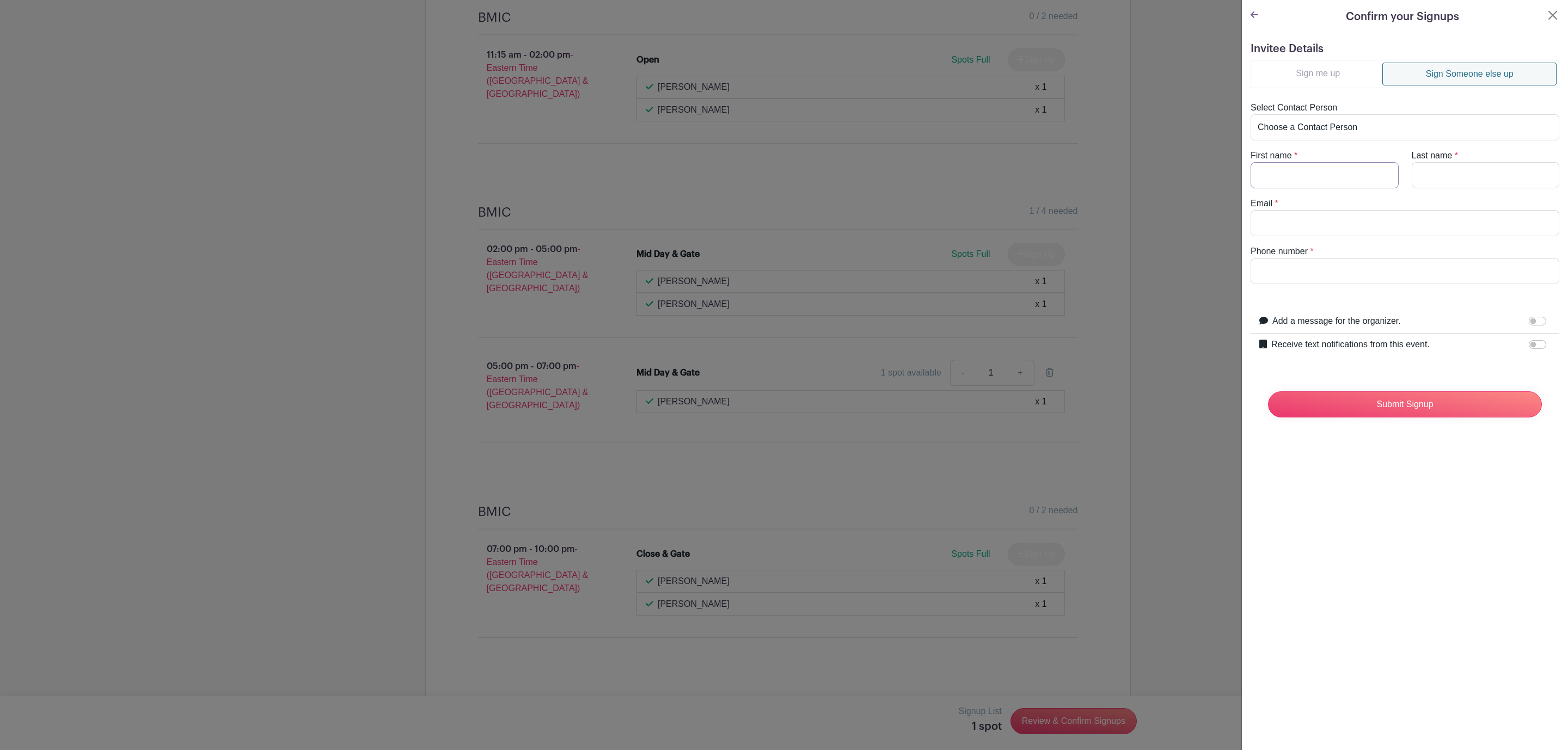
click at [1279, 171] on input "First name" at bounding box center [1325, 175] width 148 height 26
type input "[PERSON_NAME]"
click at [1328, 223] on input "Email" at bounding box center [1404, 223] width 308 height 26
paste input "[EMAIL_ADDRESS][DOMAIN_NAME]"
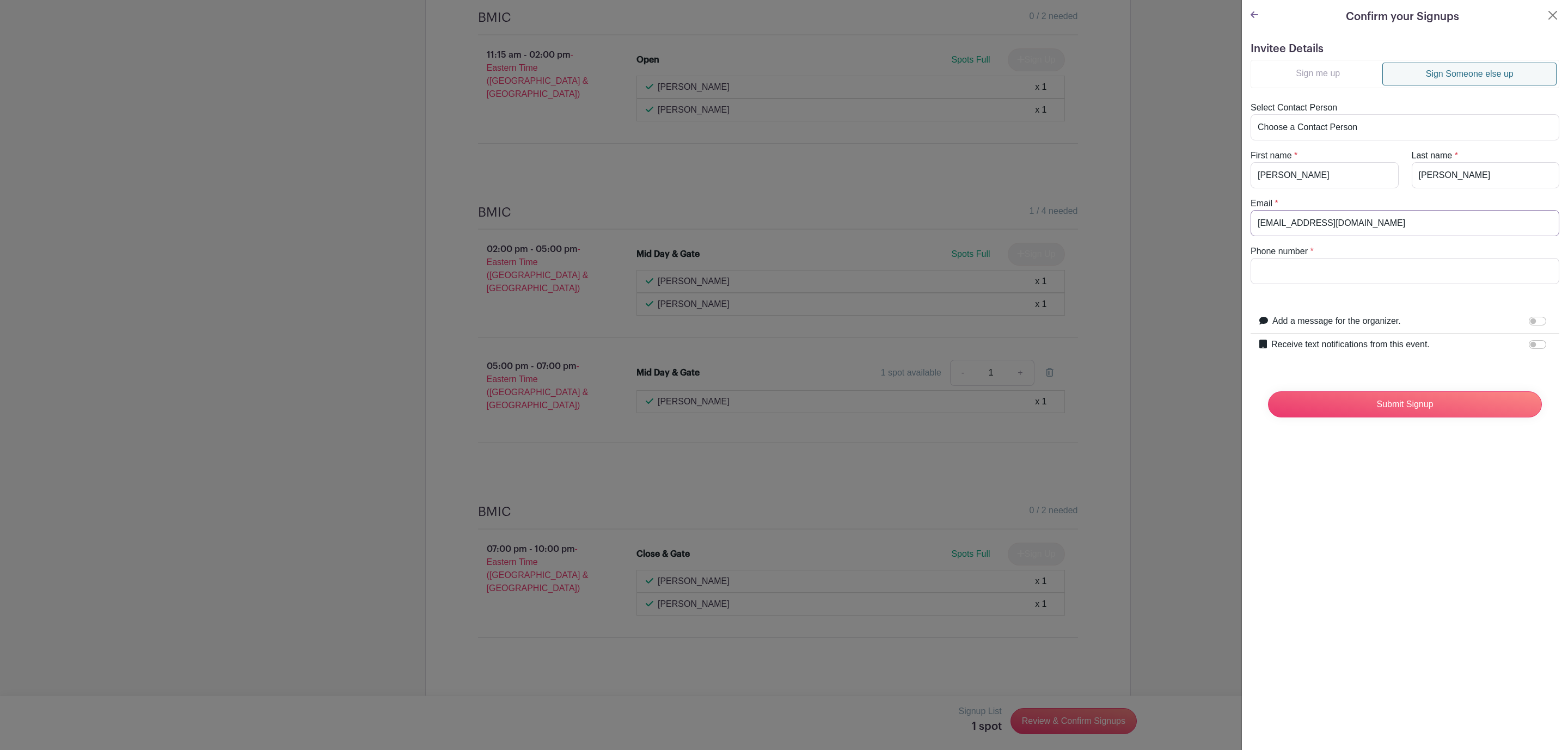
type input "[EMAIL_ADDRESS][DOMAIN_NAME]"
click at [1317, 279] on input "Phone number" at bounding box center [1404, 271] width 308 height 26
paste input "[PHONE_NUMBER]"
type input "[PHONE_NUMBER]"
click at [1364, 414] on input "Submit Signup" at bounding box center [1404, 404] width 274 height 26
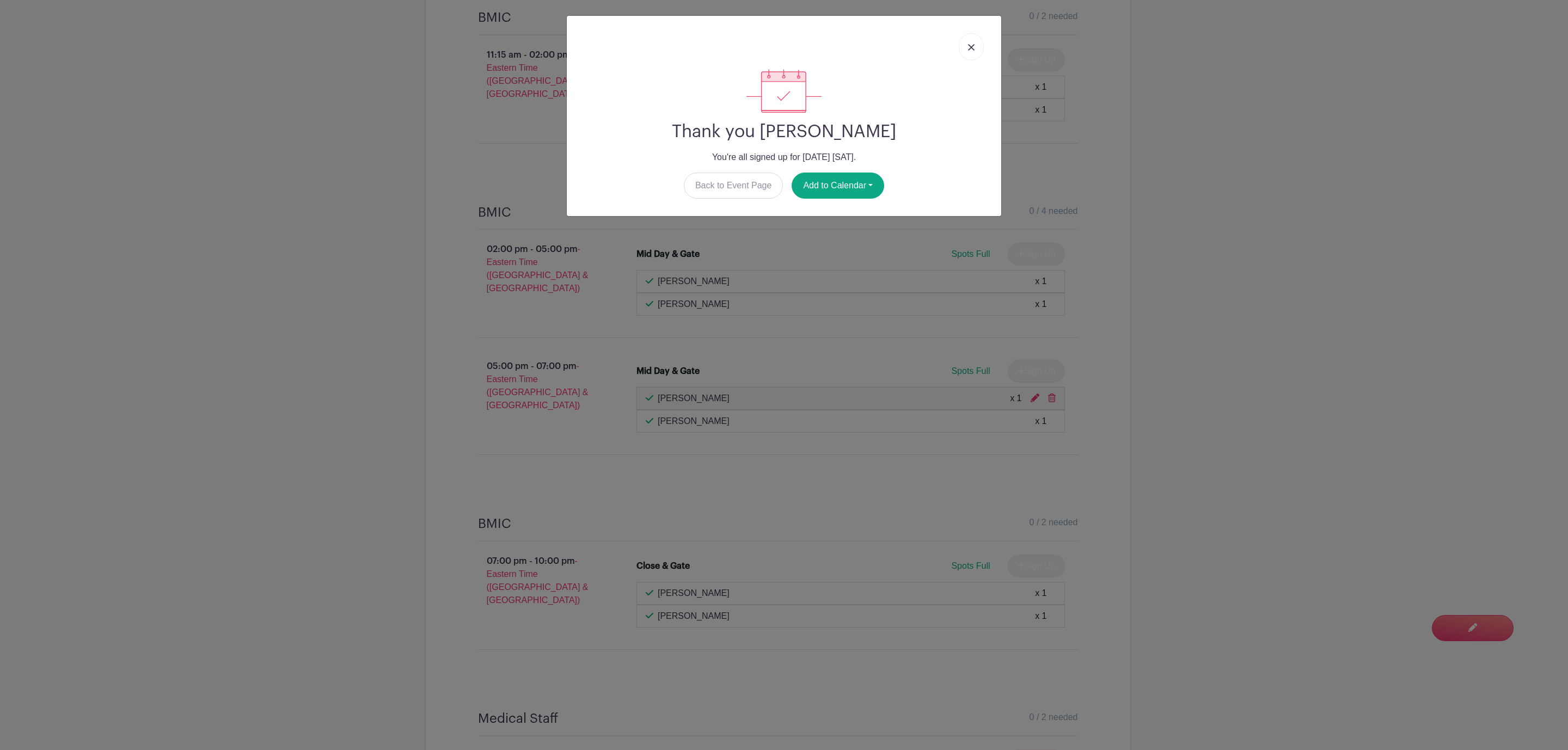
click at [975, 53] on link at bounding box center [971, 47] width 25 height 27
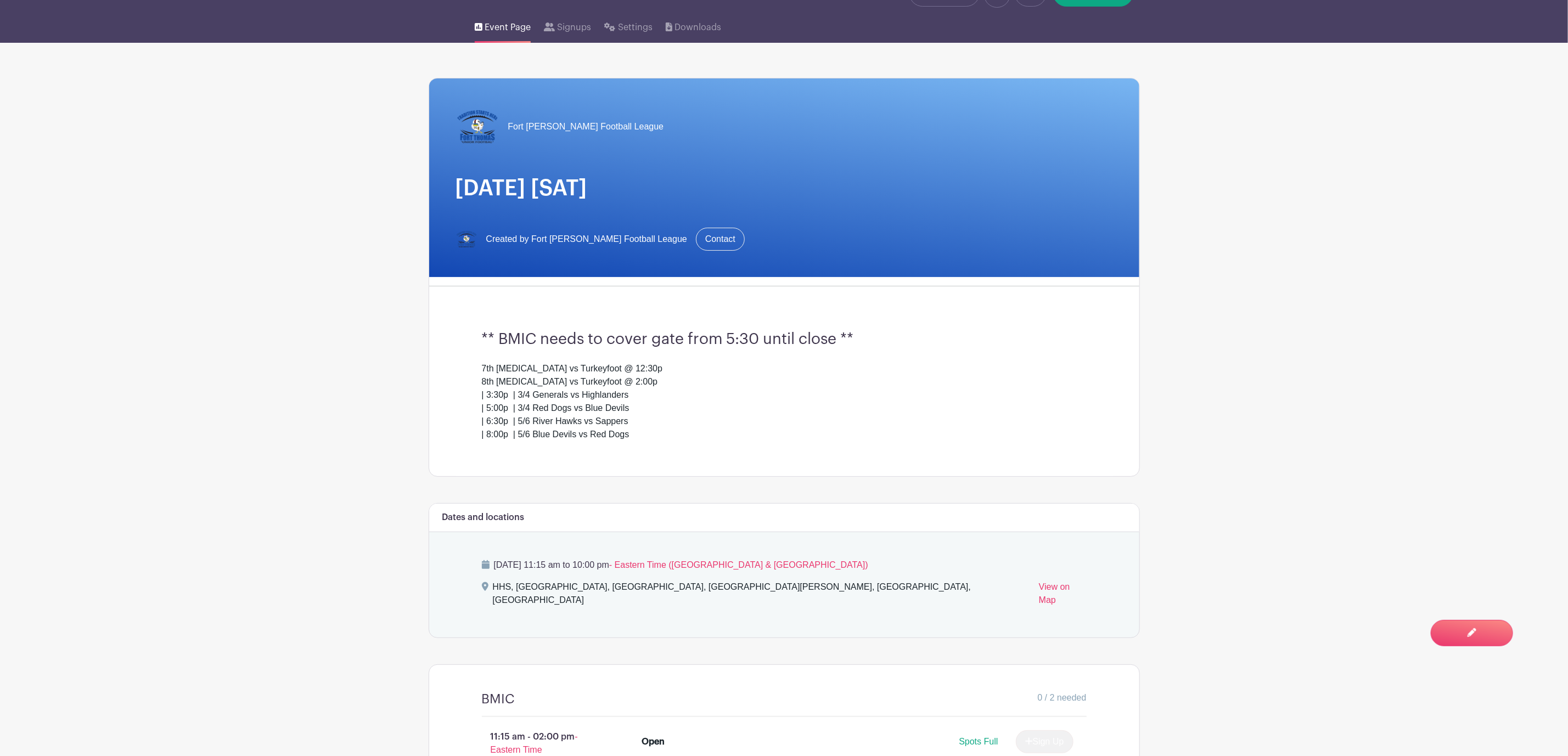
scroll to position [0, 0]
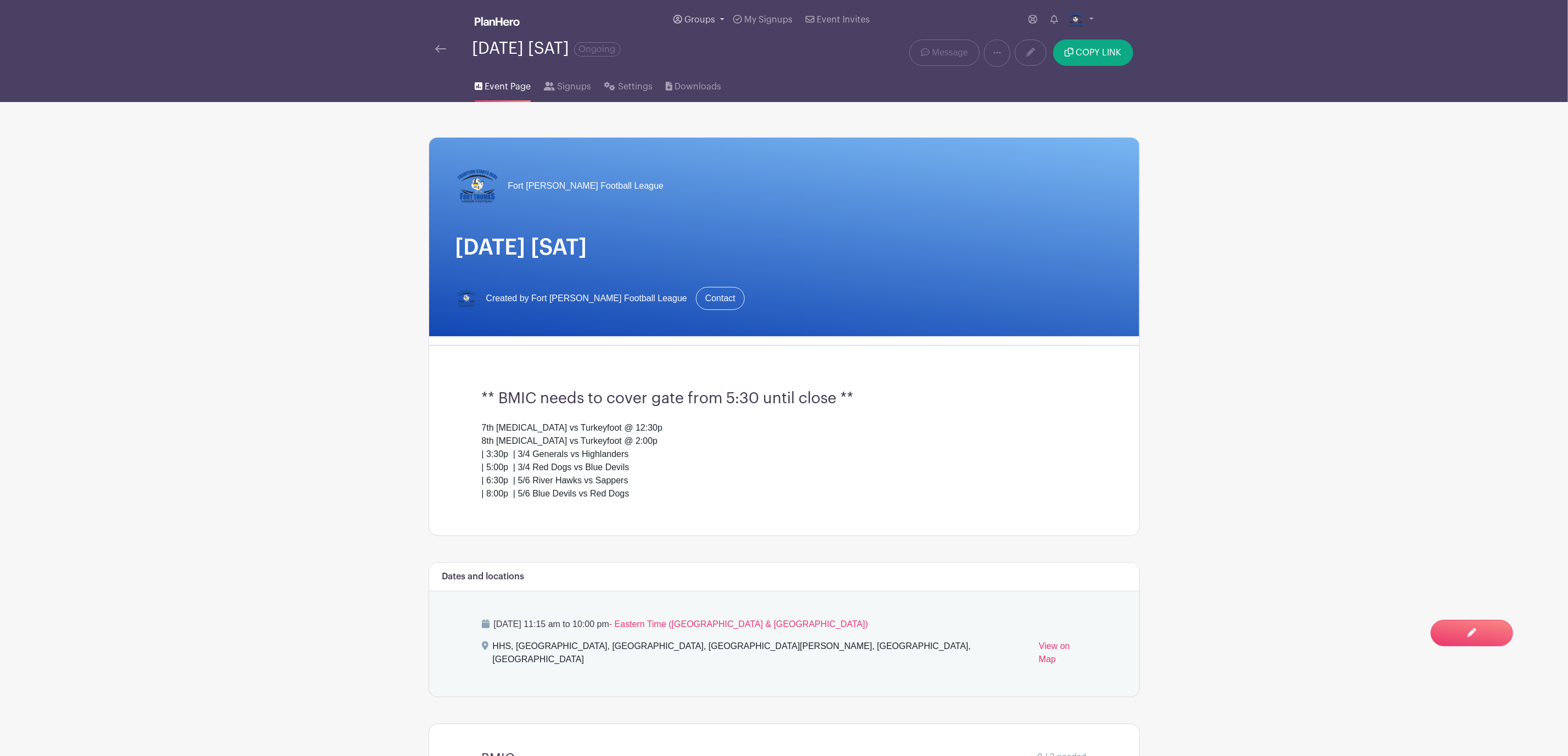
click at [703, 18] on span "Groups" at bounding box center [700, 20] width 31 height 9
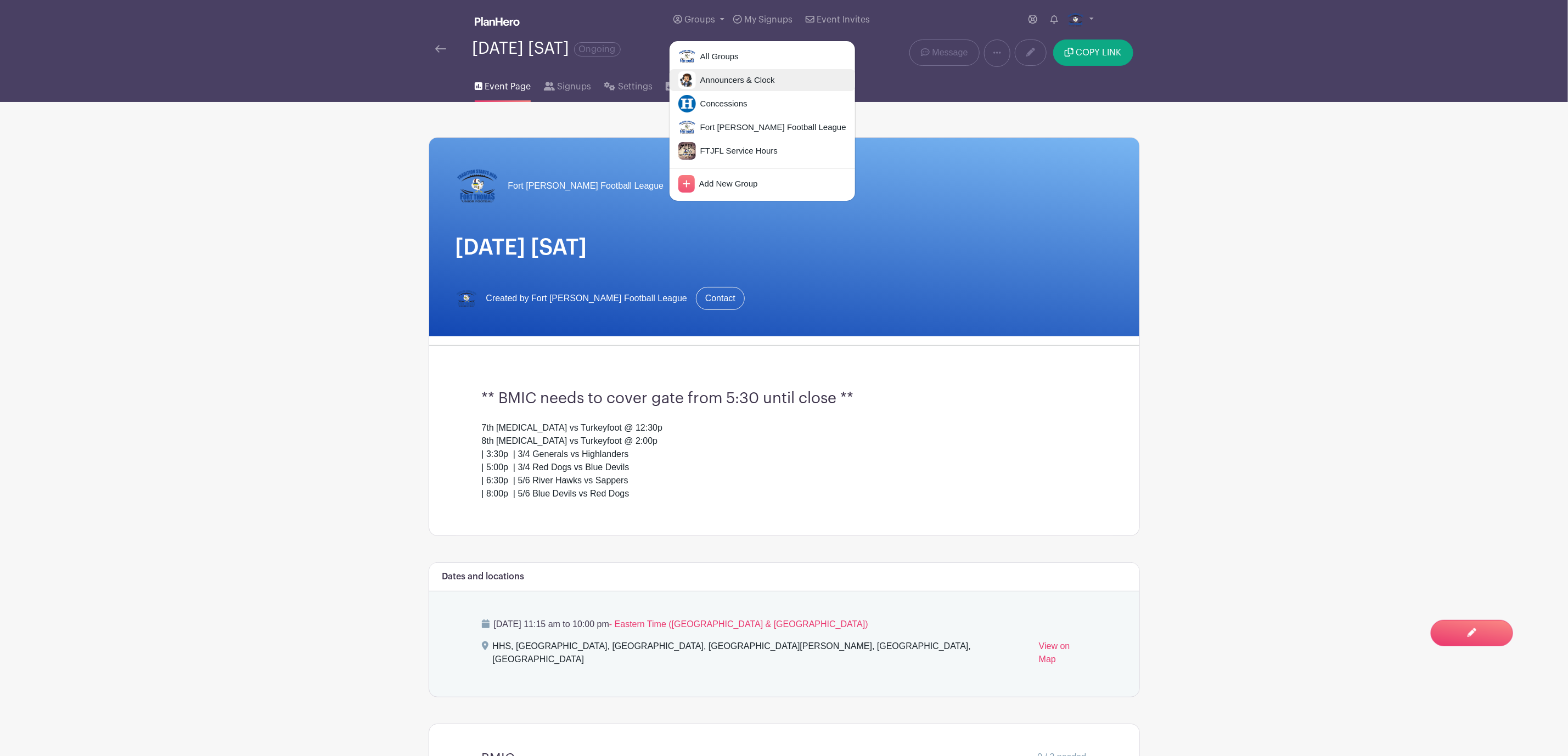
click at [726, 86] on span "Announcers & Clock" at bounding box center [735, 80] width 79 height 13
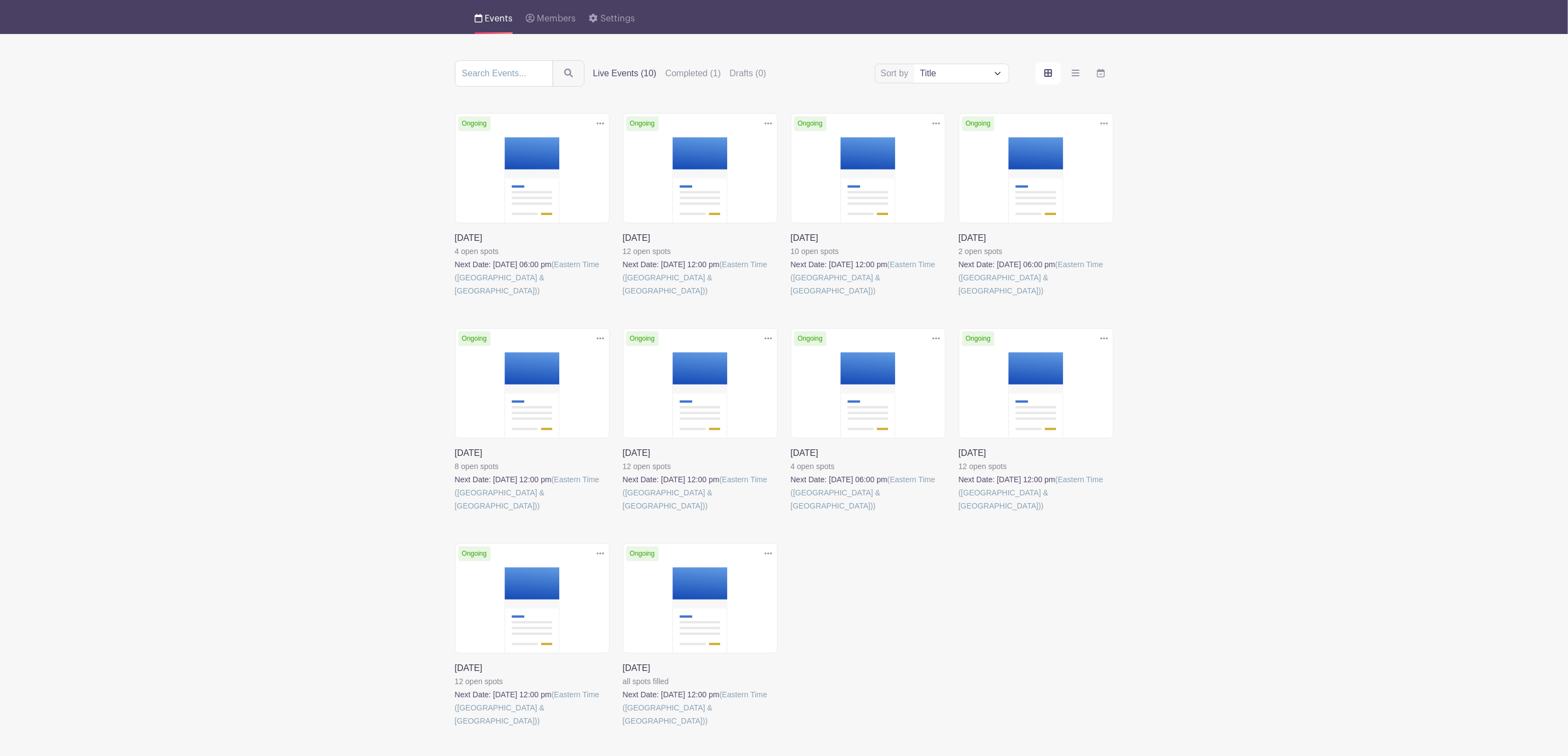
scroll to position [113, 0]
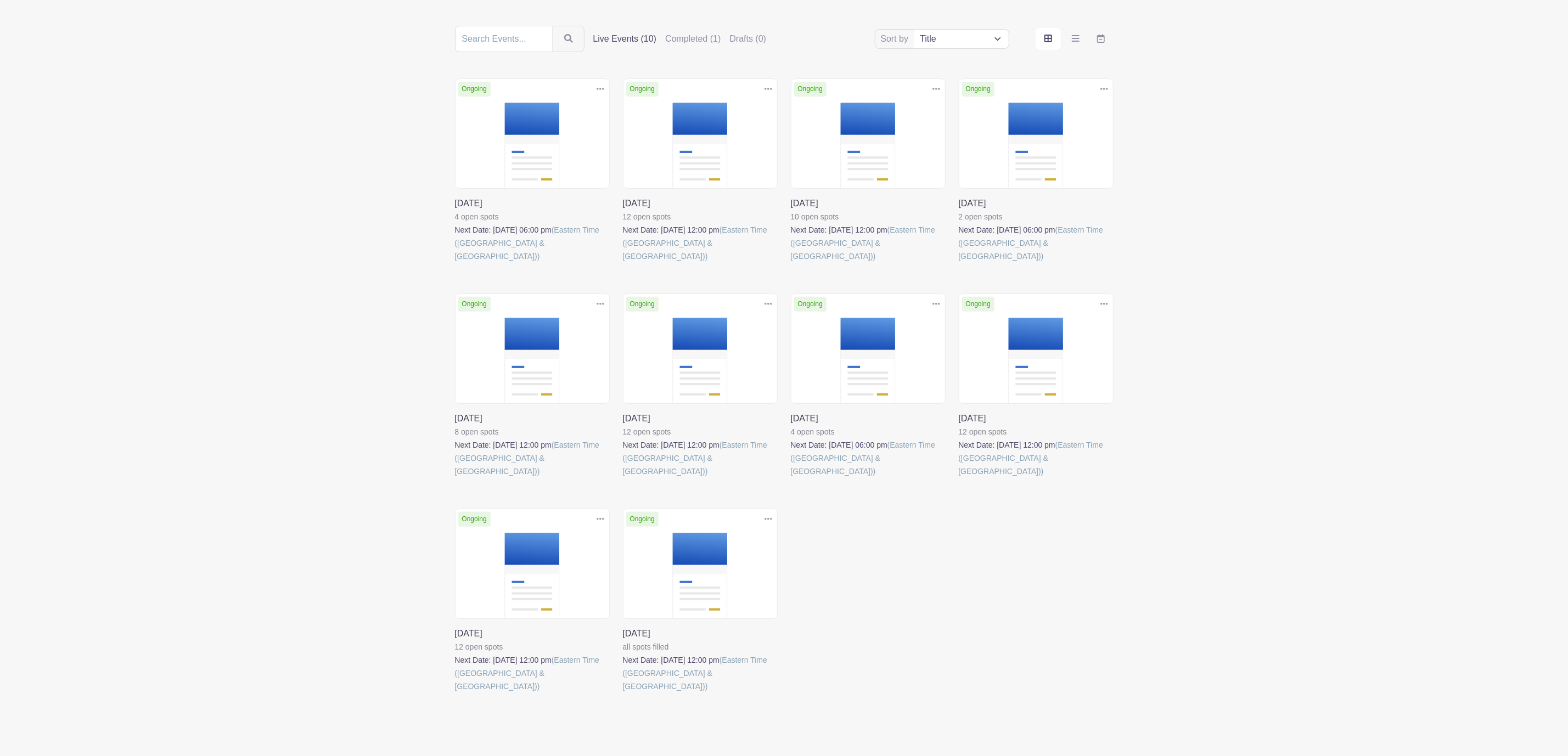
click at [623, 693] on link at bounding box center [623, 693] width 0 height 0
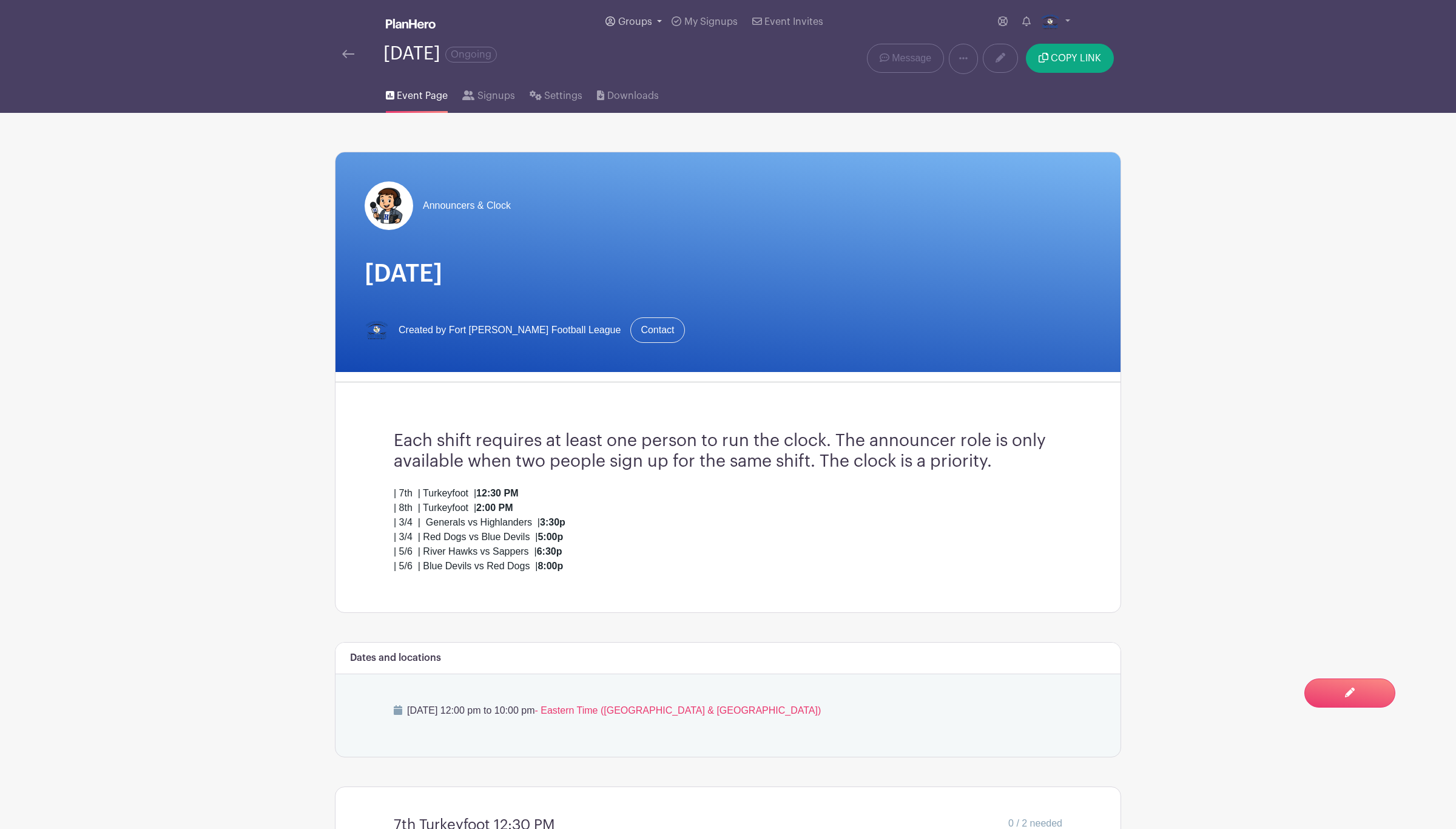
click at [638, 26] on span "Groups" at bounding box center [635, 22] width 34 height 10
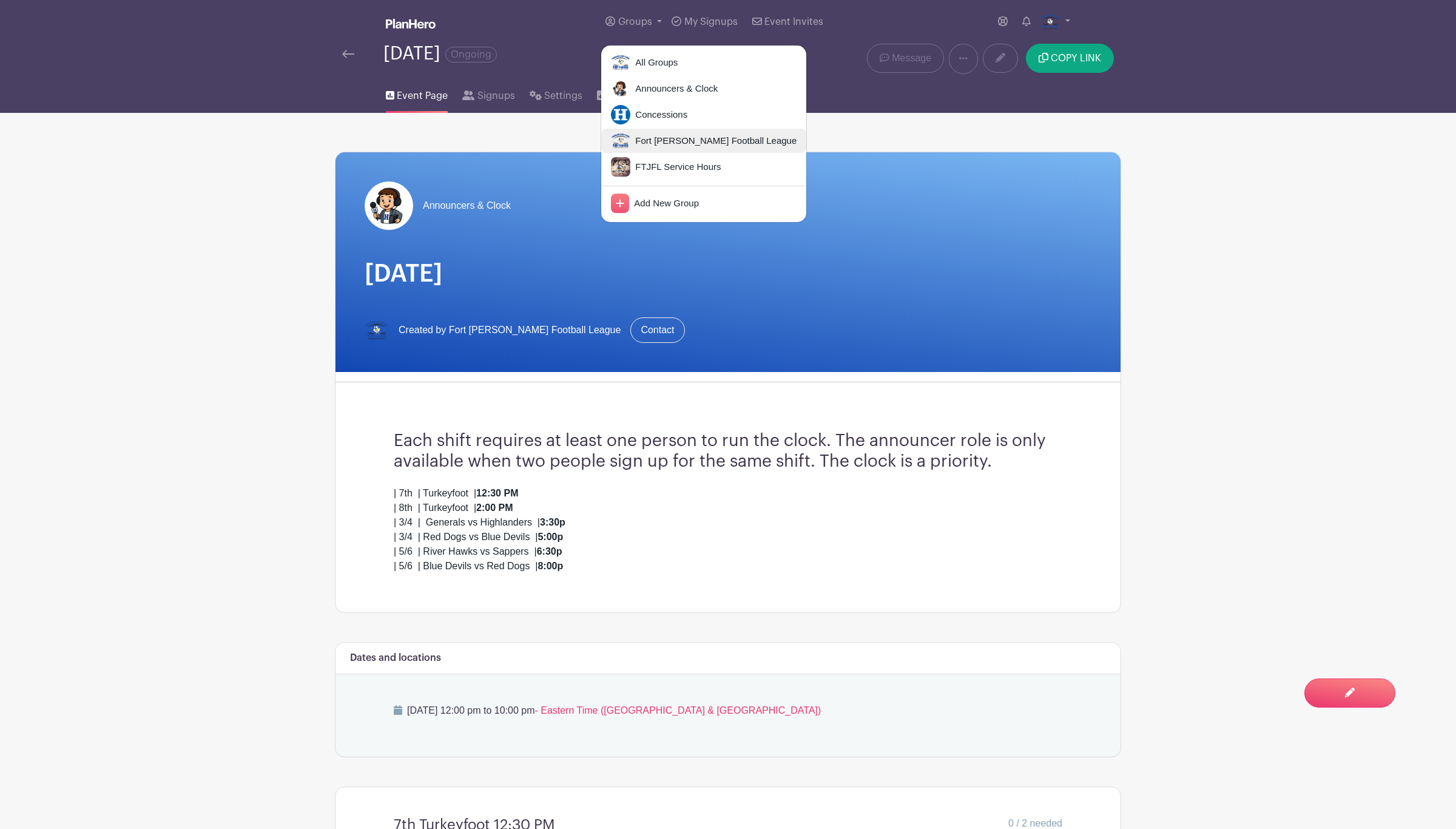
click at [659, 140] on span "Fort [PERSON_NAME] Football League" at bounding box center [714, 141] width 167 height 14
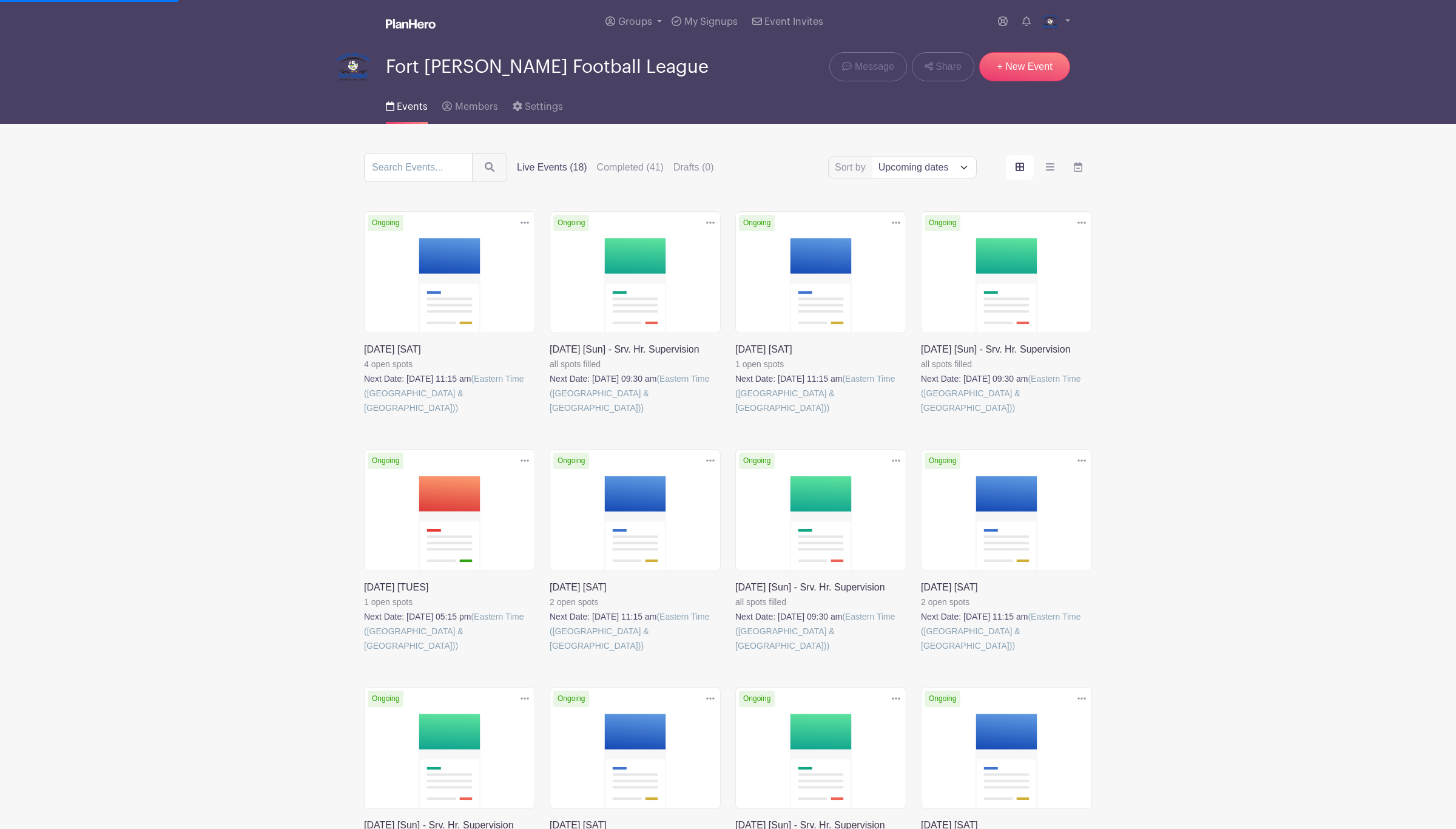
click at [550, 415] on link at bounding box center [550, 415] width 0 height 0
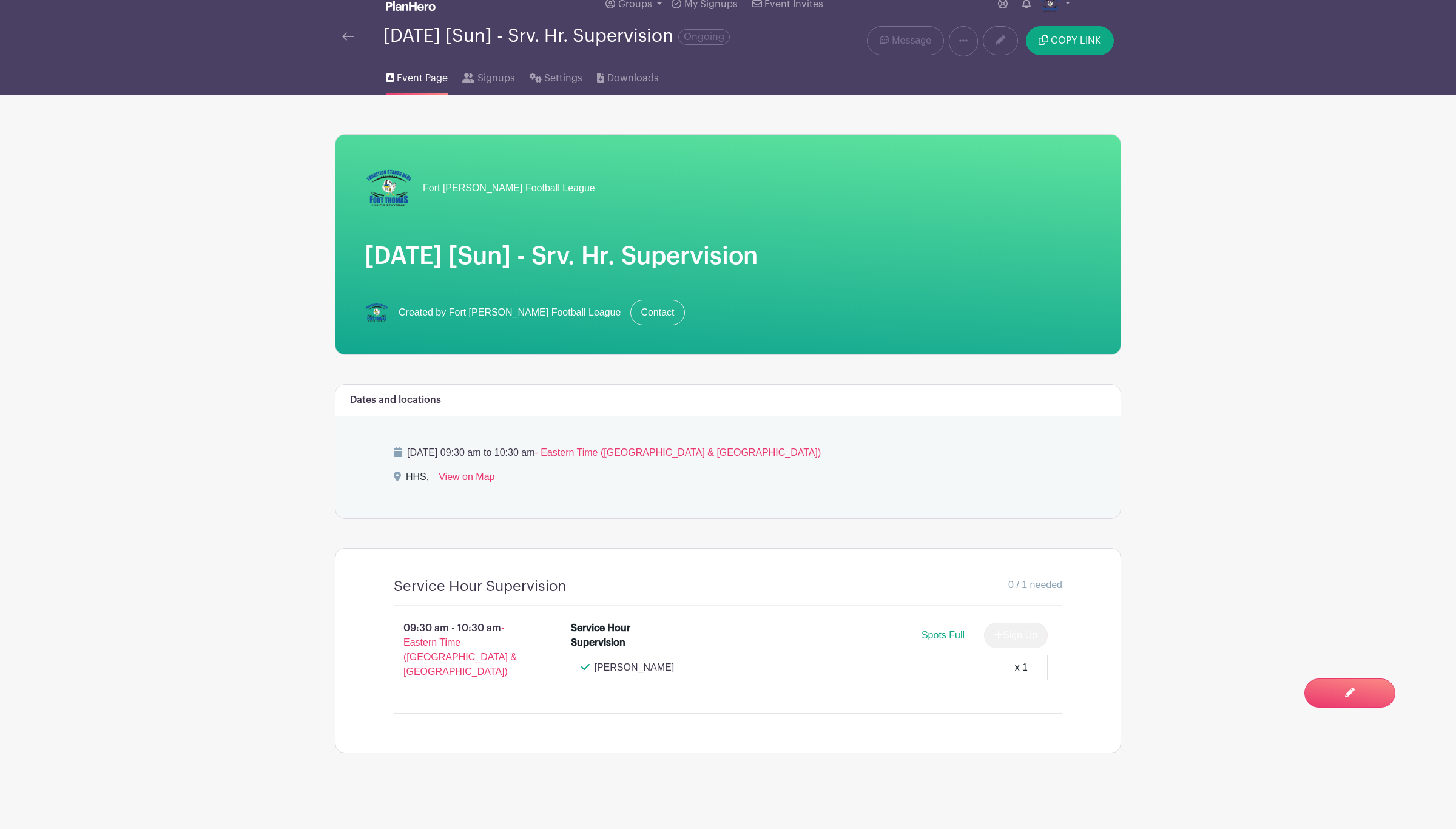
scroll to position [23, 0]
